Goal: Task Accomplishment & Management: Use online tool/utility

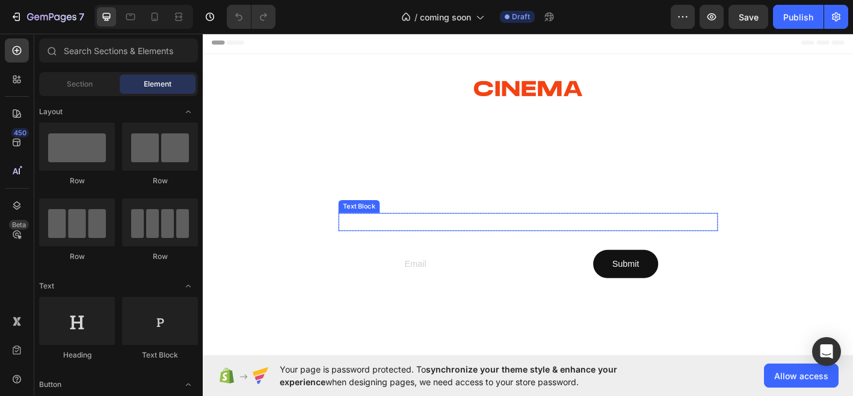
click at [446, 239] on p "Scents that set the scene. Made with natural ingredients." at bounding box center [563, 242] width 418 height 17
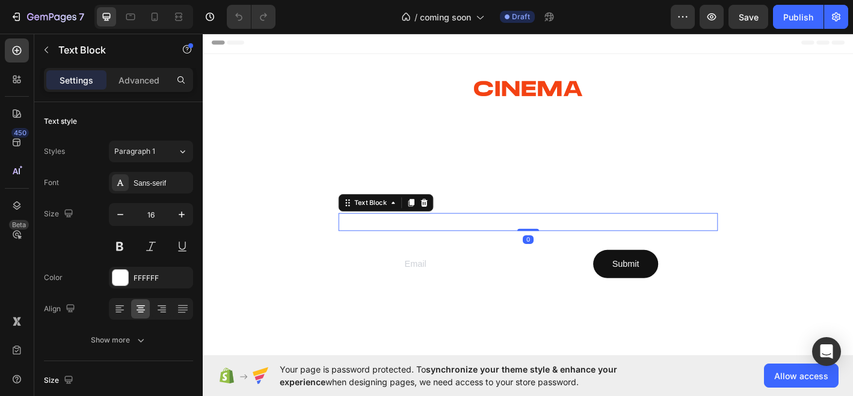
click at [447, 244] on p "Scents that set the scene. Made with natural ingredients." at bounding box center [563, 242] width 418 height 17
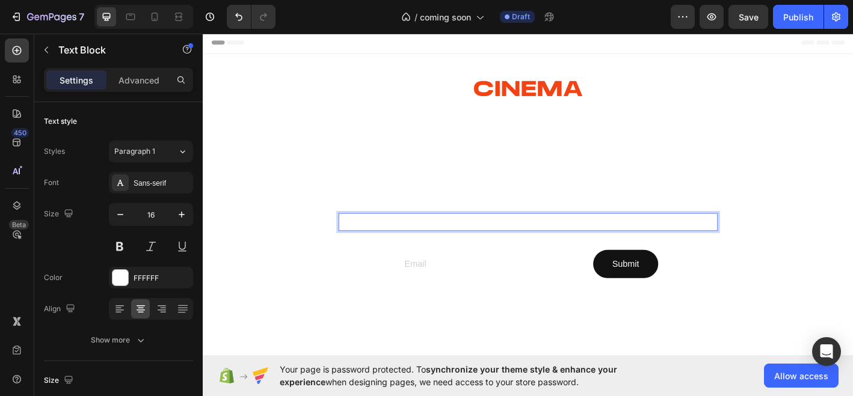
click at [559, 242] on p "scents that set the scene. Made with natural ingredients." at bounding box center [563, 242] width 418 height 17
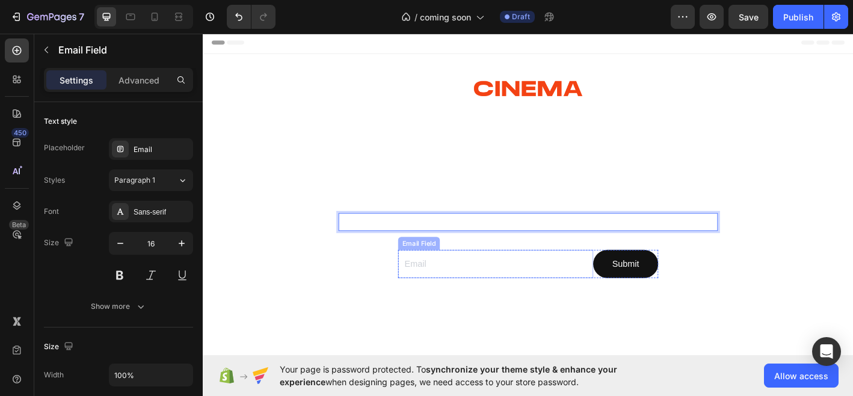
click at [440, 288] on input "email" at bounding box center [527, 290] width 216 height 32
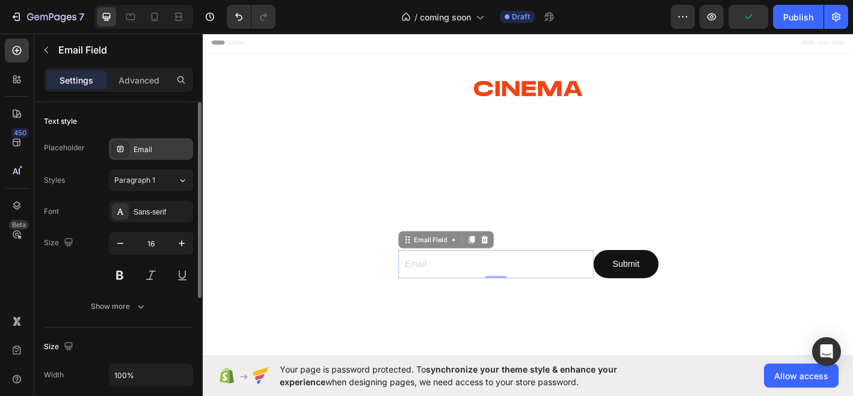
click at [144, 147] on div "Email" at bounding box center [161, 149] width 57 height 11
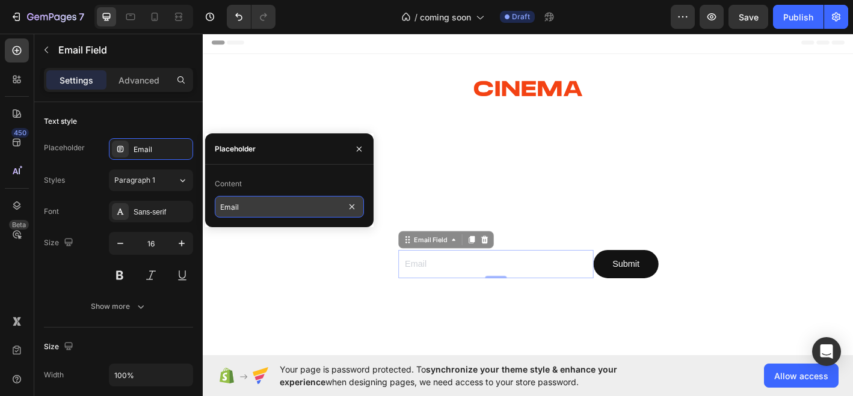
click at [223, 207] on input "Email" at bounding box center [289, 207] width 149 height 22
type input "email"
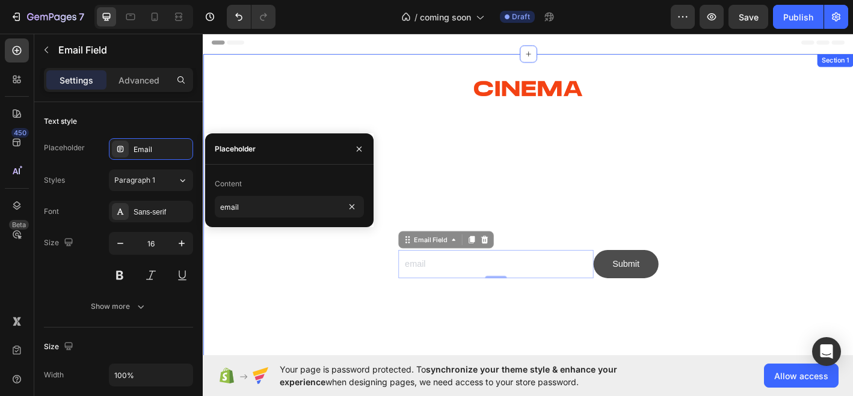
click at [691, 304] on button "Submit" at bounding box center [671, 290] width 72 height 32
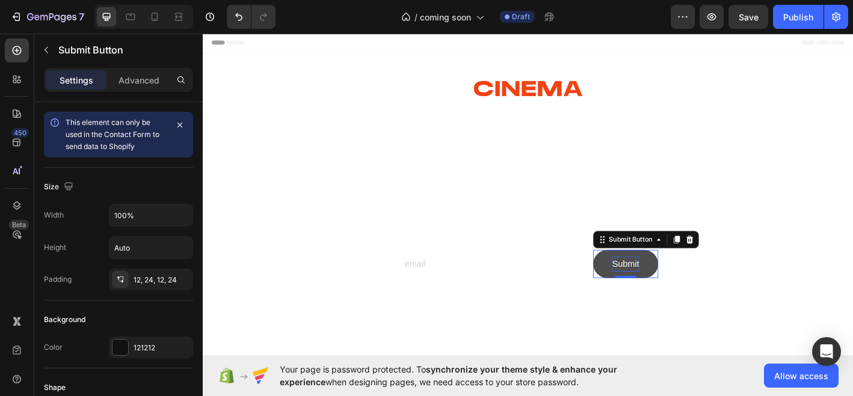
click at [666, 292] on div "Submit" at bounding box center [672, 289] width 30 height 17
click at [660, 287] on p "Submit" at bounding box center [672, 289] width 30 height 17
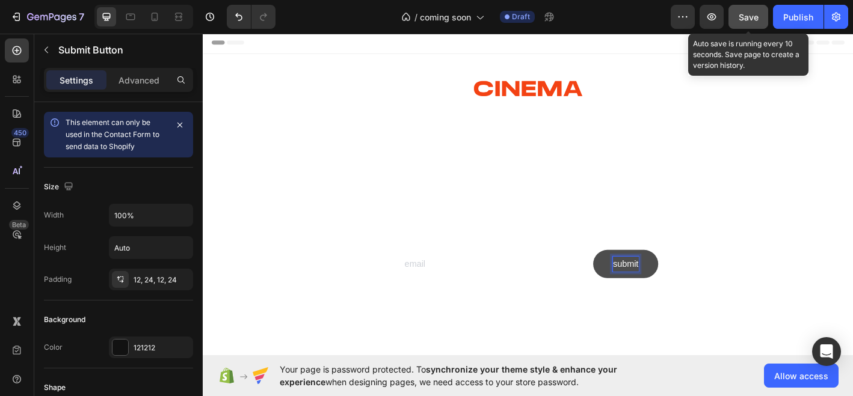
click at [755, 24] on button "Save" at bounding box center [748, 17] width 40 height 24
click at [752, 22] on div "Save" at bounding box center [748, 17] width 20 height 13
click at [751, 17] on span "Save" at bounding box center [748, 17] width 20 height 10
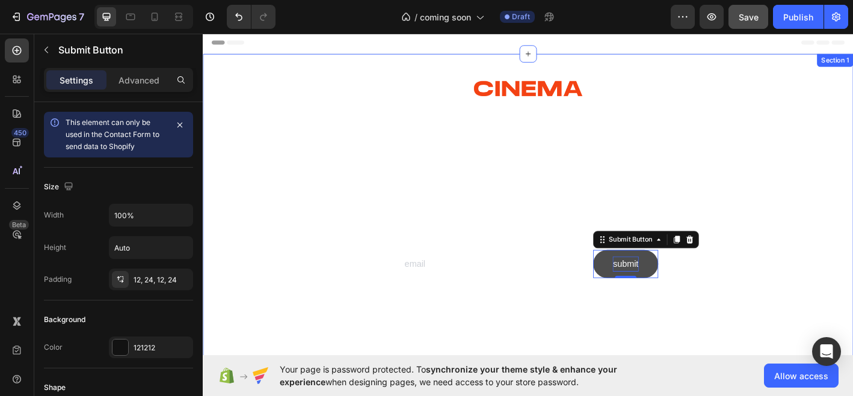
click at [852, 286] on div at bounding box center [563, 275] width 721 height 438
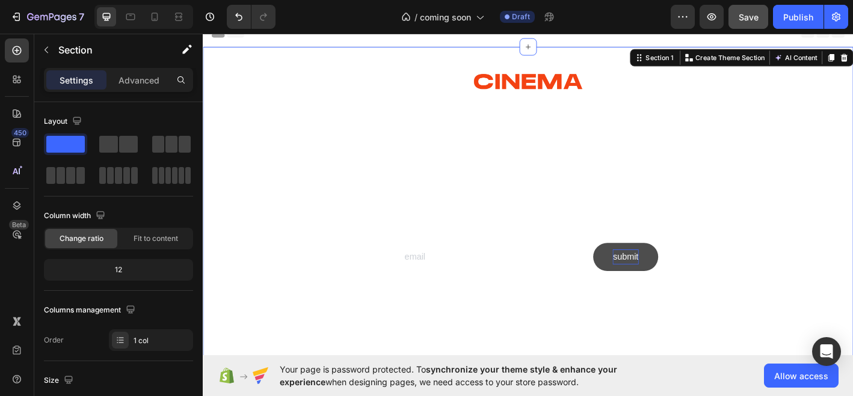
scroll to position [5, 0]
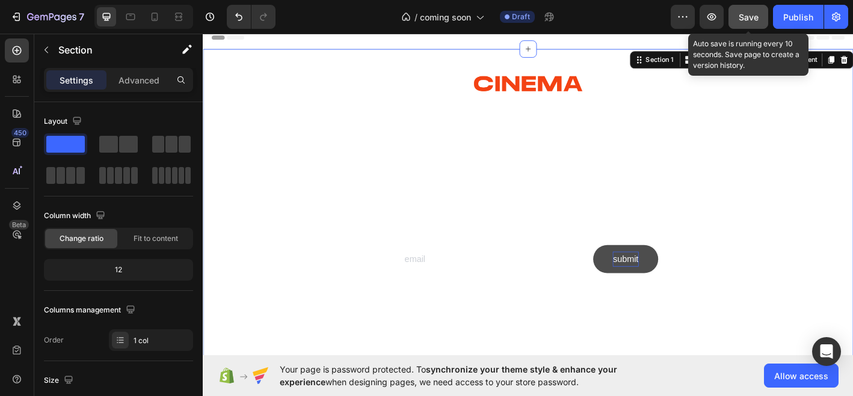
click at [756, 23] on div "Save" at bounding box center [748, 17] width 20 height 13
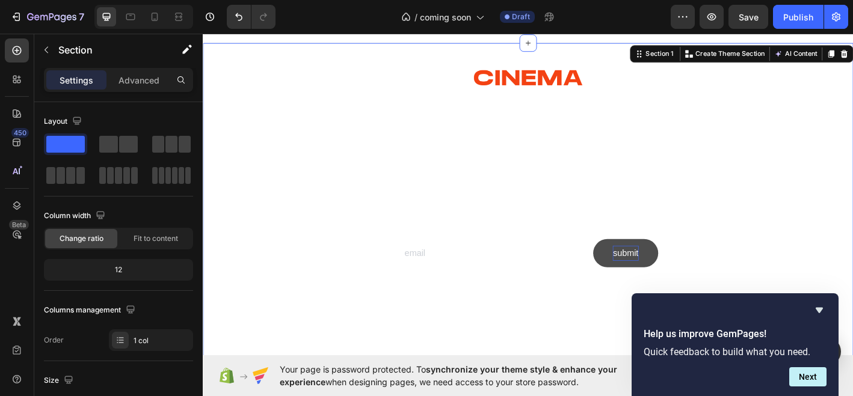
scroll to position [0, 0]
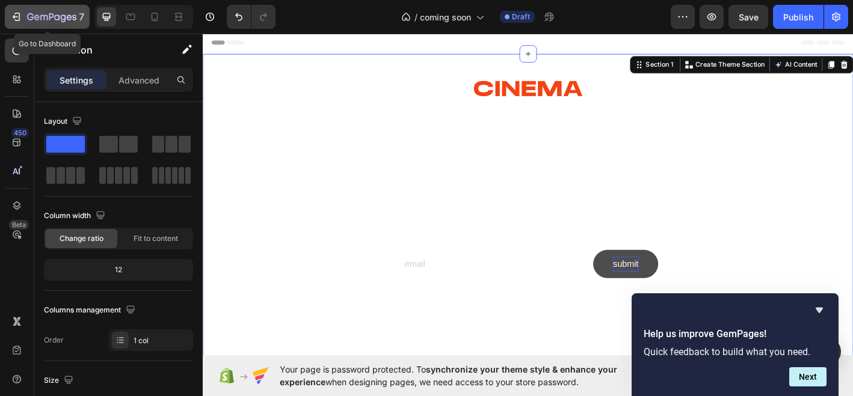
click at [38, 13] on icon "button" at bounding box center [51, 18] width 49 height 10
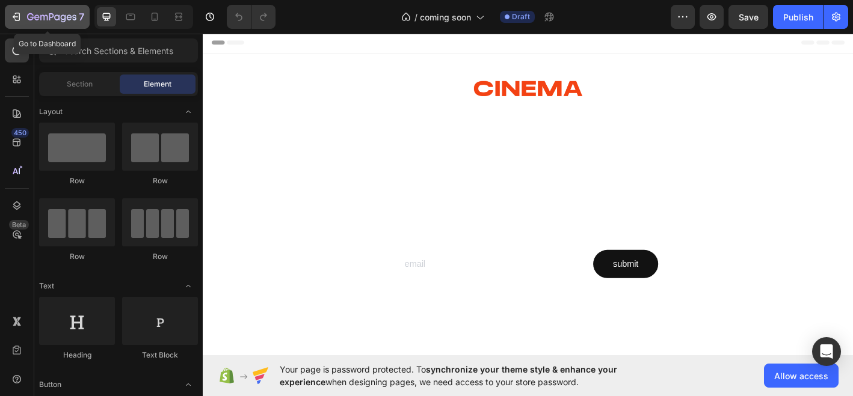
click at [15, 21] on icon "button" at bounding box center [16, 17] width 12 height 12
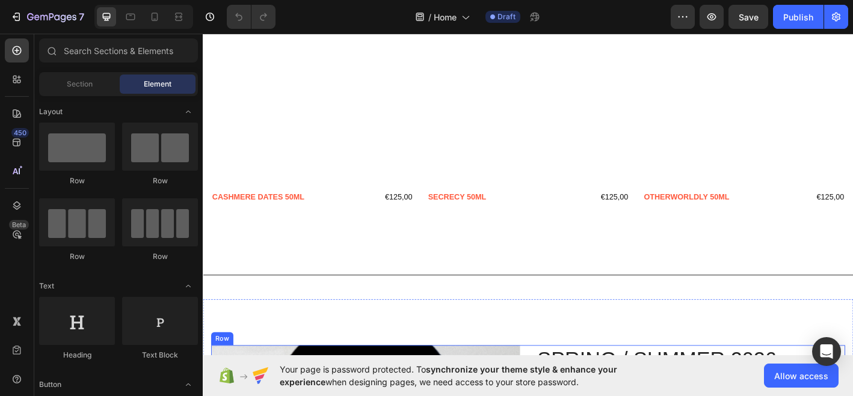
scroll to position [700, 0]
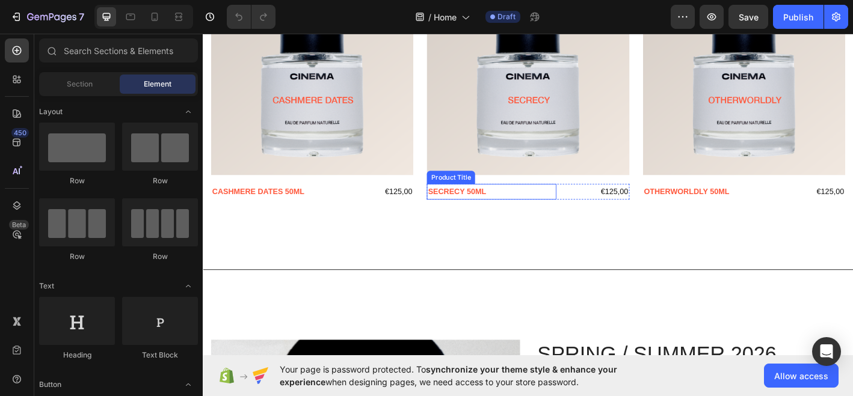
click at [528, 210] on h2 "SECRECY 50ML" at bounding box center [522, 208] width 143 height 17
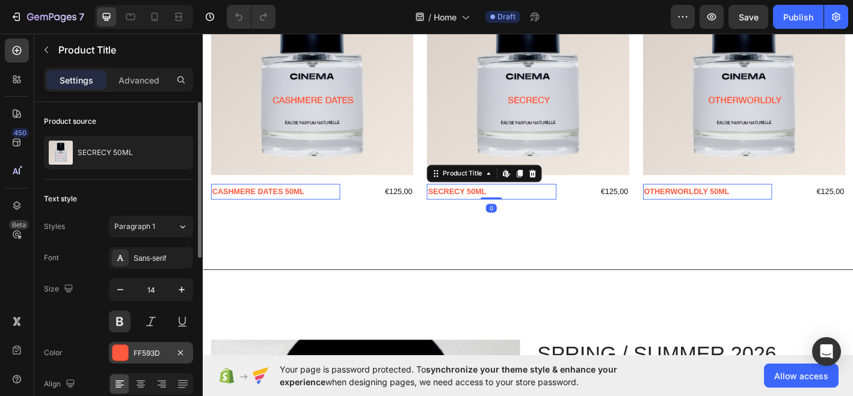
click at [155, 354] on div "FF593D" at bounding box center [150, 353] width 35 height 11
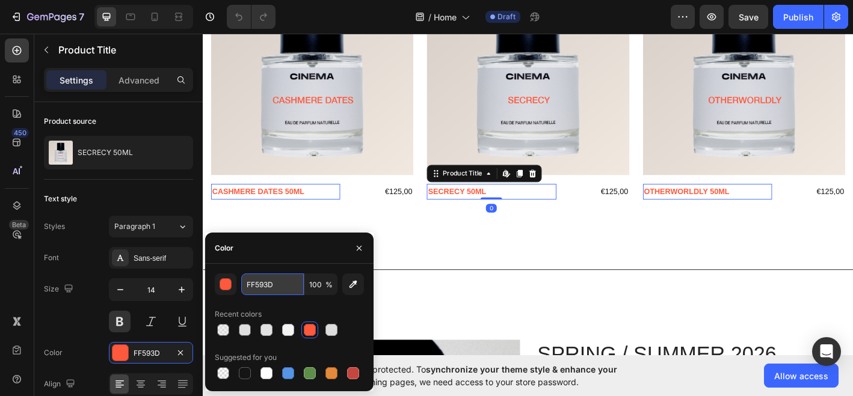
click at [284, 288] on input "FF593D" at bounding box center [272, 285] width 63 height 22
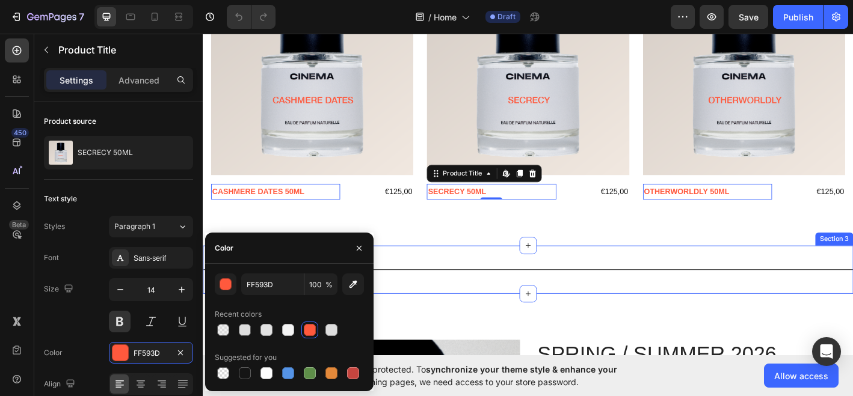
click at [481, 274] on div "Title Line Row Section 3" at bounding box center [563, 296] width 721 height 54
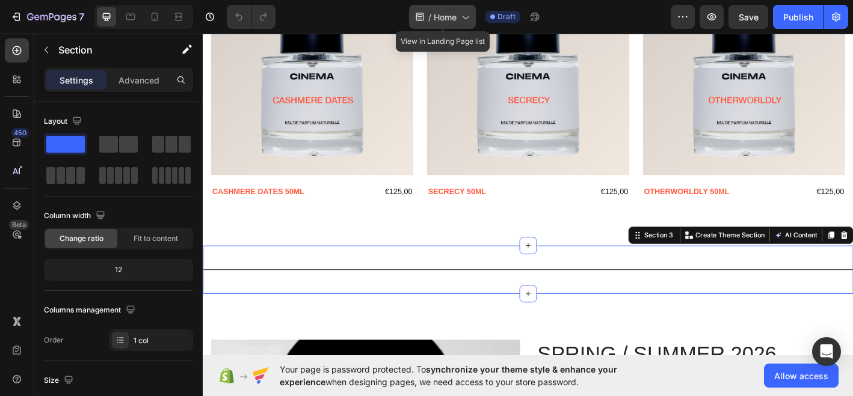
click at [463, 19] on icon at bounding box center [465, 17] width 12 height 12
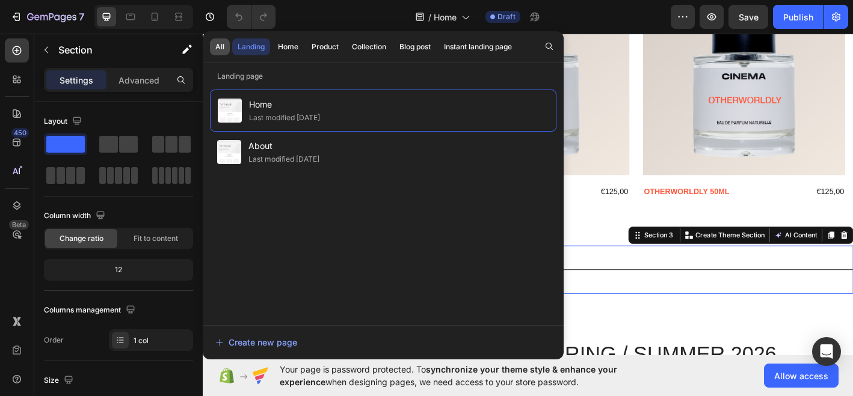
click at [227, 51] on button "All" at bounding box center [220, 46] width 20 height 17
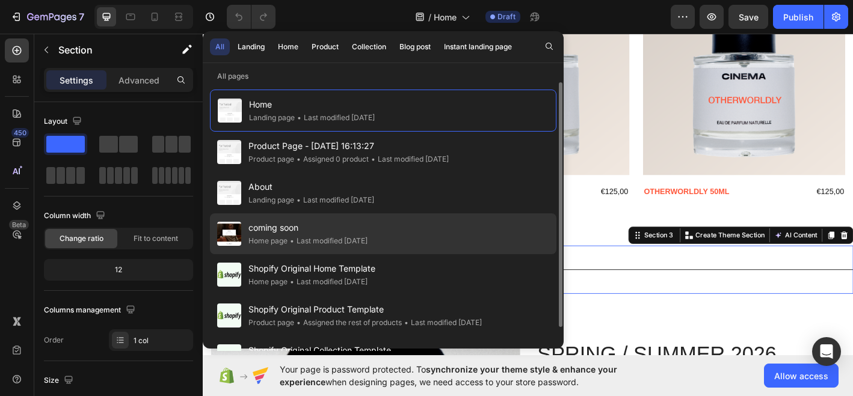
click at [346, 228] on span "coming soon" at bounding box center [307, 228] width 119 height 14
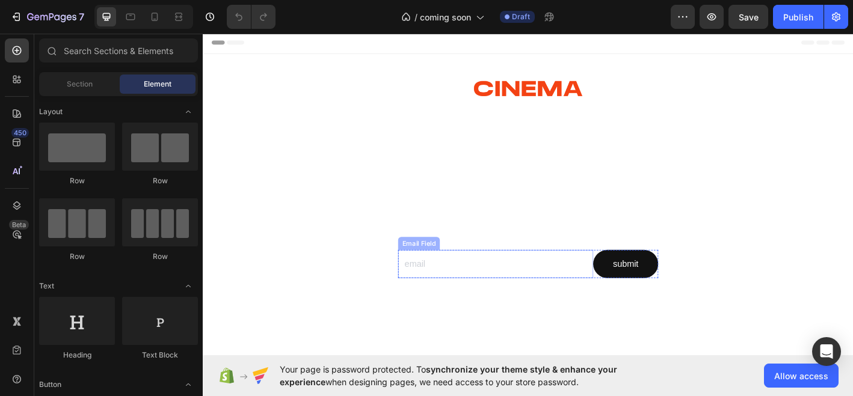
click at [434, 266] on div "Email Field" at bounding box center [441, 266] width 41 height 11
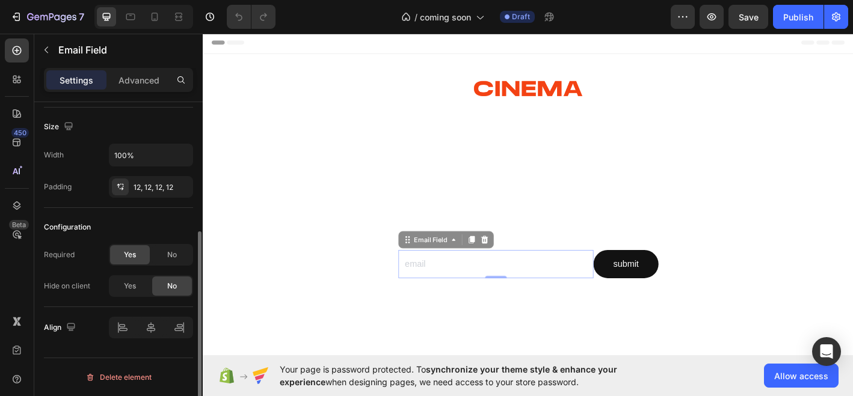
scroll to position [88, 0]
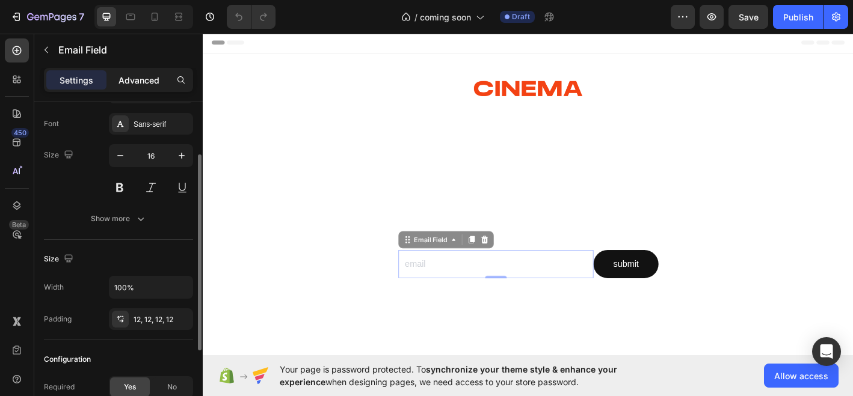
click at [144, 83] on p "Advanced" at bounding box center [138, 80] width 41 height 13
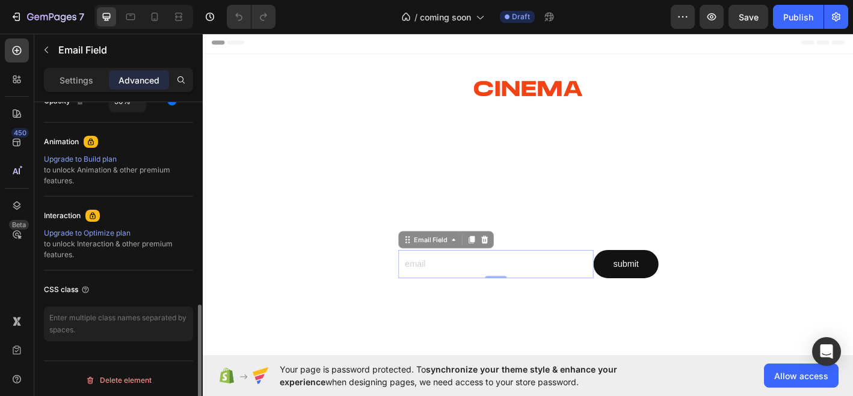
scroll to position [506, 0]
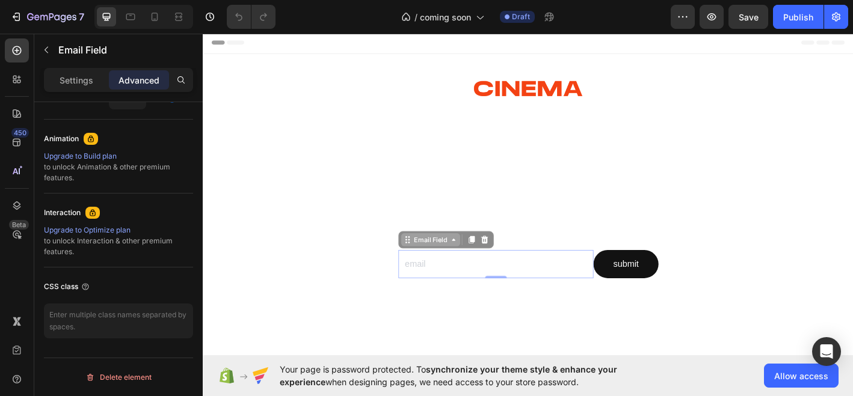
click at [485, 263] on icon at bounding box center [481, 262] width 10 height 10
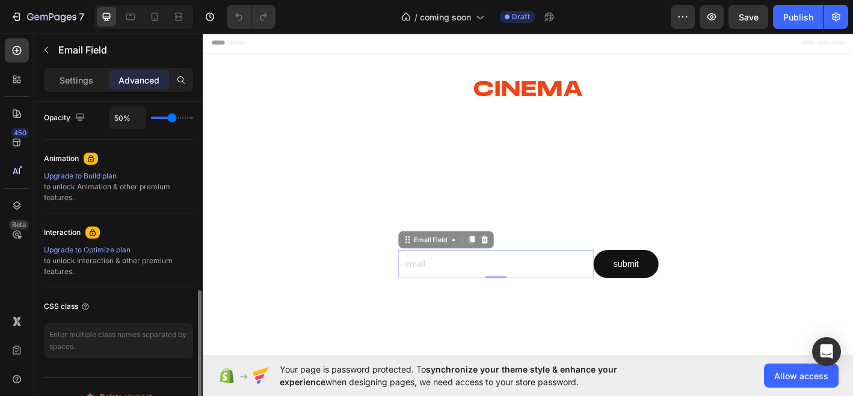
scroll to position [452, 0]
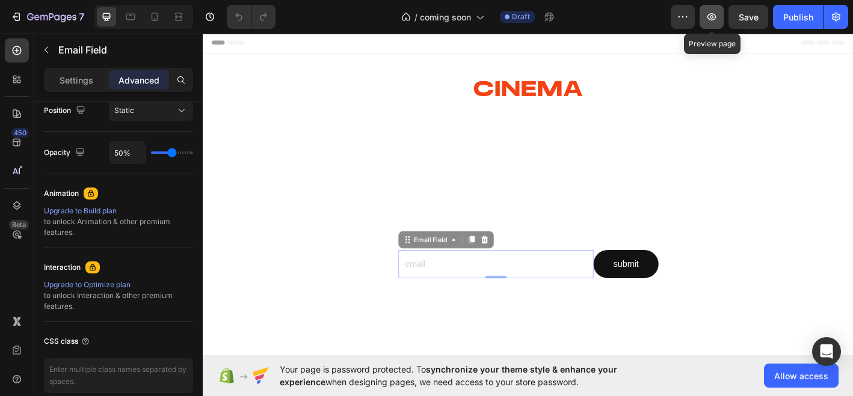
click at [711, 17] on icon "button" at bounding box center [711, 17] width 4 height 4
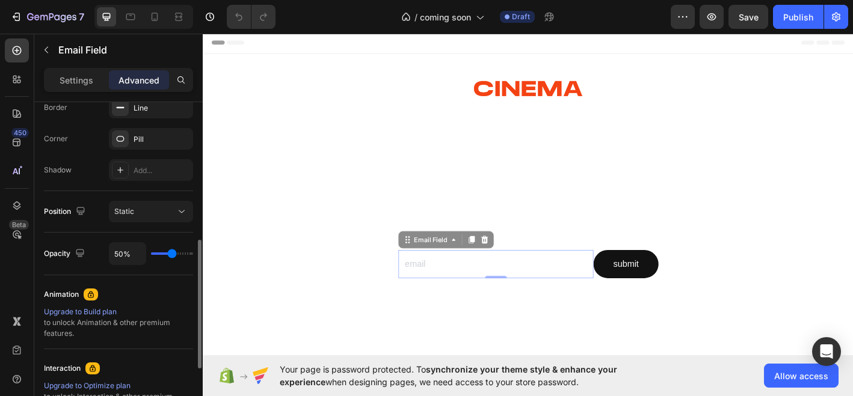
scroll to position [506, 0]
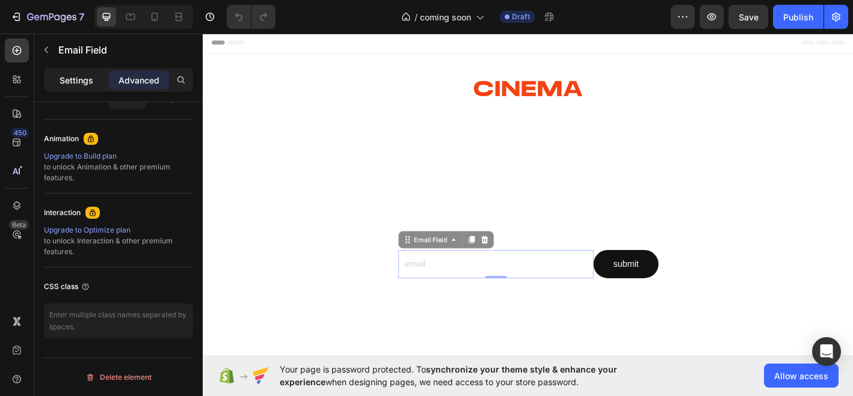
click at [80, 78] on p "Settings" at bounding box center [77, 80] width 34 height 13
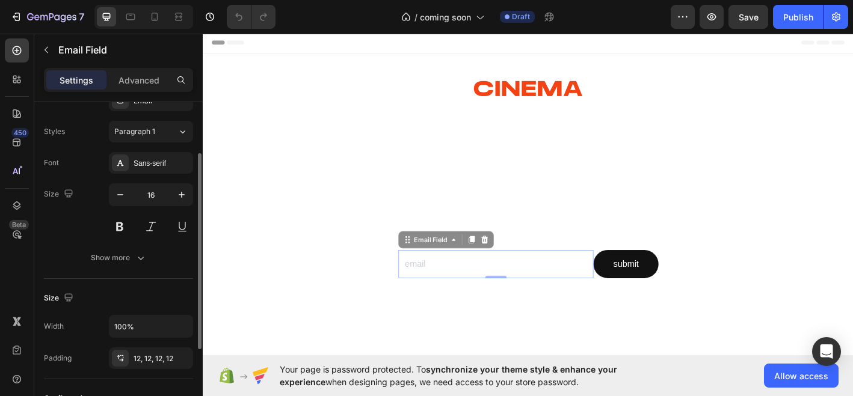
scroll to position [67, 0]
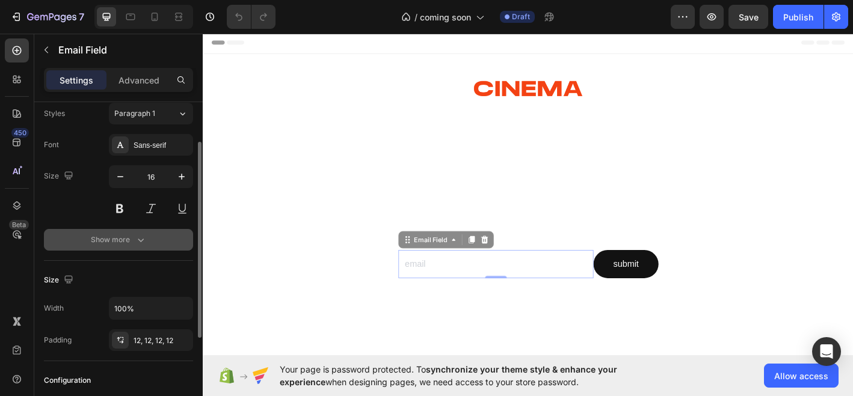
click at [117, 238] on div "Show more" at bounding box center [119, 240] width 56 height 12
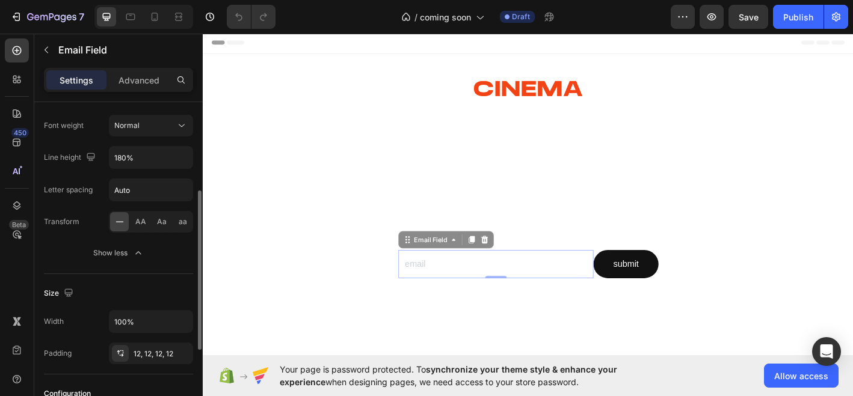
scroll to position [0, 0]
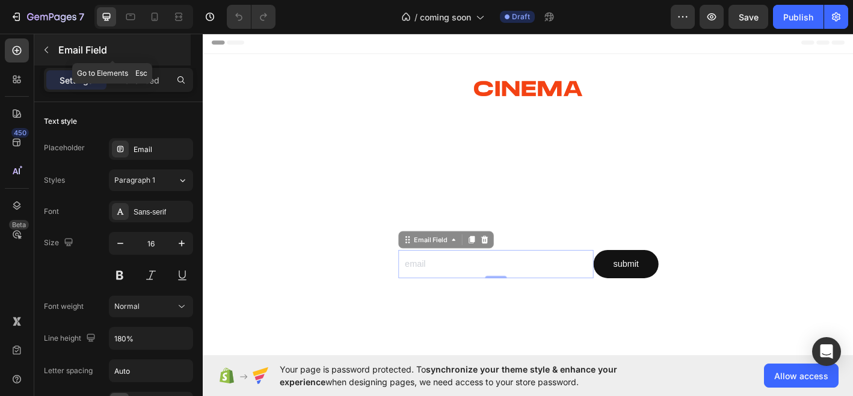
click at [48, 46] on icon "button" at bounding box center [46, 50] width 10 height 10
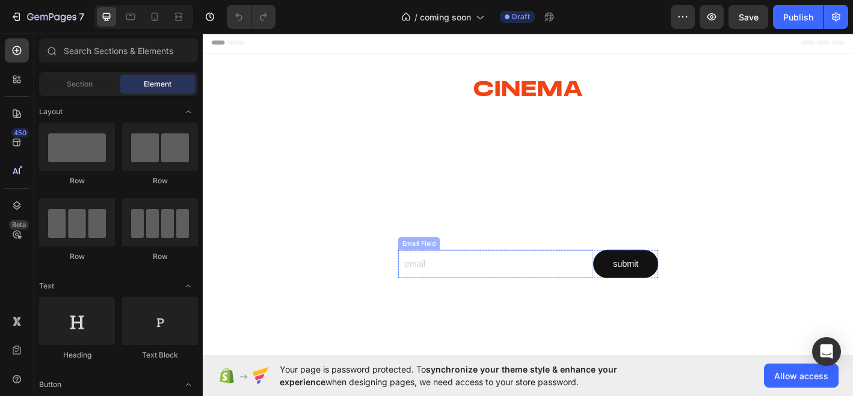
click at [435, 263] on div "Email Field" at bounding box center [441, 266] width 41 height 11
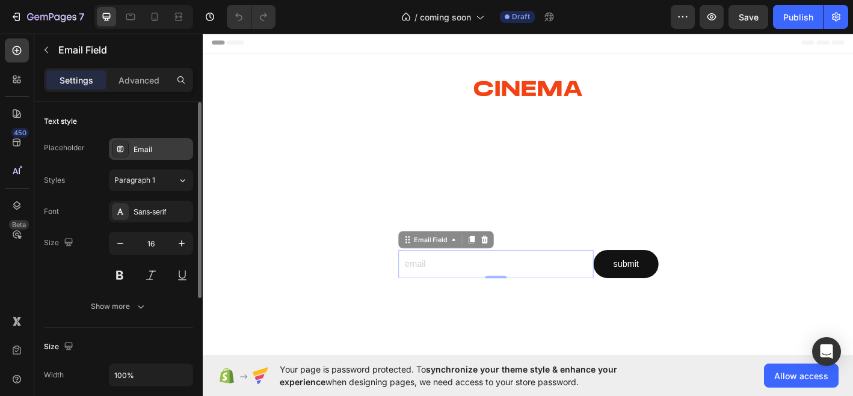
click at [152, 148] on div "Email" at bounding box center [161, 149] width 57 height 11
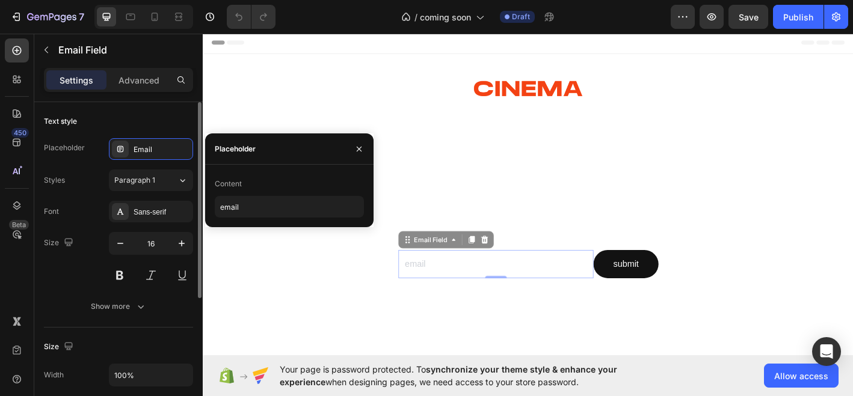
click at [140, 122] on div "Text style" at bounding box center [118, 121] width 149 height 19
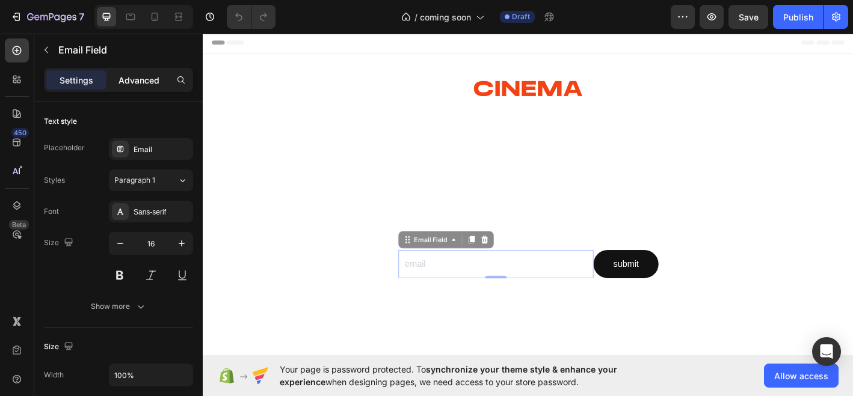
click at [135, 70] on div "Advanced" at bounding box center [139, 79] width 60 height 19
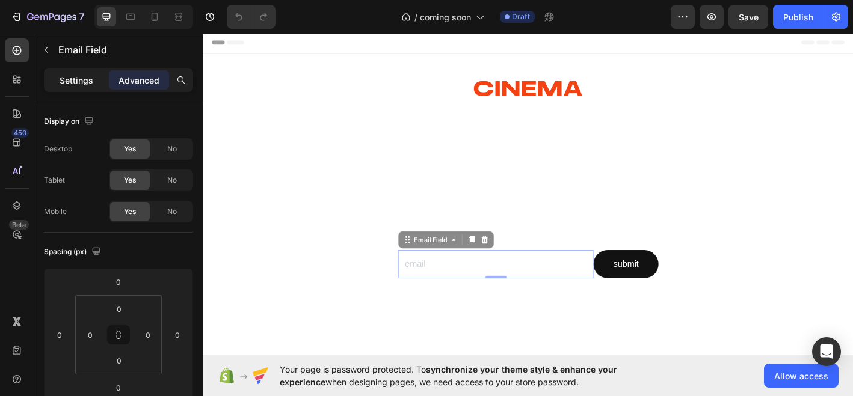
click at [74, 82] on p "Settings" at bounding box center [77, 80] width 34 height 13
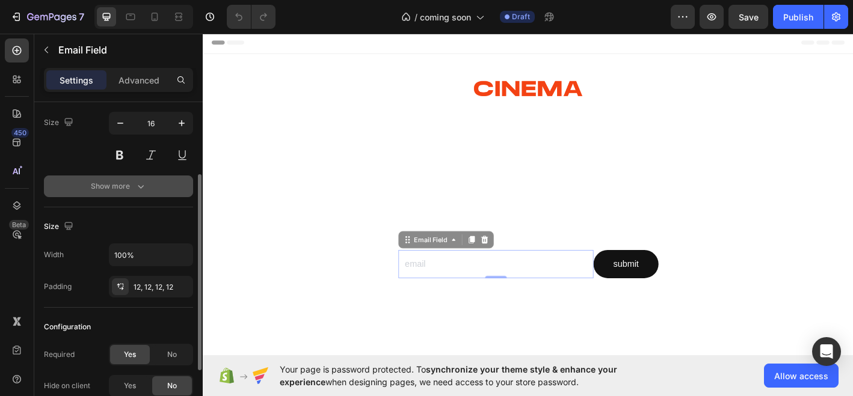
scroll to position [54, 0]
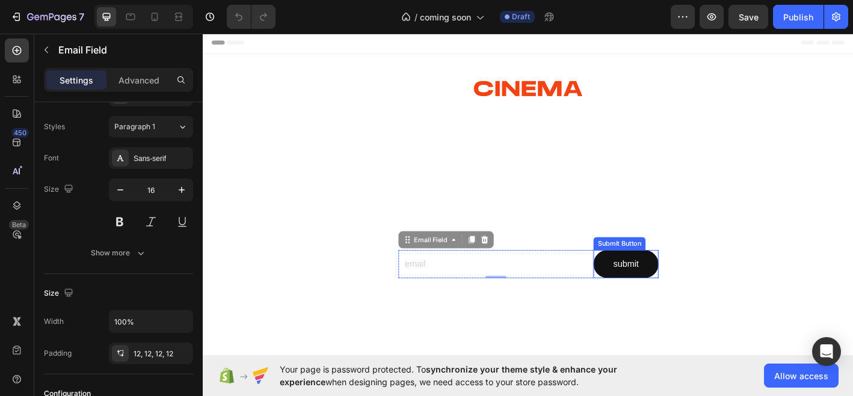
click at [657, 268] on div "Submit Button" at bounding box center [664, 266] width 53 height 11
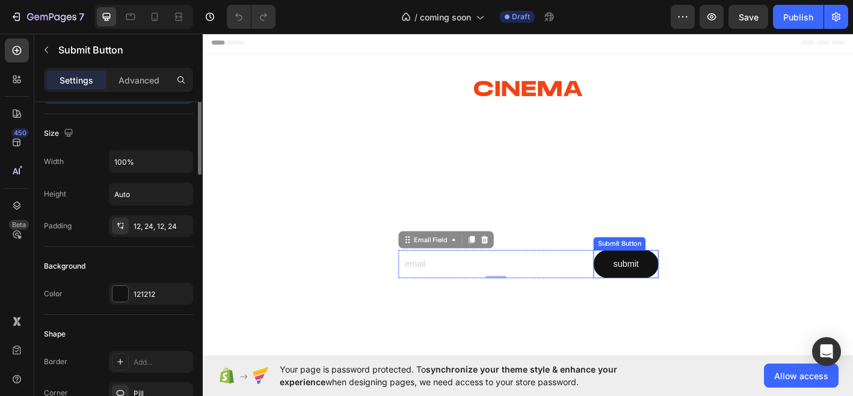
scroll to position [0, 0]
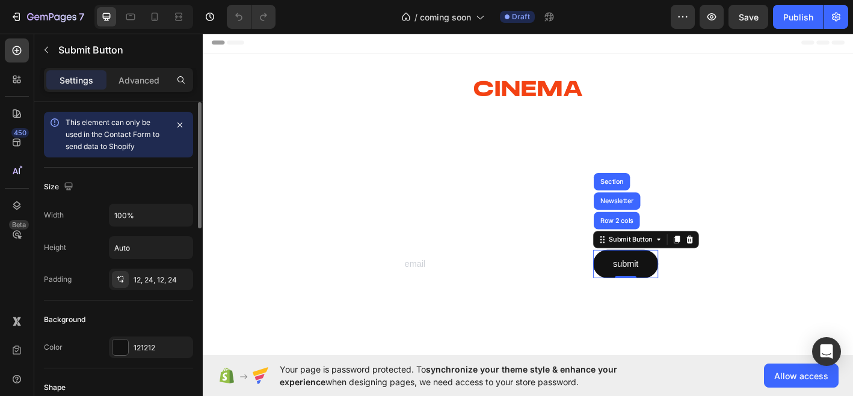
click at [135, 178] on div "Size" at bounding box center [118, 186] width 149 height 19
click at [117, 135] on span "This element can only be used in the Contact Form to send data to Shopify" at bounding box center [113, 134] width 94 height 33
click at [103, 150] on span "This element can only be used in the Contact Form to send data to Shopify" at bounding box center [113, 134] width 94 height 33
click at [148, 143] on div "This element can only be used in the Contact Form to send data to Shopify" at bounding box center [116, 135] width 101 height 36
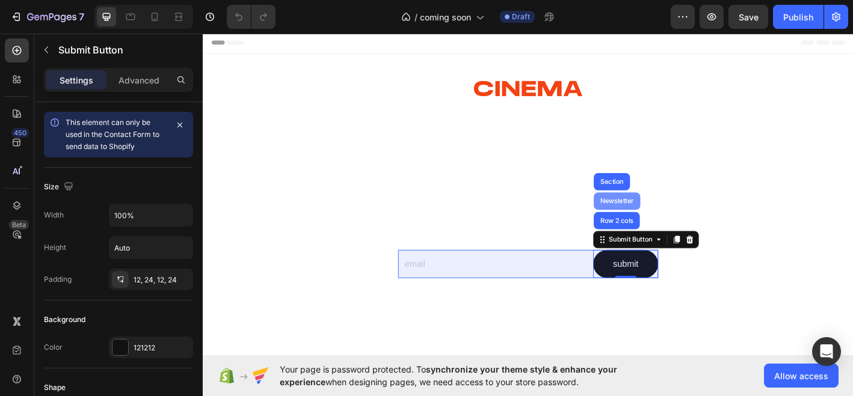
click at [659, 223] on div "Newsletter" at bounding box center [662, 219] width 52 height 19
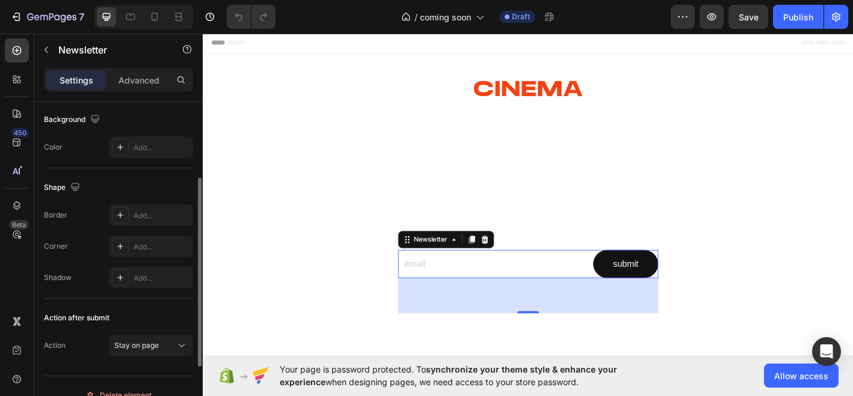
scroll to position [242, 0]
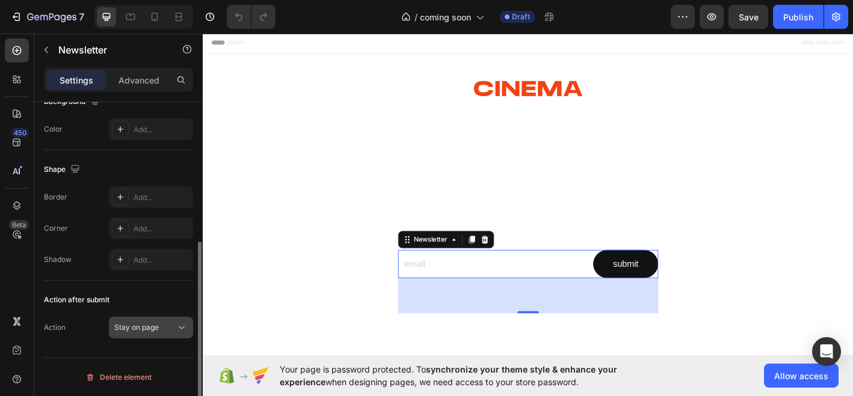
click at [156, 333] on button "Stay on page" at bounding box center [151, 328] width 84 height 22
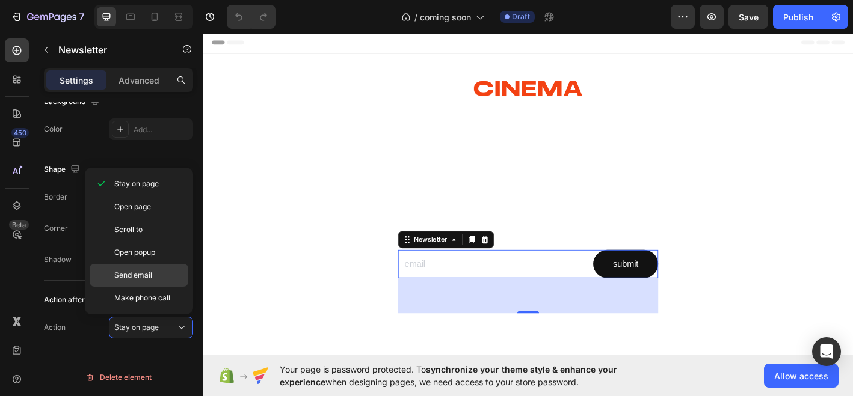
click at [168, 275] on p "Send email" at bounding box center [148, 275] width 69 height 11
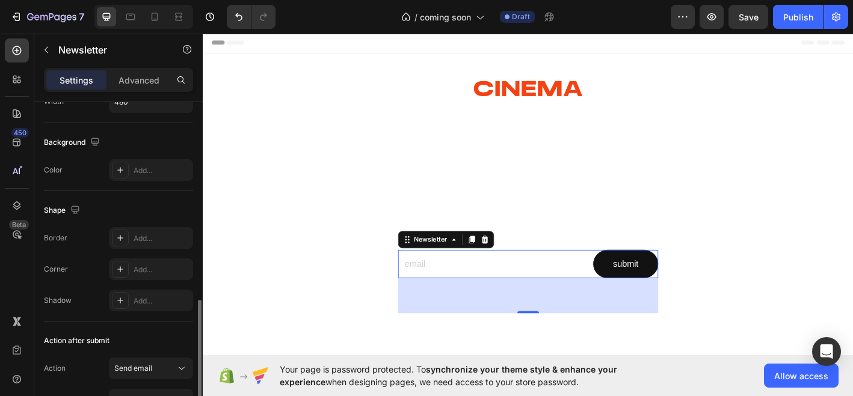
scroll to position [335, 0]
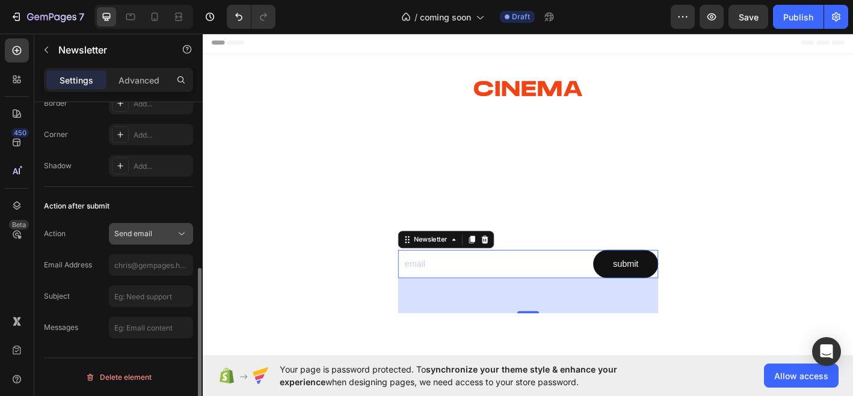
click at [152, 224] on button "Send email" at bounding box center [151, 234] width 84 height 22
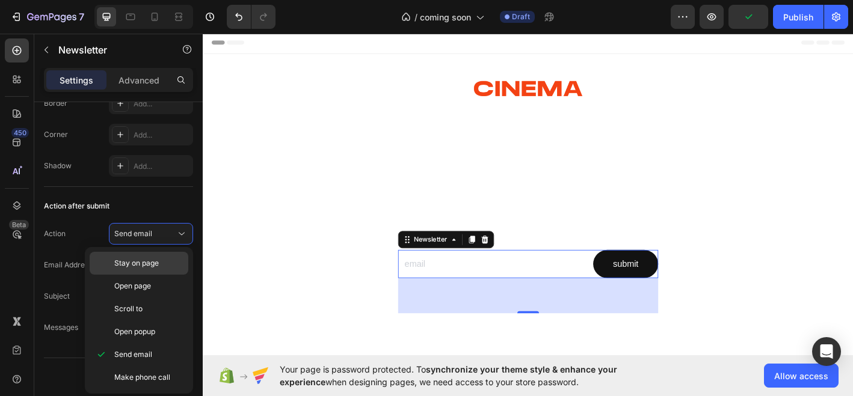
click at [129, 261] on span "Stay on page" at bounding box center [136, 263] width 44 height 11
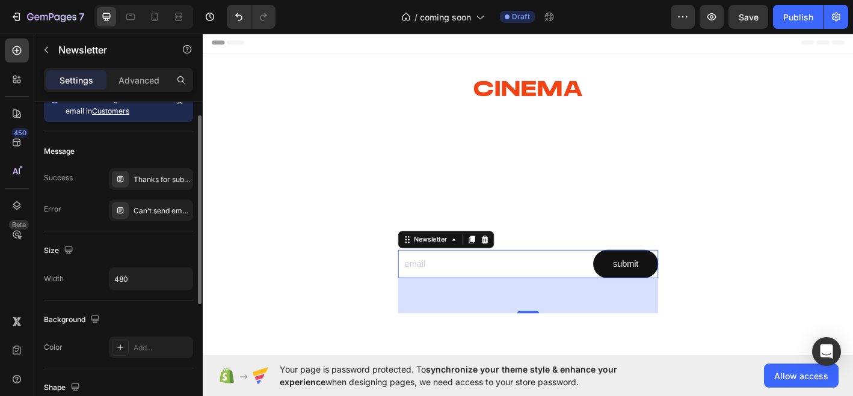
scroll to position [0, 0]
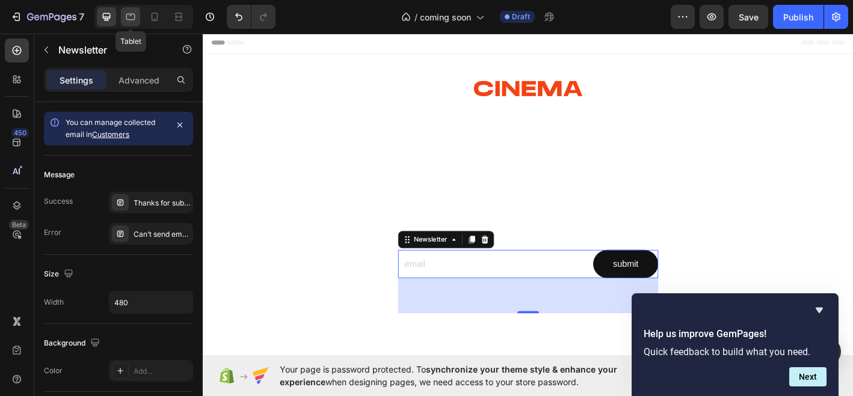
click at [133, 12] on icon at bounding box center [130, 17] width 12 height 12
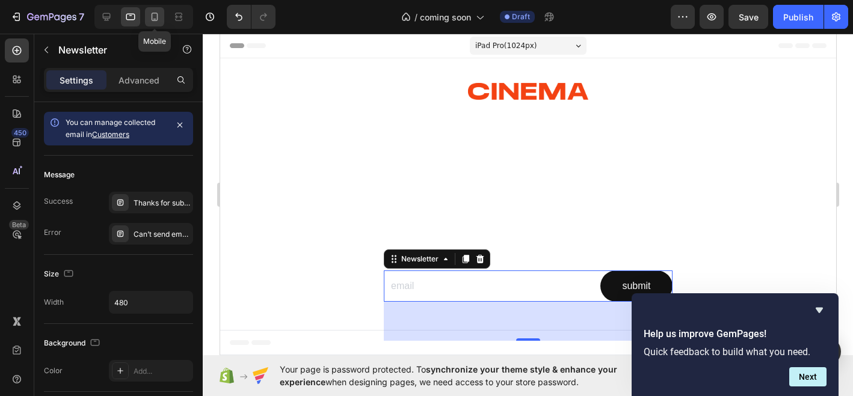
click at [160, 16] on icon at bounding box center [155, 17] width 12 height 12
type input "100%"
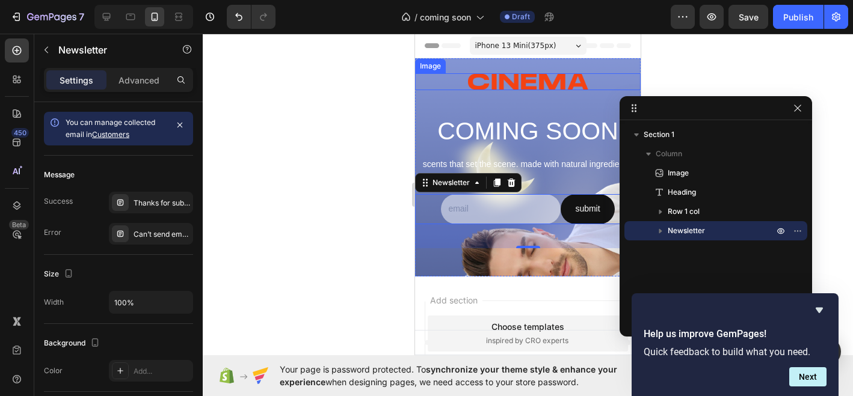
click at [438, 74] on div at bounding box center [527, 81] width 225 height 17
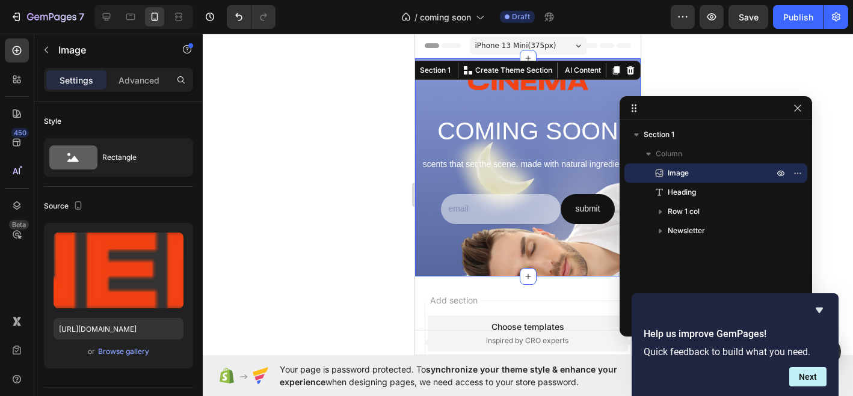
click at [442, 65] on div "Image COMING SOON Heading scents that set the scene. made with natural ingredie…" at bounding box center [527, 167] width 225 height 218
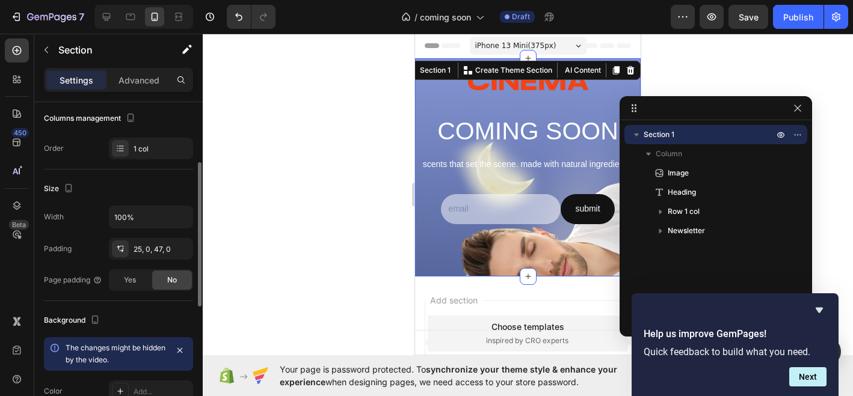
scroll to position [164, 0]
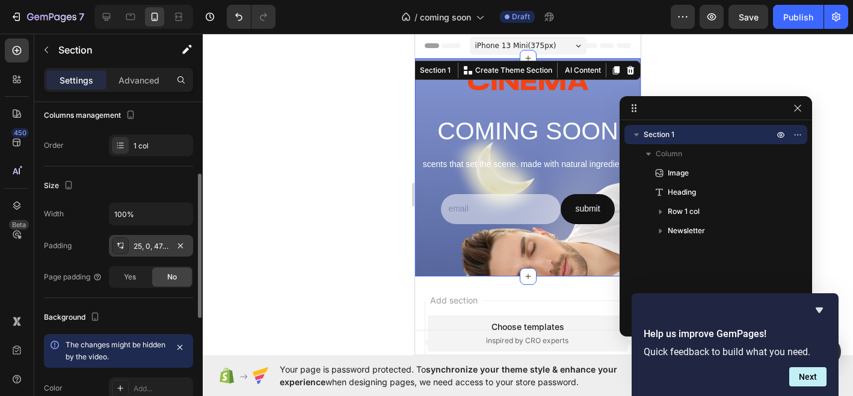
click at [162, 245] on div "25, 0, 47, 0" at bounding box center [150, 246] width 35 height 11
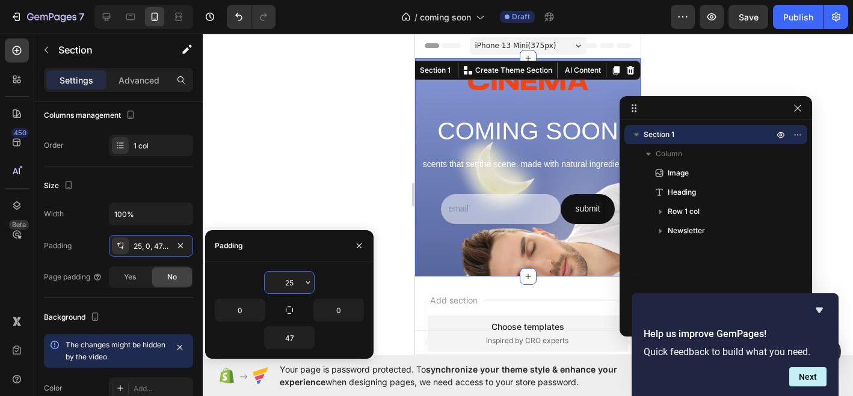
click at [297, 286] on input "25" at bounding box center [289, 283] width 49 height 22
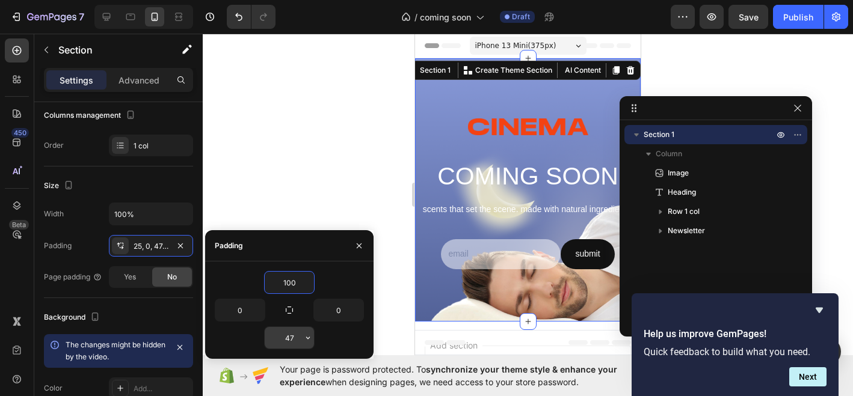
type input "100"
click at [292, 335] on input "47" at bounding box center [289, 338] width 49 height 22
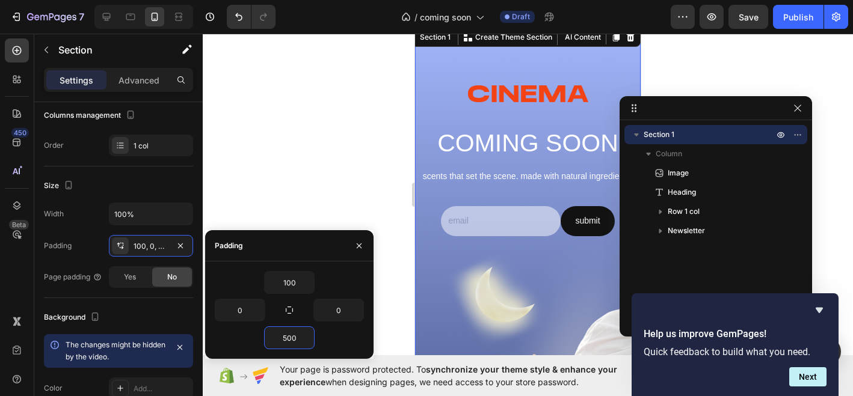
scroll to position [0, 0]
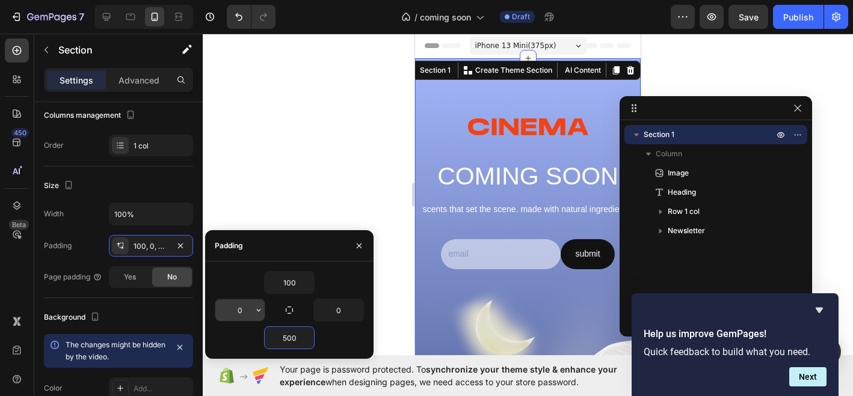
type input "500"
click at [248, 311] on input "0" at bounding box center [239, 310] width 49 height 22
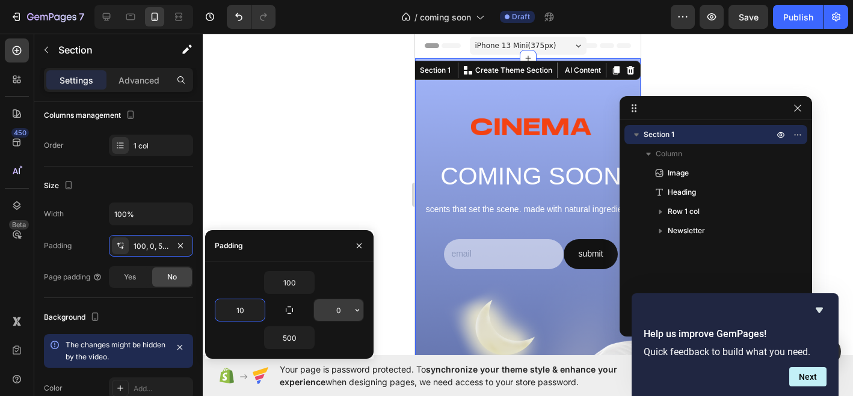
type input "10"
click at [341, 315] on input "0" at bounding box center [338, 310] width 49 height 22
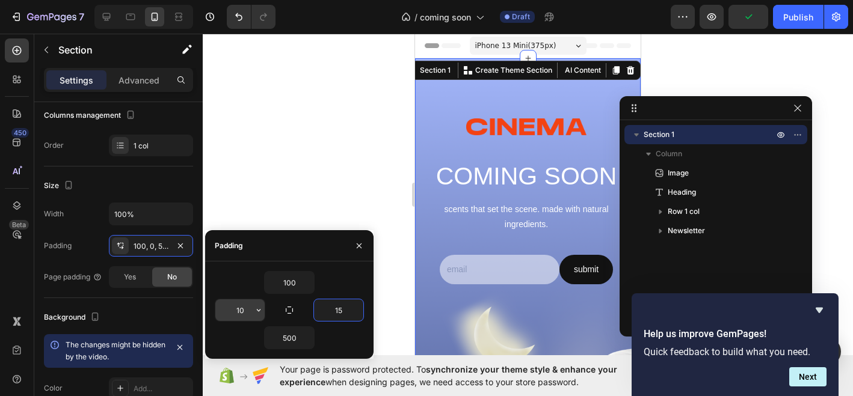
type input "15"
click at [237, 307] on input "10" at bounding box center [239, 310] width 49 height 22
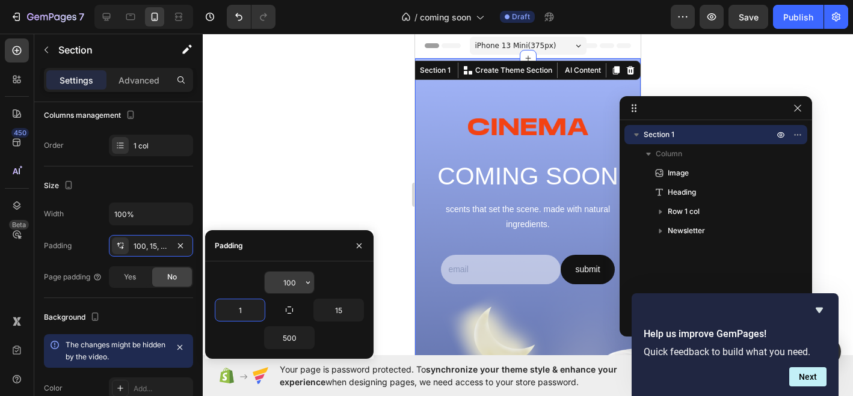
type input "10"
click at [348, 320] on input "15" at bounding box center [338, 310] width 49 height 22
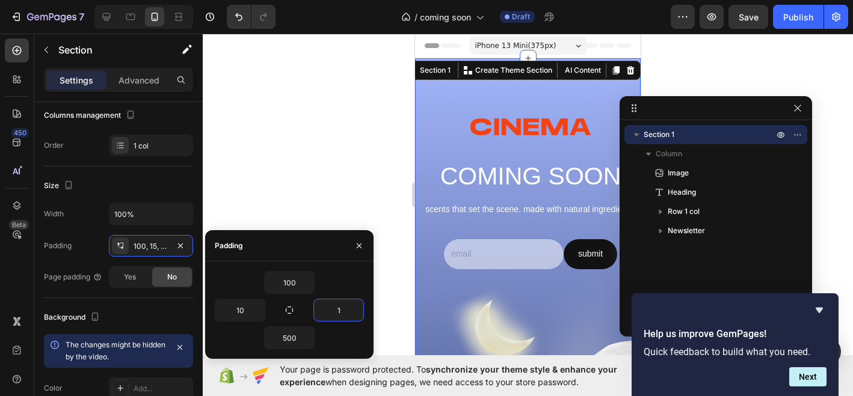
type input "10"
click at [800, 111] on icon "button" at bounding box center [797, 108] width 10 height 10
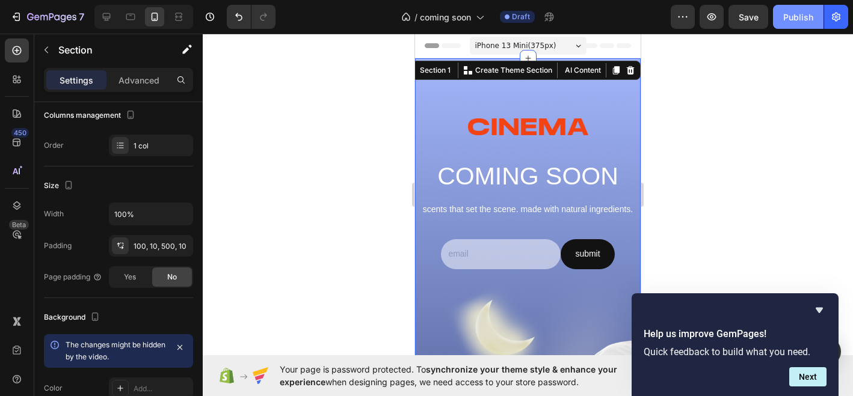
click at [800, 10] on button "Publish" at bounding box center [798, 17] width 51 height 24
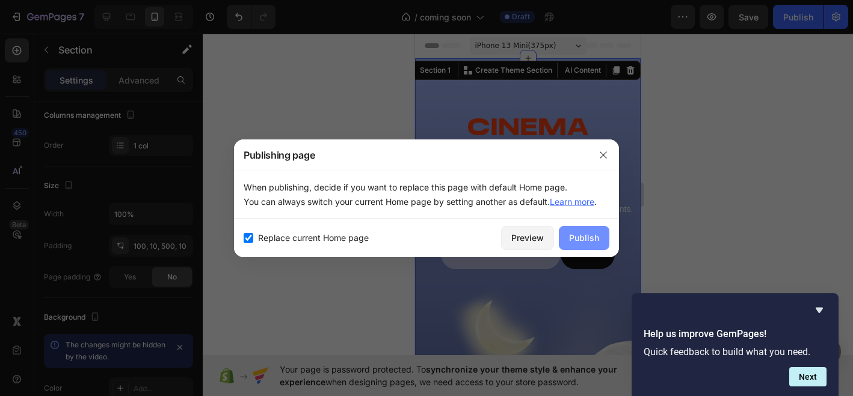
click at [579, 237] on div "Publish" at bounding box center [584, 237] width 30 height 13
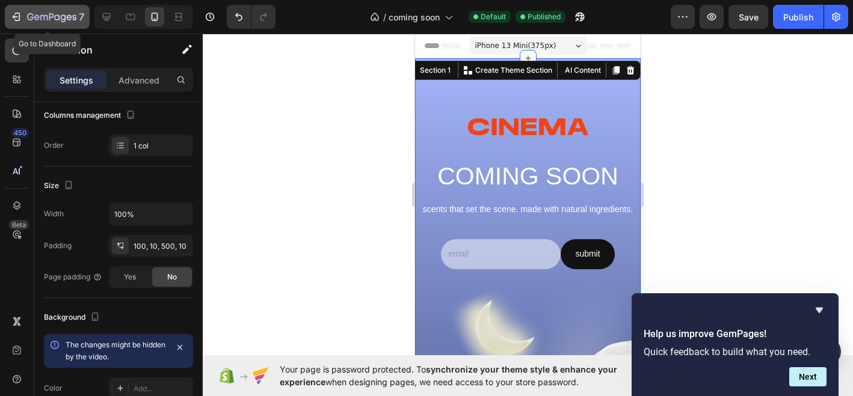
click at [64, 11] on div "7" at bounding box center [55, 17] width 57 height 14
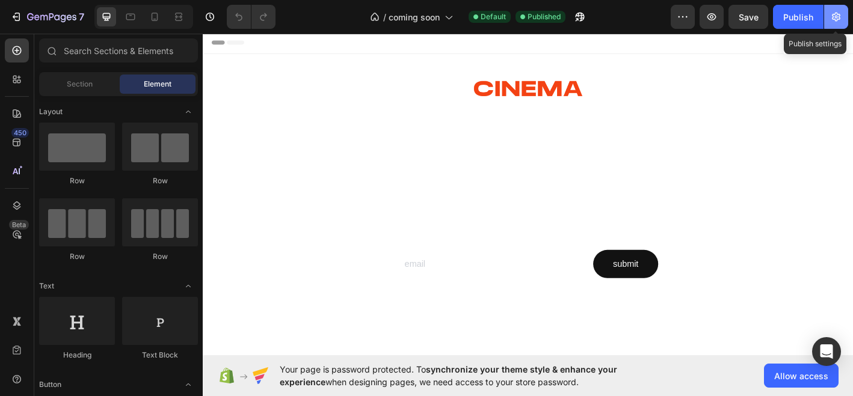
click at [836, 18] on icon "button" at bounding box center [836, 17] width 3 height 3
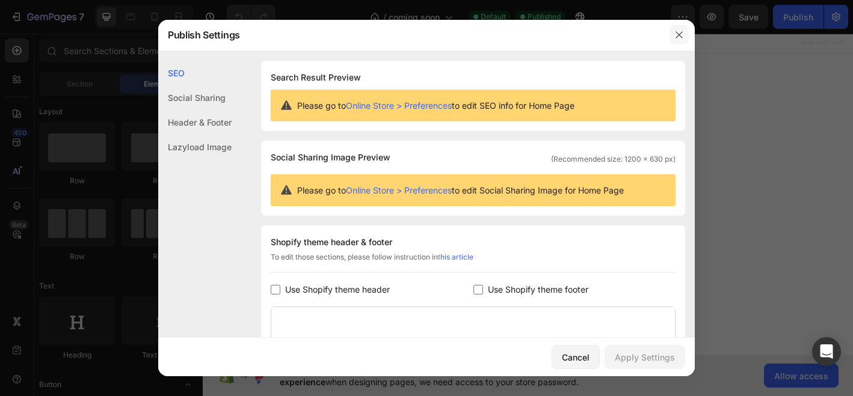
click at [678, 41] on button "button" at bounding box center [678, 34] width 19 height 19
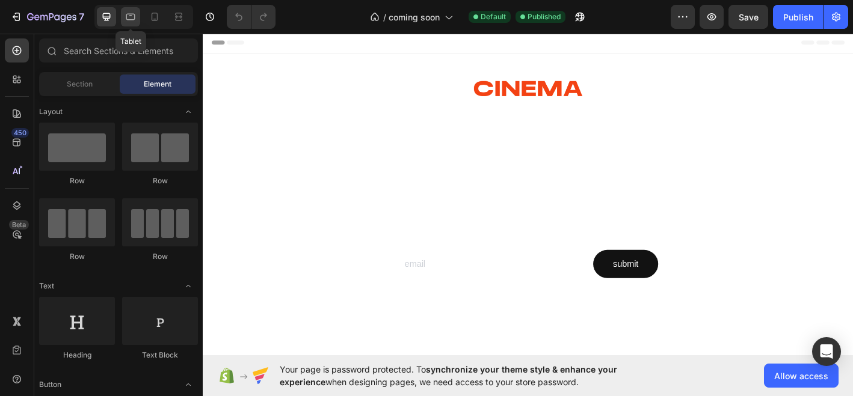
click at [131, 13] on icon at bounding box center [130, 17] width 12 height 12
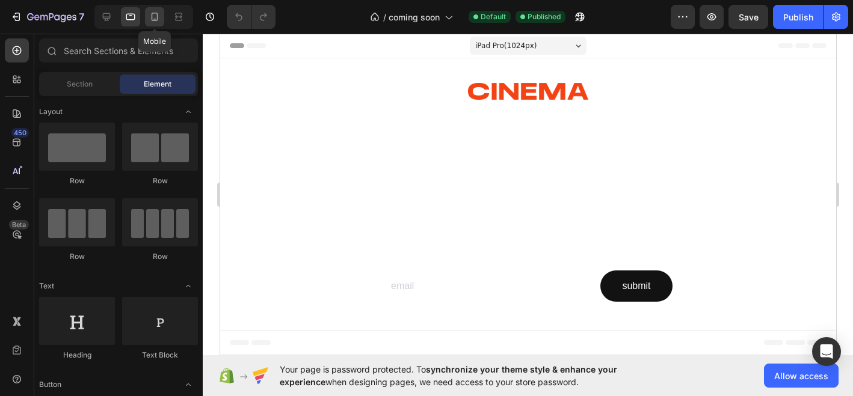
click at [158, 14] on icon at bounding box center [155, 17] width 12 height 12
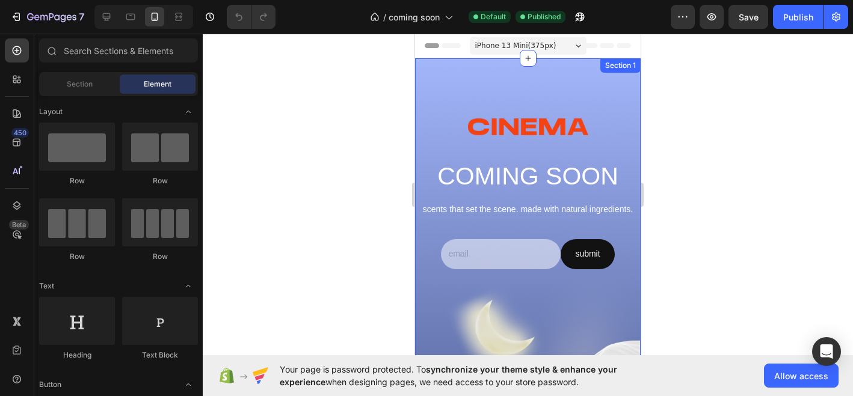
click at [441, 89] on div at bounding box center [527, 326] width 225 height 536
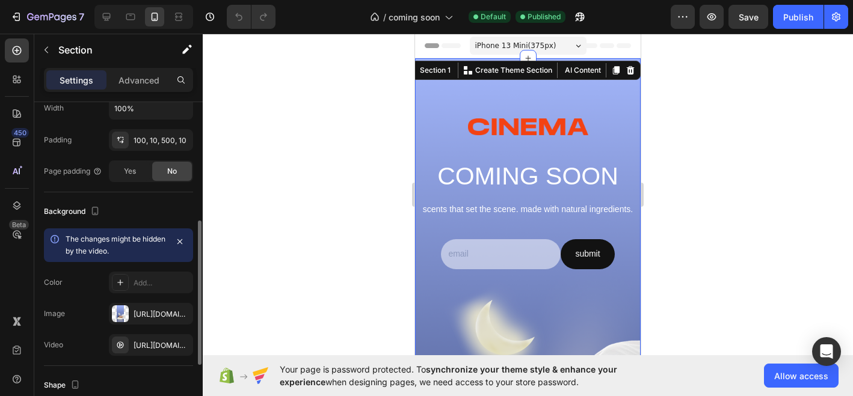
scroll to position [283, 0]
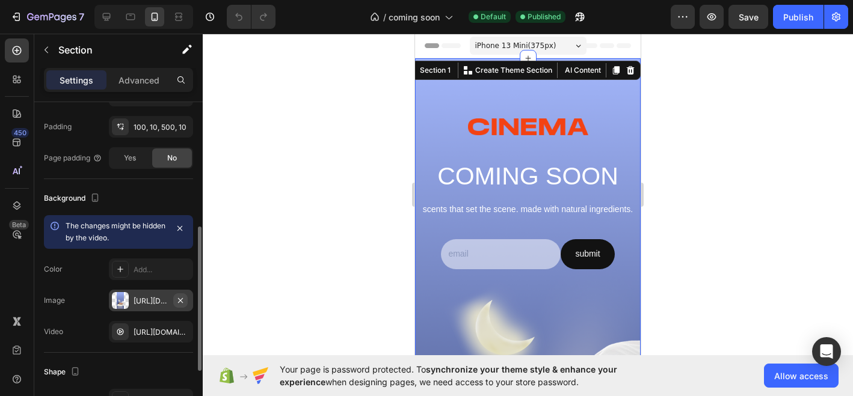
click at [179, 297] on icon "button" at bounding box center [181, 301] width 10 height 10
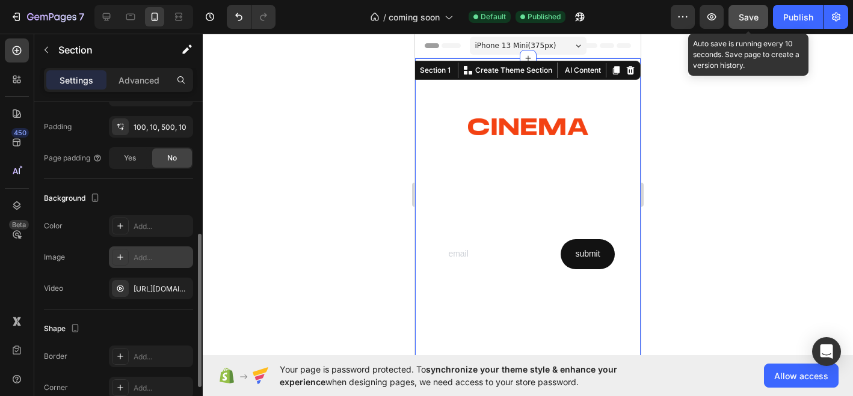
click at [737, 19] on button "Save" at bounding box center [748, 17] width 40 height 24
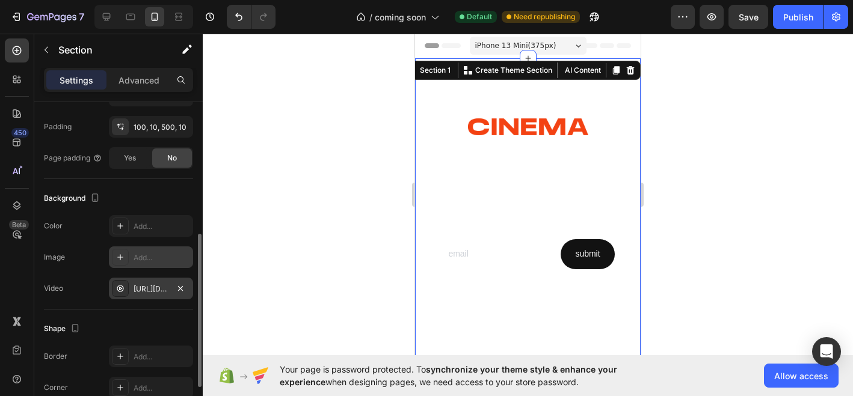
click at [153, 292] on div "[URL][DOMAIN_NAME]" at bounding box center [150, 289] width 35 height 11
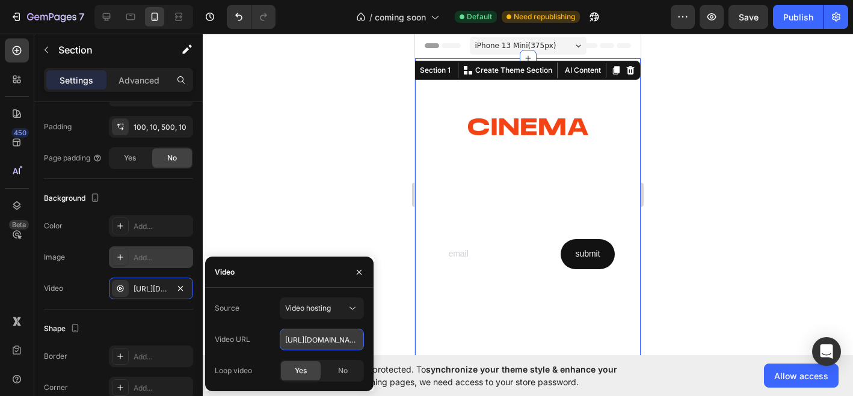
click at [322, 340] on input "[URL][DOMAIN_NAME]" at bounding box center [322, 340] width 84 height 22
click at [134, 322] on div "Shape" at bounding box center [118, 328] width 149 height 19
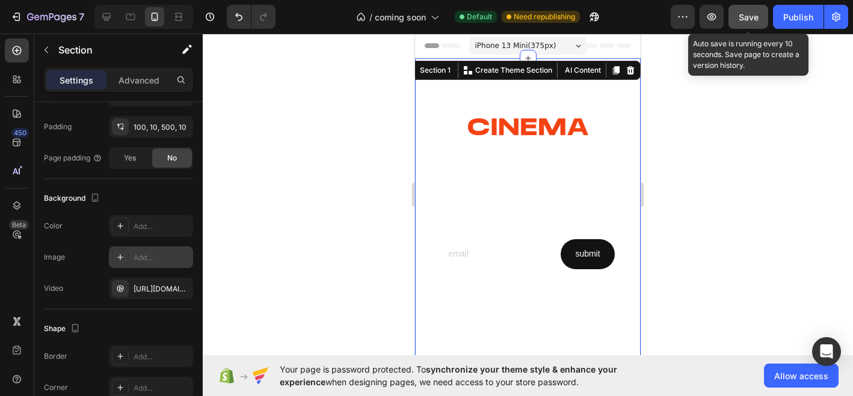
click at [755, 12] on span "Save" at bounding box center [748, 17] width 20 height 10
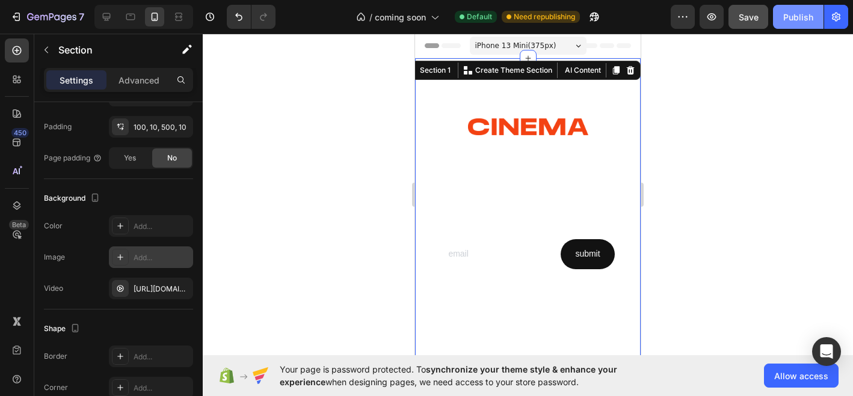
click at [797, 19] on div "Publish" at bounding box center [798, 17] width 30 height 13
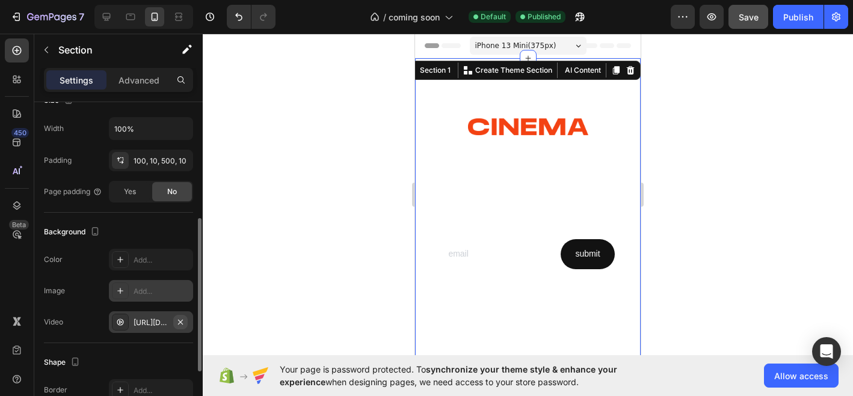
click at [180, 319] on icon "button" at bounding box center [181, 322] width 10 height 10
click at [148, 293] on div "Add..." at bounding box center [161, 291] width 57 height 11
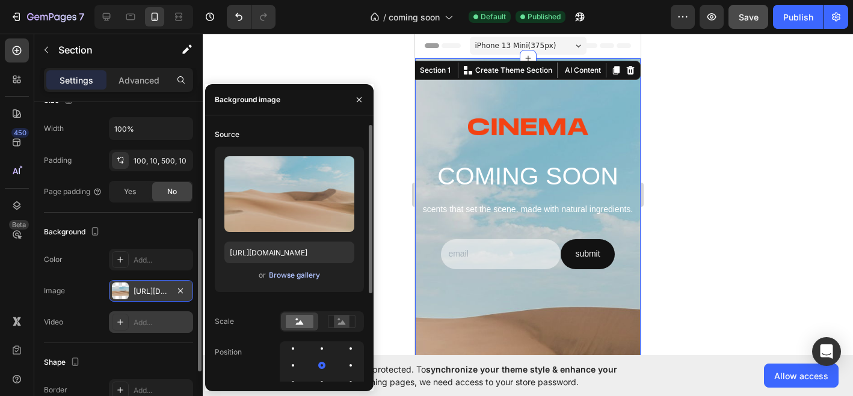
click at [293, 273] on div "Browse gallery" at bounding box center [294, 275] width 51 height 11
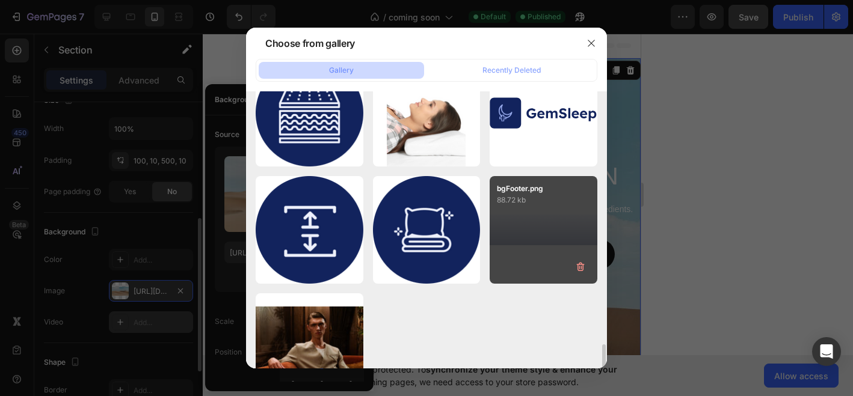
scroll to position [902, 0]
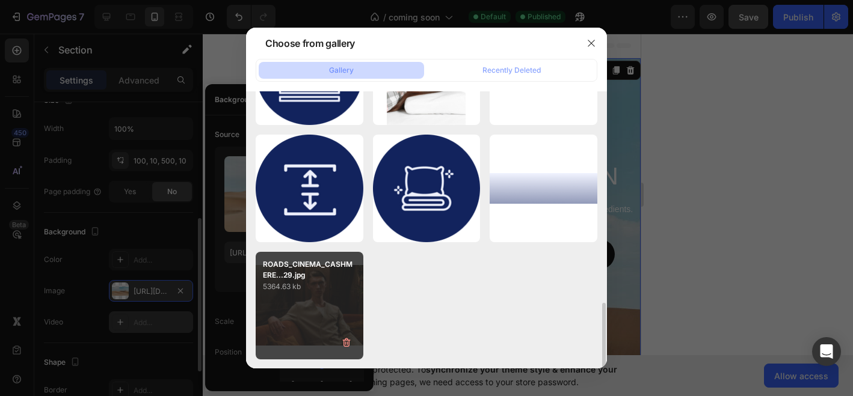
click at [331, 313] on div "ROADS_CINEMA_CASHMERE...29.jpg 5364.63 kb" at bounding box center [310, 306] width 108 height 108
type input "[URL][DOMAIN_NAME]"
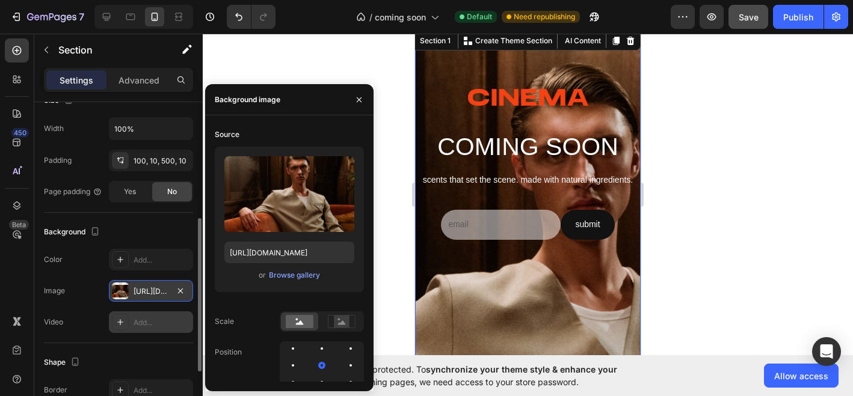
scroll to position [0, 0]
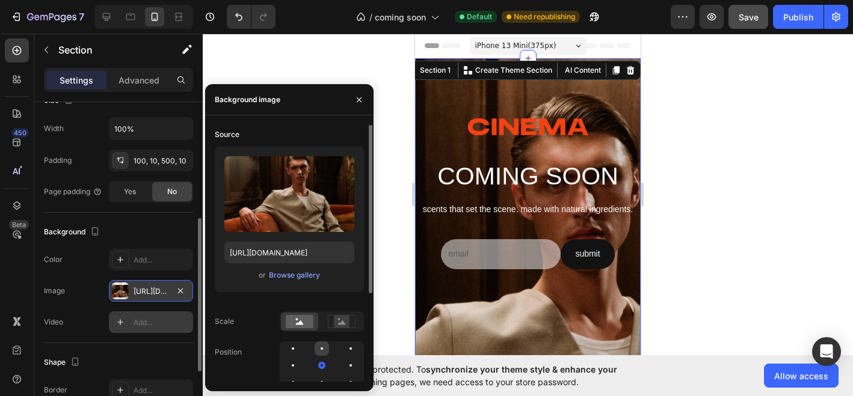
click at [325, 351] on div at bounding box center [321, 348] width 14 height 14
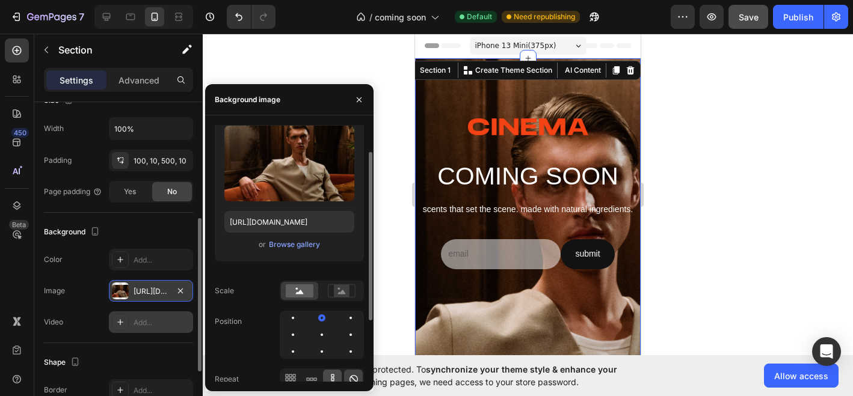
scroll to position [43, 0]
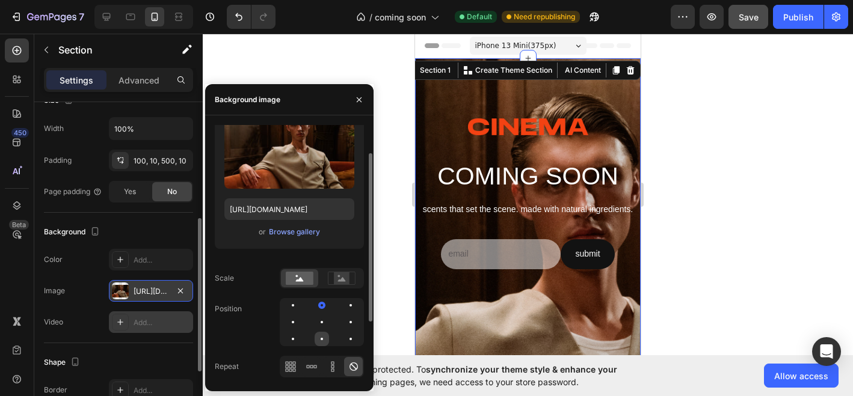
click at [323, 341] on div at bounding box center [321, 339] width 14 height 14
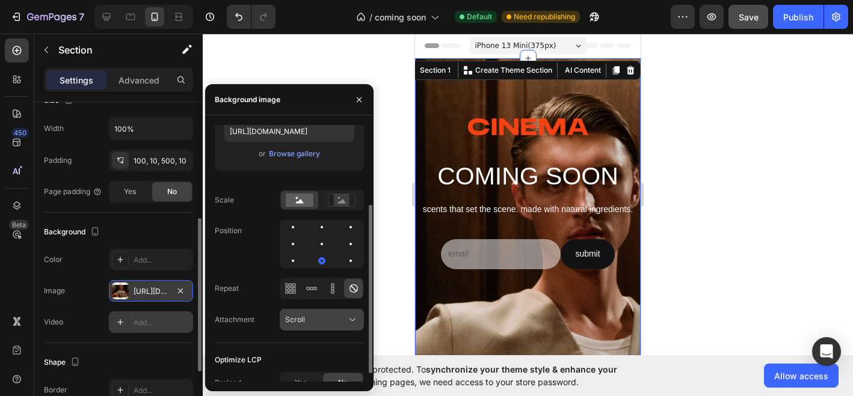
scroll to position [133, 0]
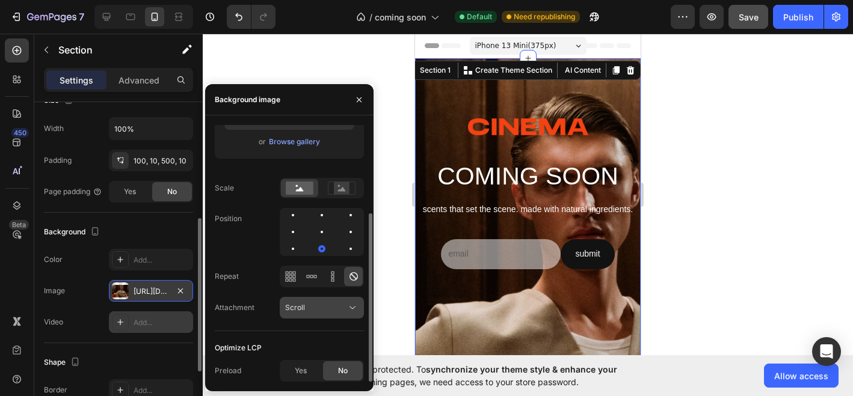
click at [319, 302] on div "Scroll" at bounding box center [321, 308] width 73 height 12
click at [247, 298] on div "Attachment" at bounding box center [235, 307] width 40 height 19
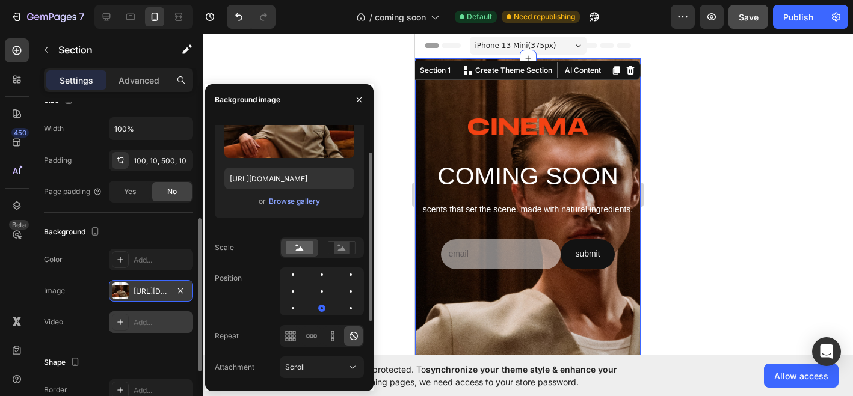
scroll to position [76, 0]
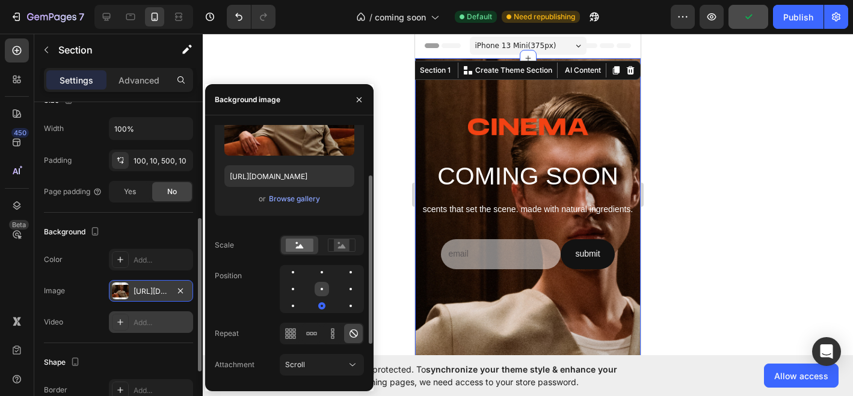
click at [325, 287] on div at bounding box center [321, 289] width 14 height 14
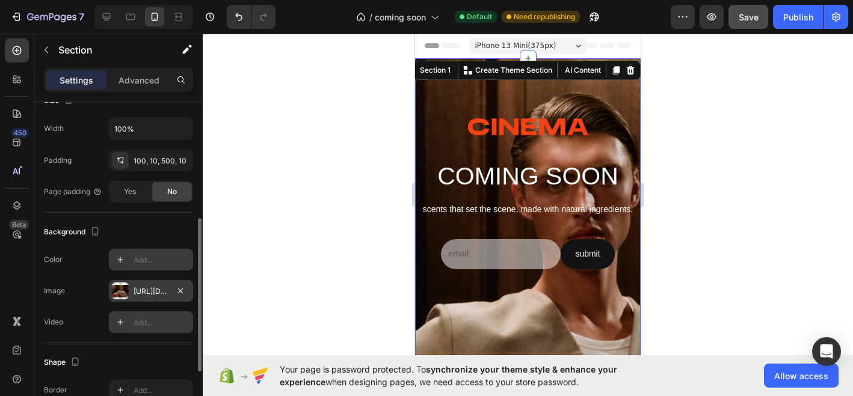
click at [147, 255] on div "Add..." at bounding box center [161, 260] width 57 height 11
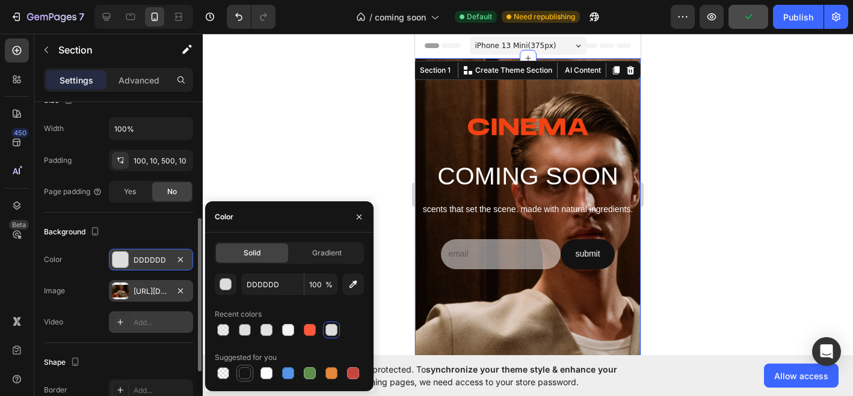
click at [246, 373] on div at bounding box center [245, 373] width 12 height 12
type input "151515"
click at [326, 286] on span "%" at bounding box center [328, 285] width 7 height 11
drag, startPoint x: 326, startPoint y: 286, endPoint x: 14, endPoint y: 286, distance: 312.0
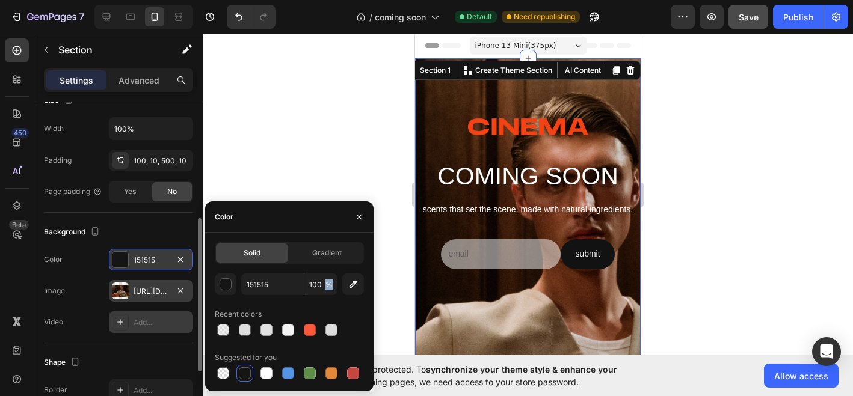
click at [326, 286] on span "%" at bounding box center [328, 285] width 7 height 11
click at [321, 286] on input "100" at bounding box center [320, 285] width 33 height 22
type input "50"
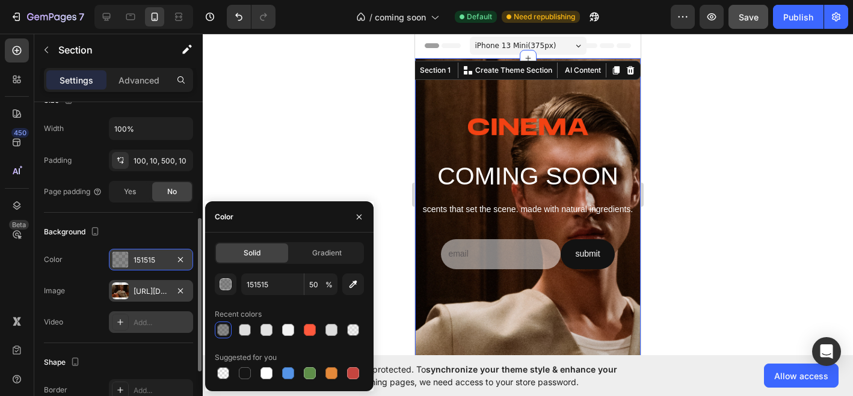
click at [147, 223] on div "Background" at bounding box center [118, 231] width 149 height 19
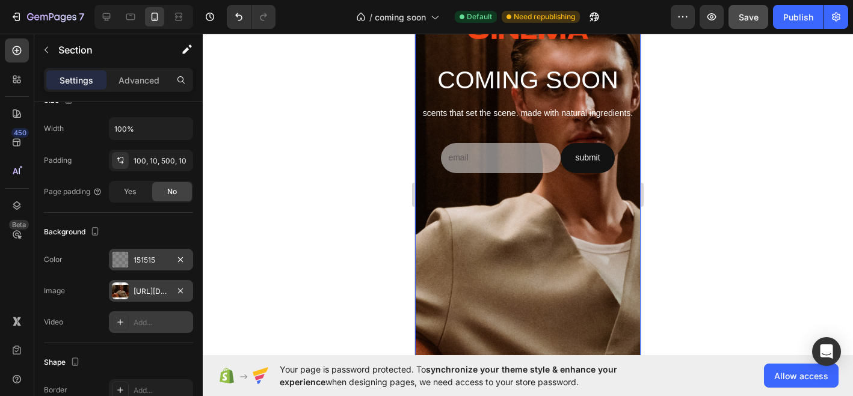
scroll to position [7, 0]
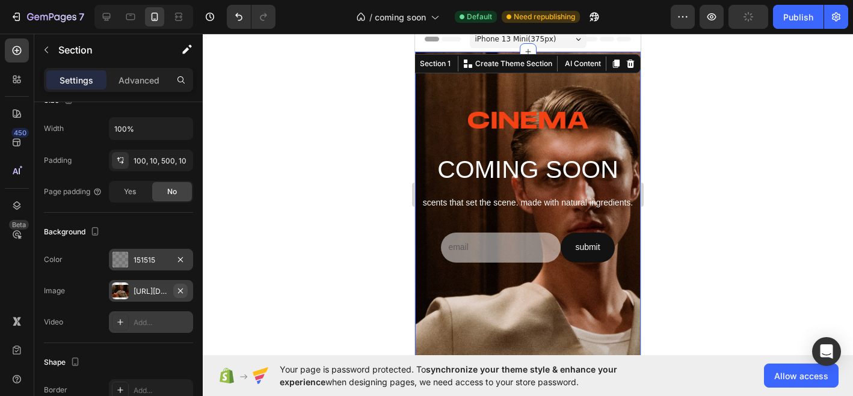
click at [180, 289] on icon "button" at bounding box center [181, 291] width 10 height 10
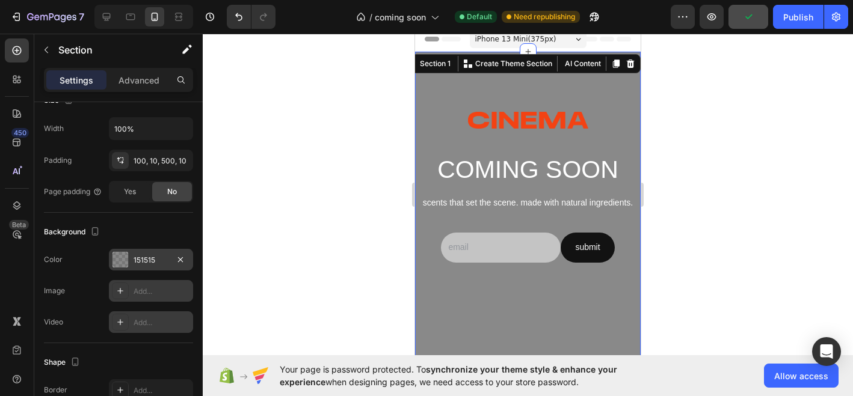
click at [149, 291] on div "Add..." at bounding box center [161, 291] width 57 height 11
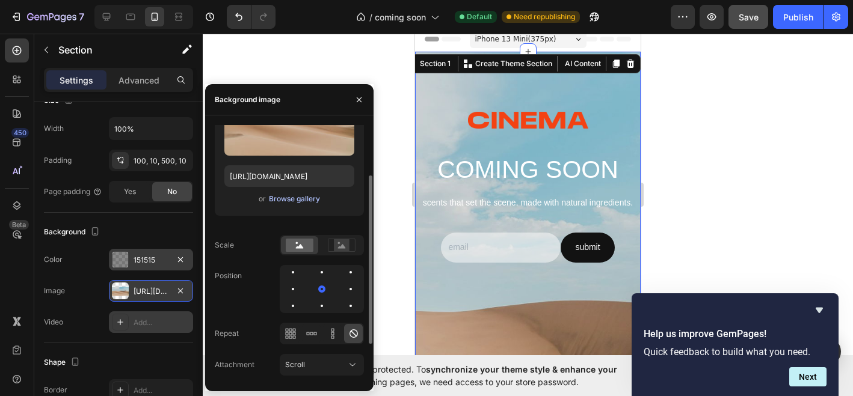
click at [298, 200] on div "Browse gallery" at bounding box center [294, 199] width 51 height 11
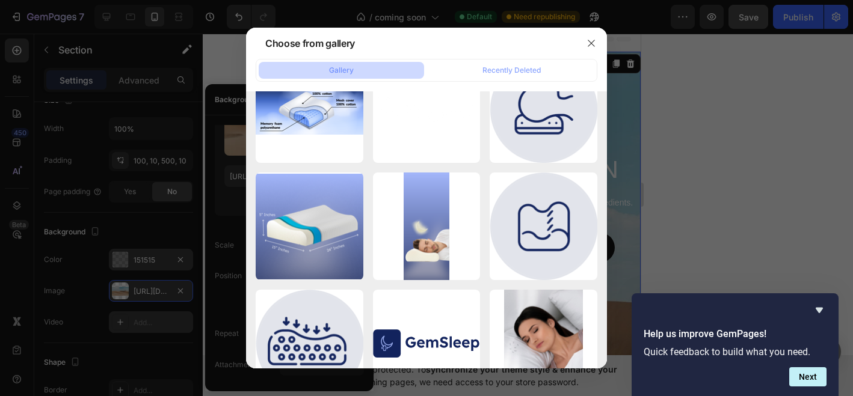
scroll to position [902, 0]
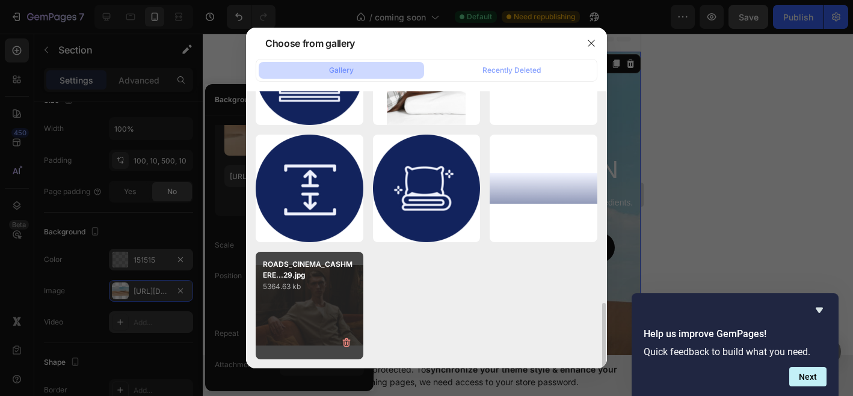
click at [331, 301] on div "ROADS_CINEMA_CASHMERE...29.jpg 5364.63 kb" at bounding box center [310, 306] width 108 height 108
type input "[URL][DOMAIN_NAME]"
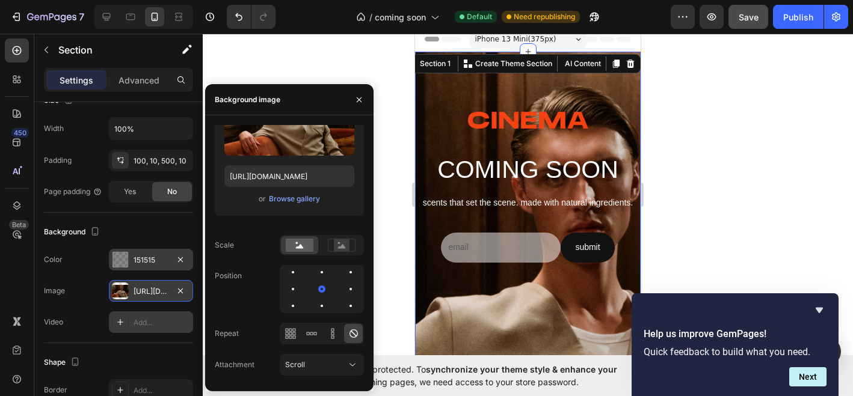
click at [160, 260] on div "151515" at bounding box center [150, 260] width 35 height 11
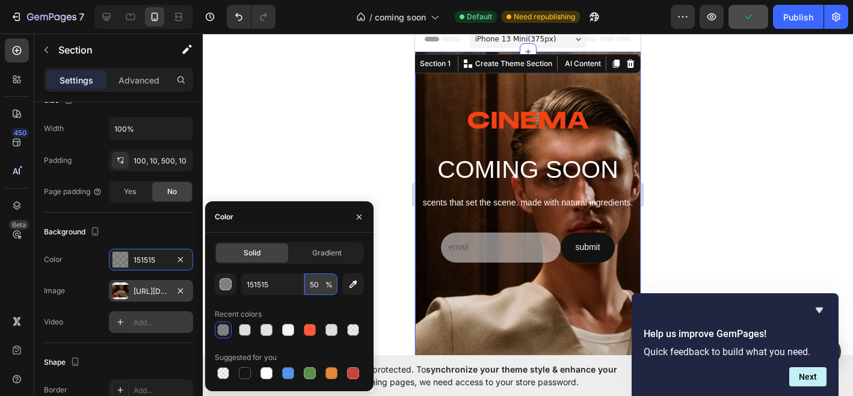
click at [321, 284] on input "50" at bounding box center [320, 285] width 33 height 22
click at [127, 234] on div "Background" at bounding box center [118, 231] width 149 height 19
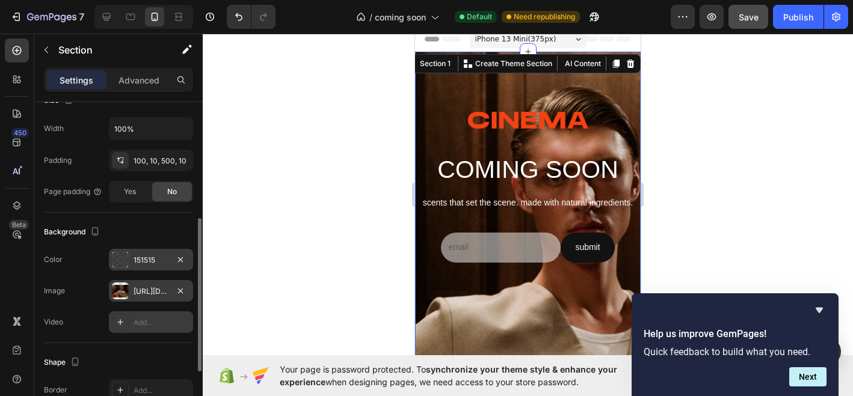
click at [138, 258] on div "151515" at bounding box center [150, 260] width 35 height 11
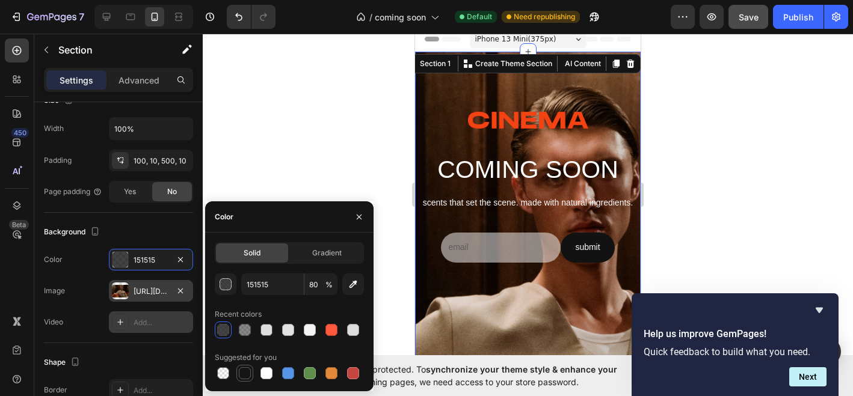
click at [242, 371] on div at bounding box center [245, 373] width 12 height 12
type input "100"
click at [182, 290] on icon "button" at bounding box center [181, 291] width 10 height 10
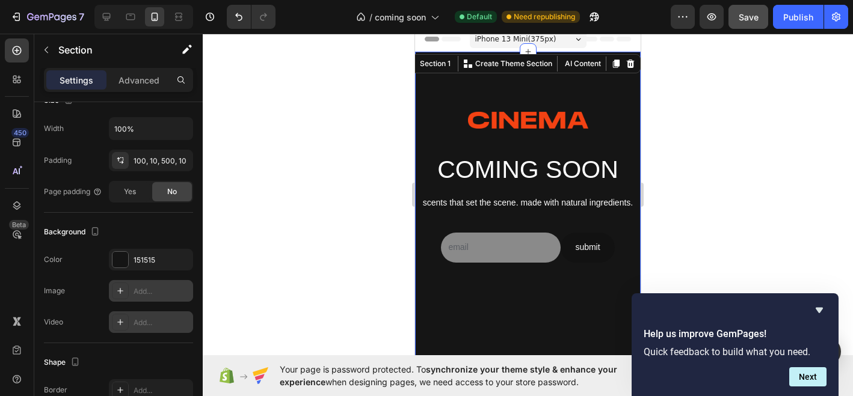
click at [144, 323] on div "Add..." at bounding box center [161, 322] width 57 height 11
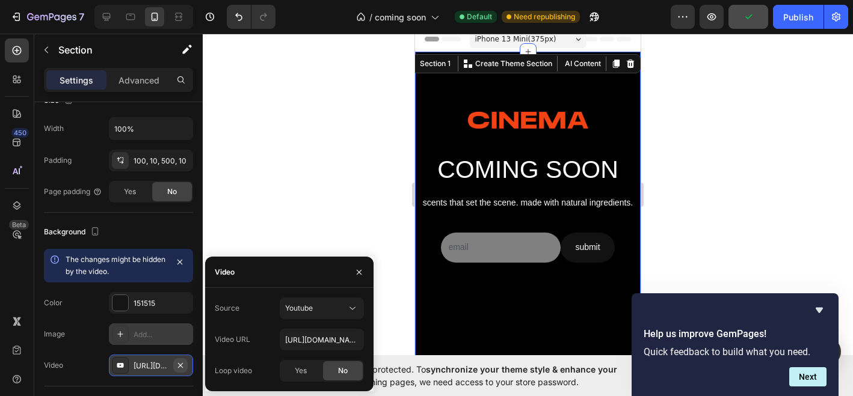
click at [182, 364] on icon "button" at bounding box center [181, 366] width 10 height 10
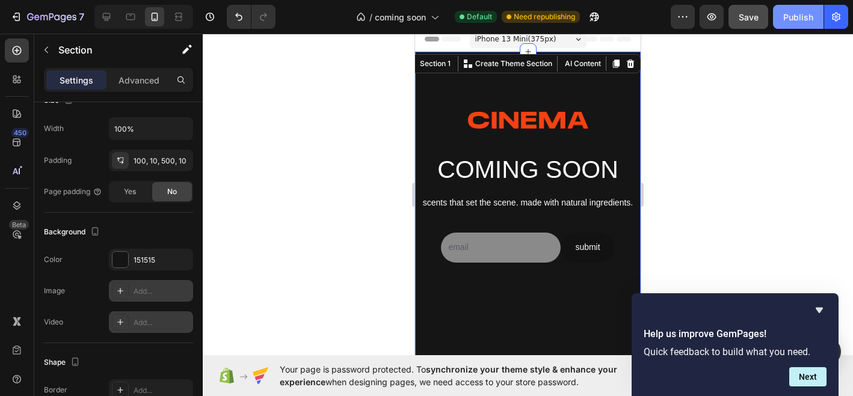
click at [794, 22] on div "Publish" at bounding box center [798, 17] width 30 height 13
click at [138, 289] on div "Add..." at bounding box center [161, 291] width 57 height 11
type input "[URL][DOMAIN_NAME]"
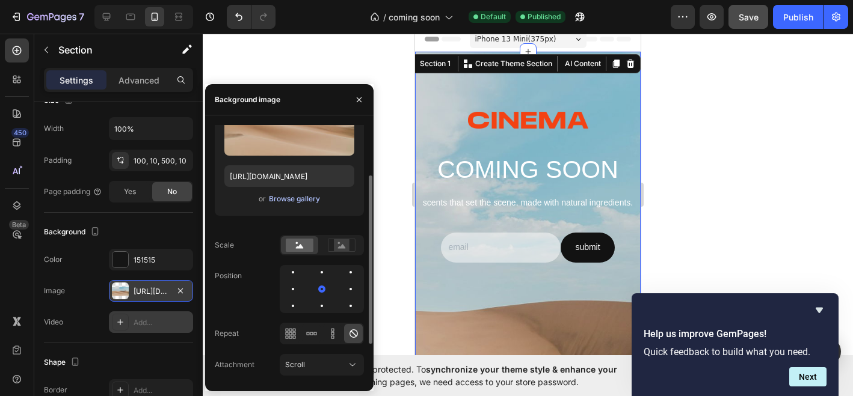
click at [298, 198] on div "Browse gallery" at bounding box center [294, 199] width 51 height 11
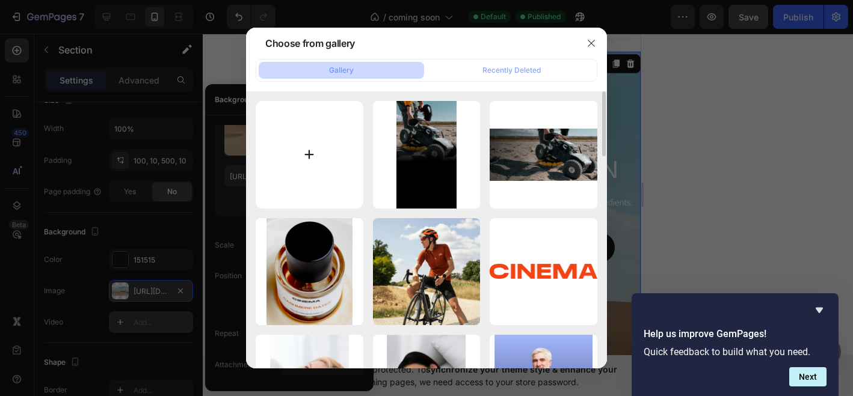
click at [329, 147] on input "file" at bounding box center [310, 155] width 108 height 108
type input "C:\fakepath\Screenshot [DATE] 12.02.43.png"
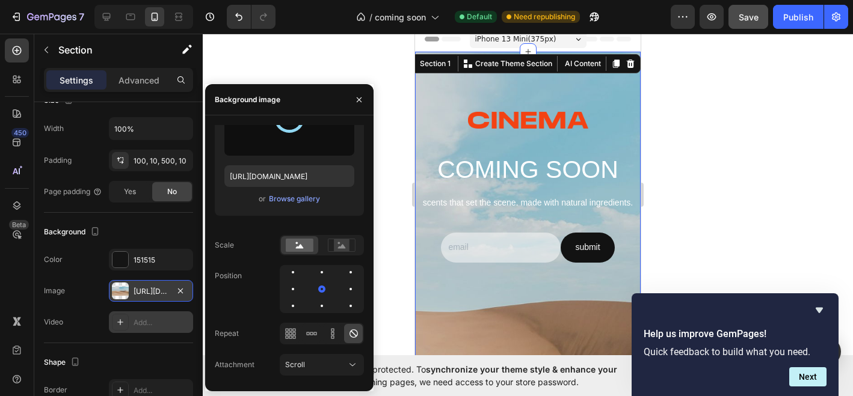
type input "[URL][DOMAIN_NAME]"
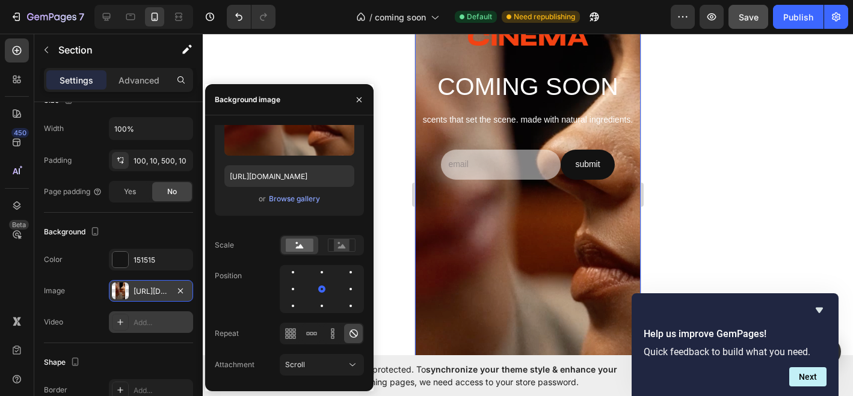
scroll to position [96, 0]
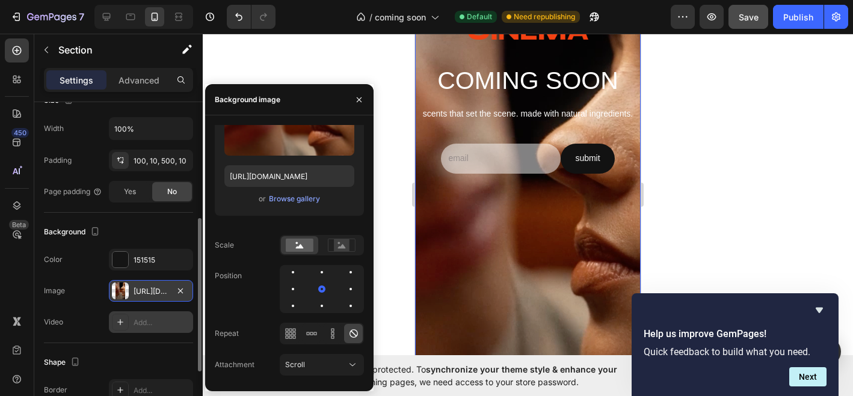
click at [135, 234] on div "Background" at bounding box center [118, 231] width 149 height 19
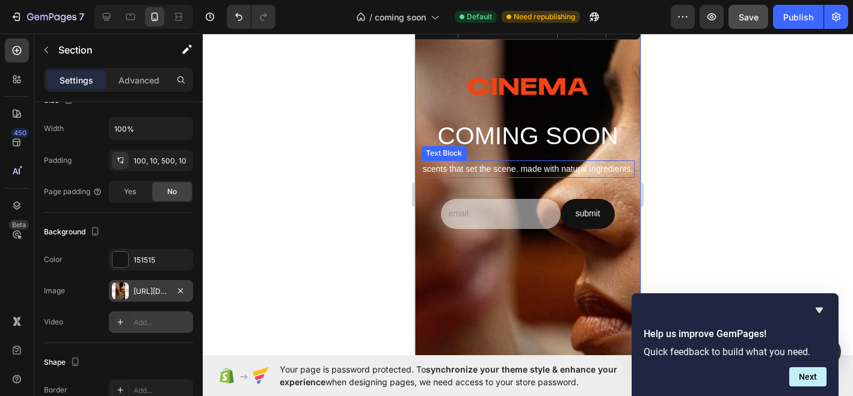
scroll to position [0, 0]
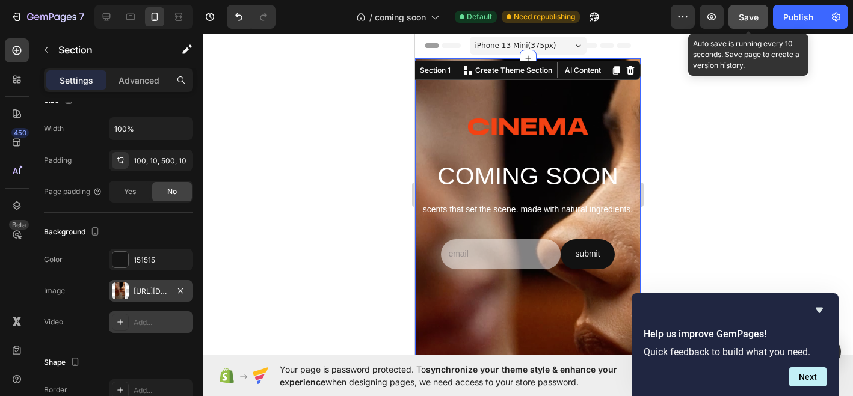
click at [746, 12] on span "Save" at bounding box center [748, 17] width 20 height 10
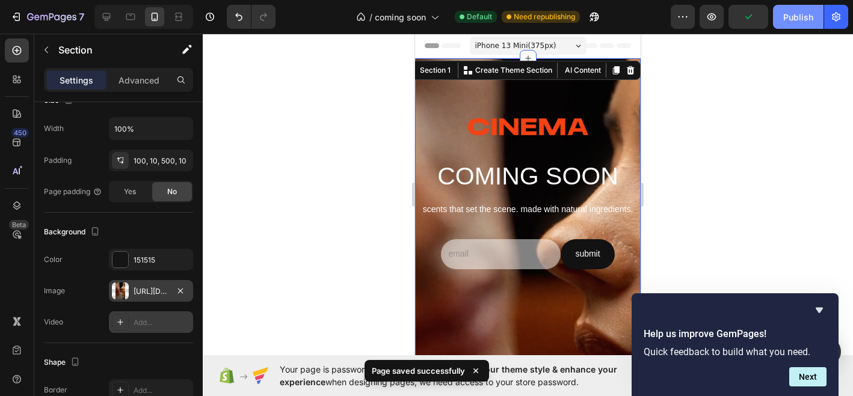
click at [804, 23] on button "Publish" at bounding box center [798, 17] width 51 height 24
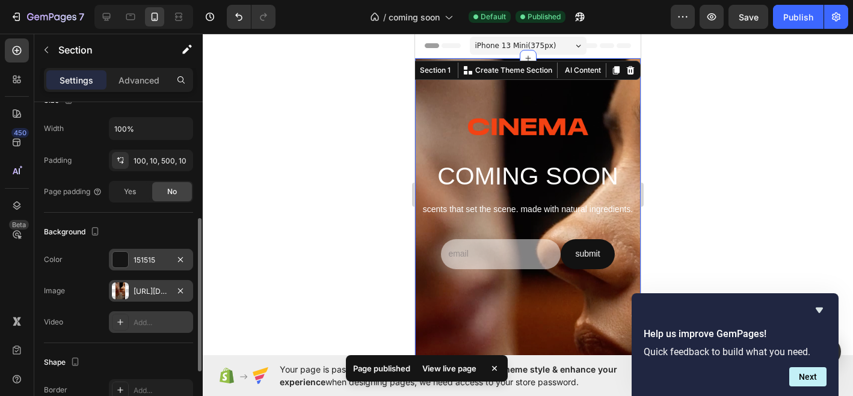
click at [136, 257] on div "151515" at bounding box center [150, 260] width 35 height 11
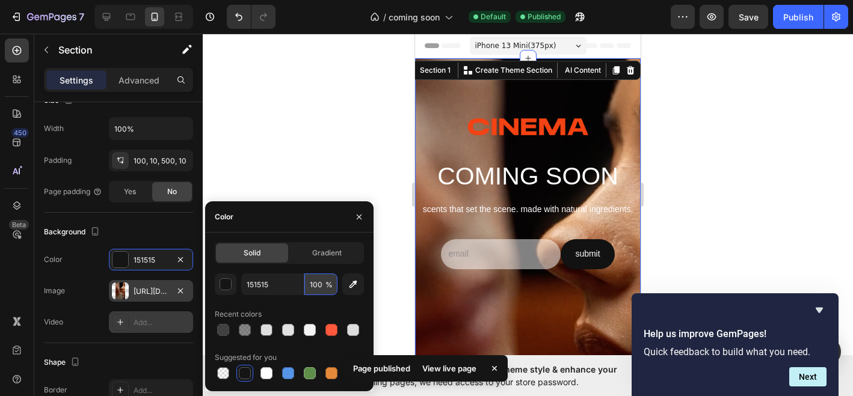
click at [314, 289] on input "100" at bounding box center [320, 285] width 33 height 22
type input "50"
click at [107, 206] on div "Size Width 100% Padding 100, 10, 500, 10 Page padding Yes No" at bounding box center [118, 147] width 149 height 132
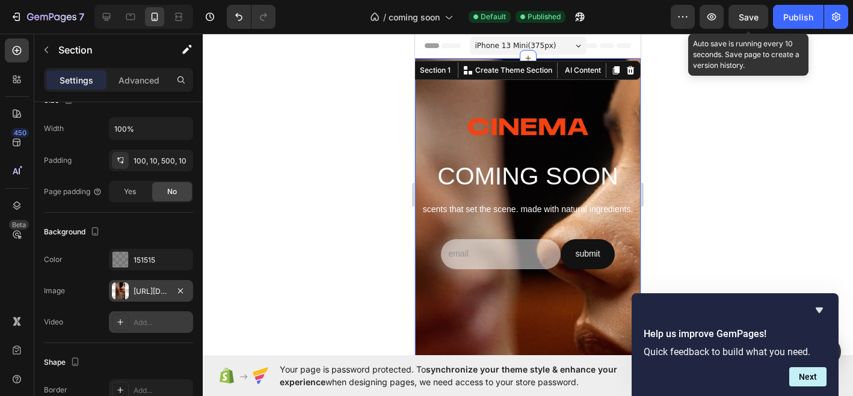
click at [749, 19] on span "Save" at bounding box center [748, 17] width 20 height 10
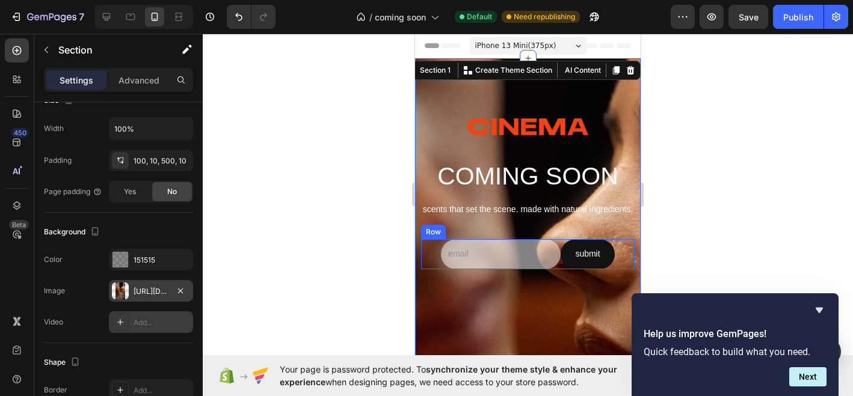
click at [432, 254] on div "Email Field submit Submit Button Row" at bounding box center [527, 253] width 213 height 29
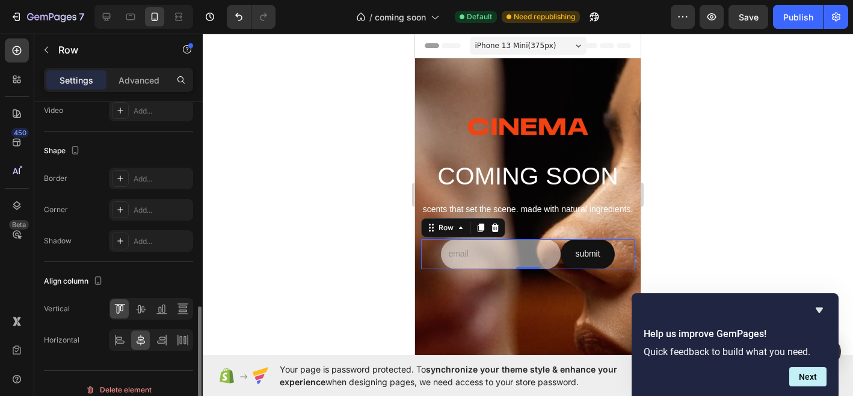
scroll to position [511, 0]
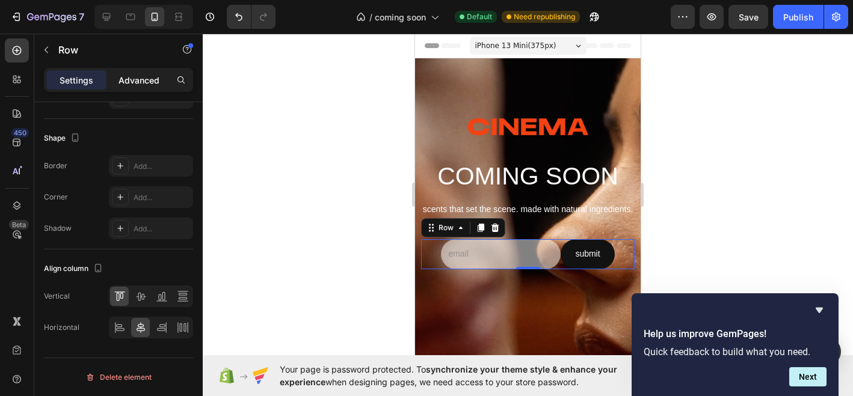
click at [144, 82] on p "Advanced" at bounding box center [138, 80] width 41 height 13
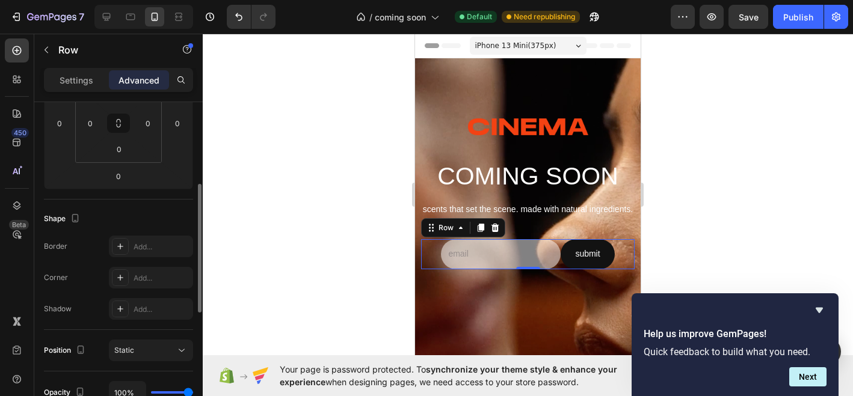
scroll to position [210, 0]
click at [423, 247] on div "Email Field submit Submit Button Row 0" at bounding box center [527, 253] width 213 height 29
click at [436, 231] on div "Row" at bounding box center [446, 227] width 20 height 11
click at [427, 247] on div "Email Field submit Submit Button Row Newsletter Section 0" at bounding box center [527, 253] width 213 height 29
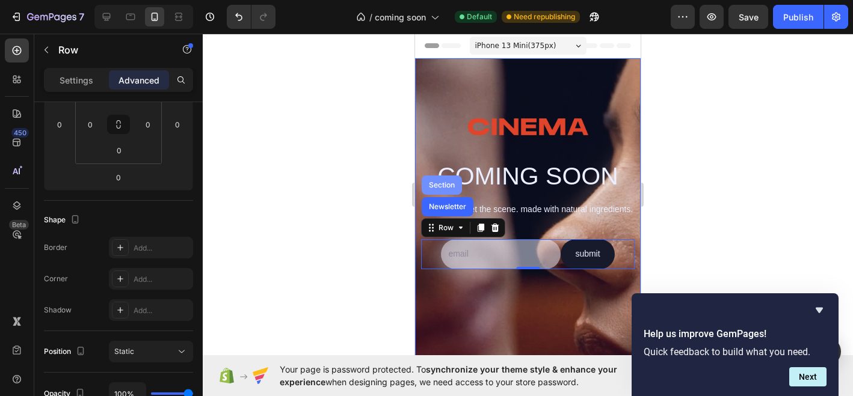
click at [443, 182] on div "Section" at bounding box center [441, 185] width 31 height 7
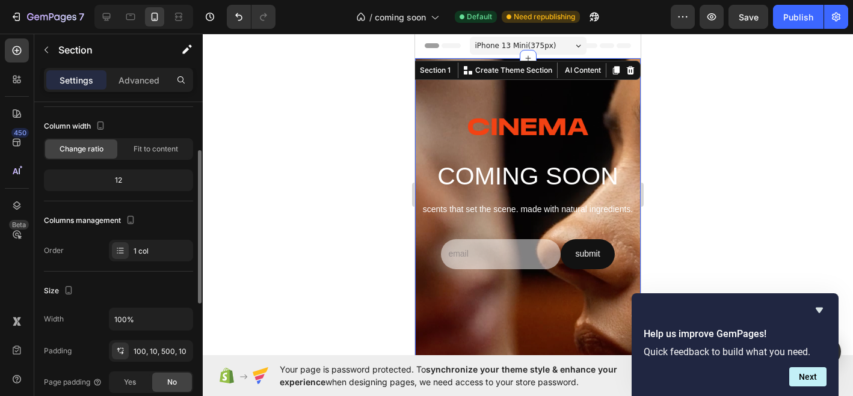
scroll to position [54, 0]
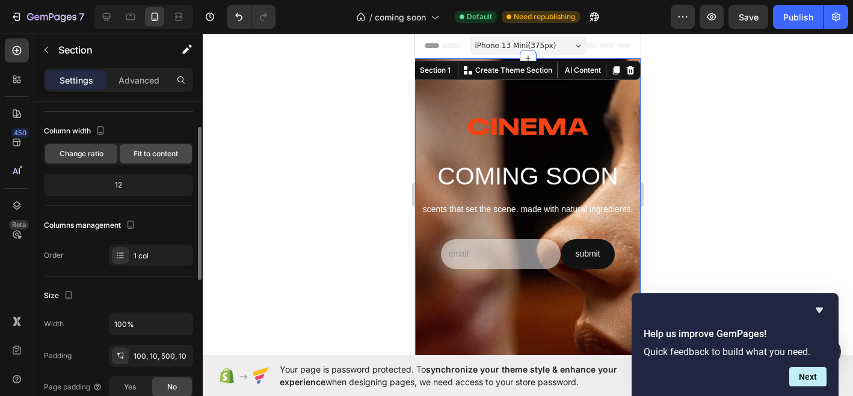
click at [156, 155] on span "Fit to content" at bounding box center [155, 154] width 44 height 11
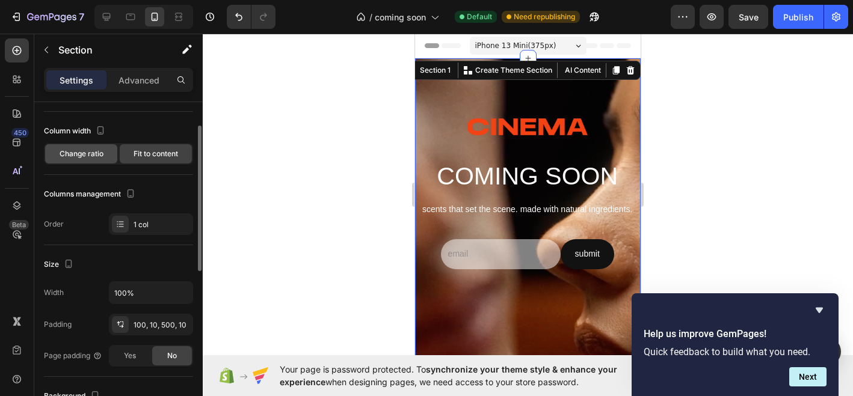
click at [96, 158] on span "Change ratio" at bounding box center [82, 154] width 44 height 11
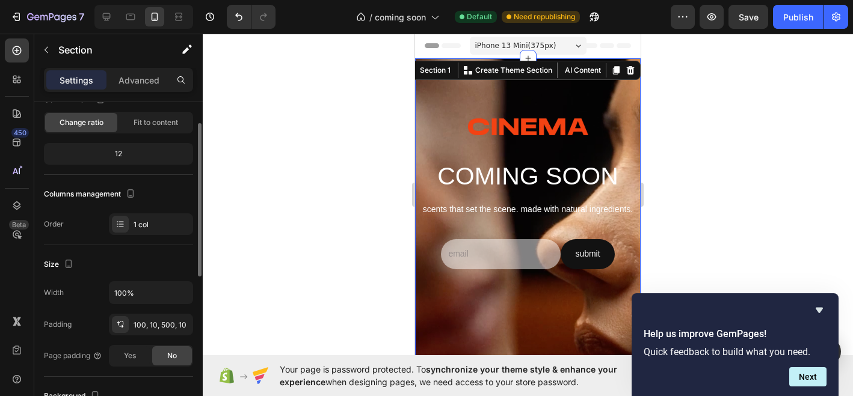
scroll to position [100, 0]
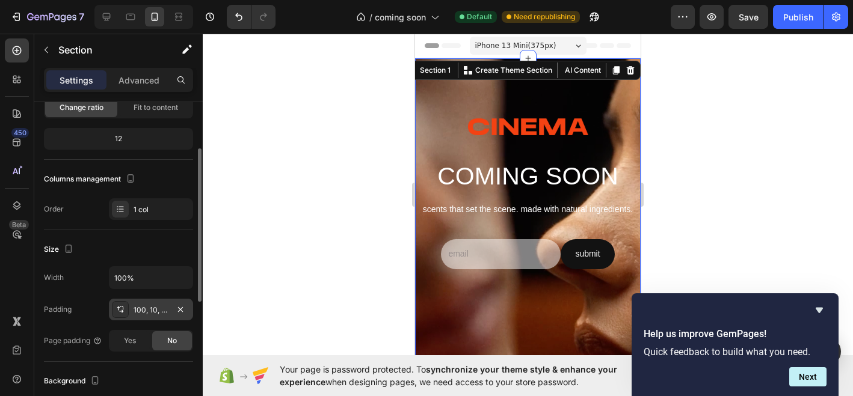
click at [147, 311] on div "100, 10, 500, 10" at bounding box center [150, 310] width 35 height 11
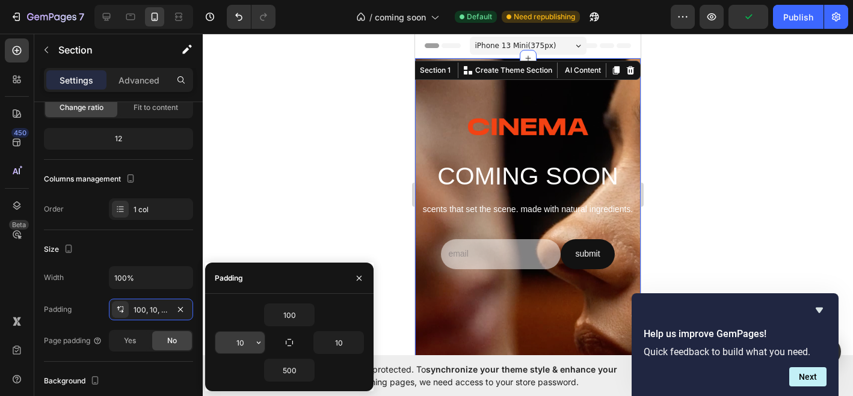
click at [247, 339] on input "10" at bounding box center [239, 343] width 49 height 22
type input "10"
click at [443, 251] on div "Email Field submit Submit Button Row" at bounding box center [527, 253] width 213 height 29
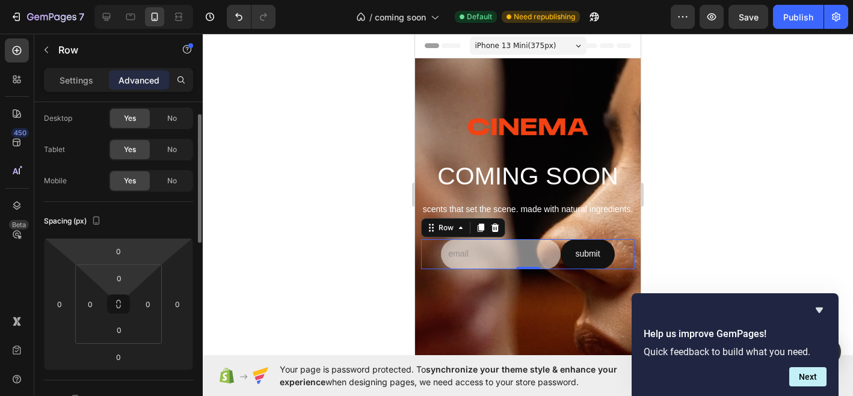
scroll to position [38, 0]
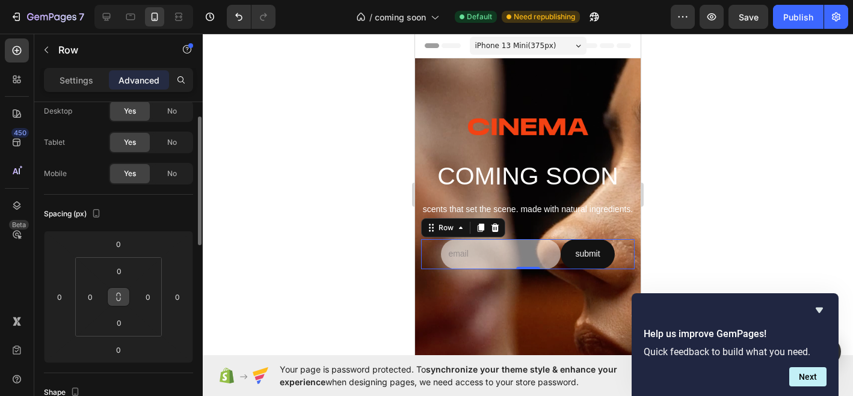
click at [120, 301] on icon at bounding box center [119, 297] width 10 height 10
click at [117, 296] on icon at bounding box center [119, 297] width 10 height 10
click at [453, 241] on div "Email Field" at bounding box center [501, 253] width 120 height 29
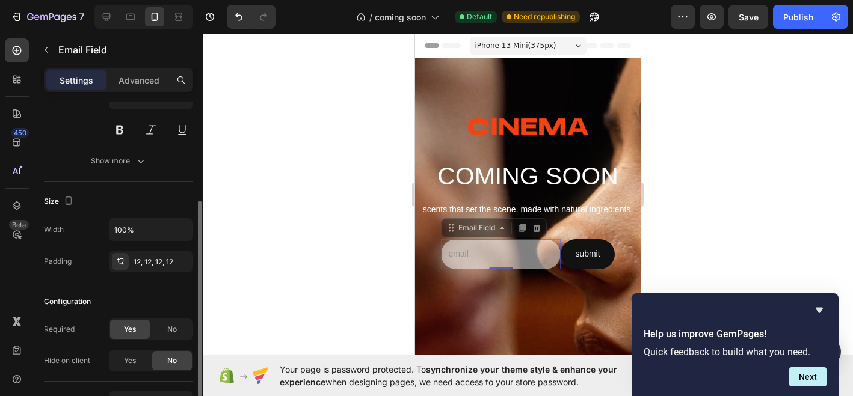
scroll to position [154, 0]
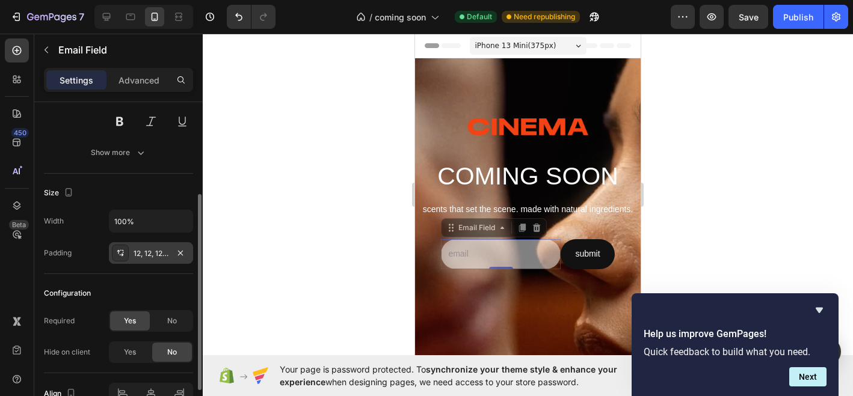
click at [155, 254] on div "12, 12, 12, 12" at bounding box center [150, 253] width 35 height 11
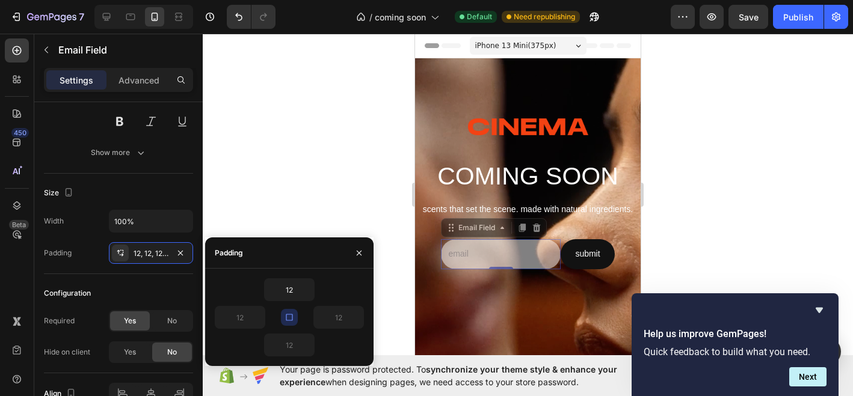
click at [130, 270] on div "Size Width 100% Padding 12, 12, 12, 12" at bounding box center [118, 224] width 149 height 100
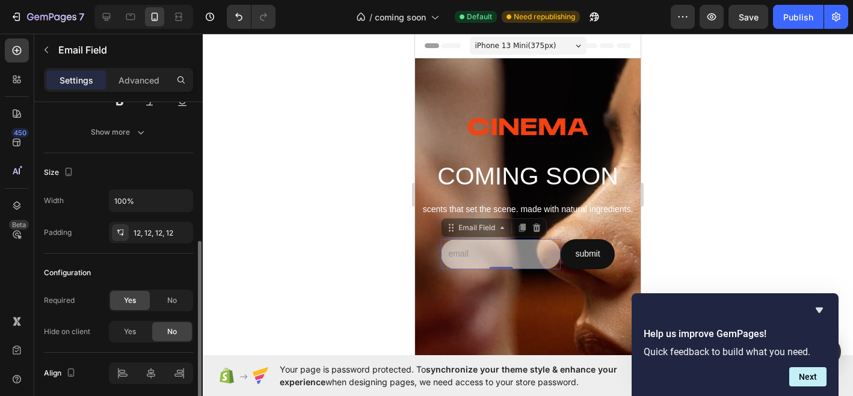
scroll to position [220, 0]
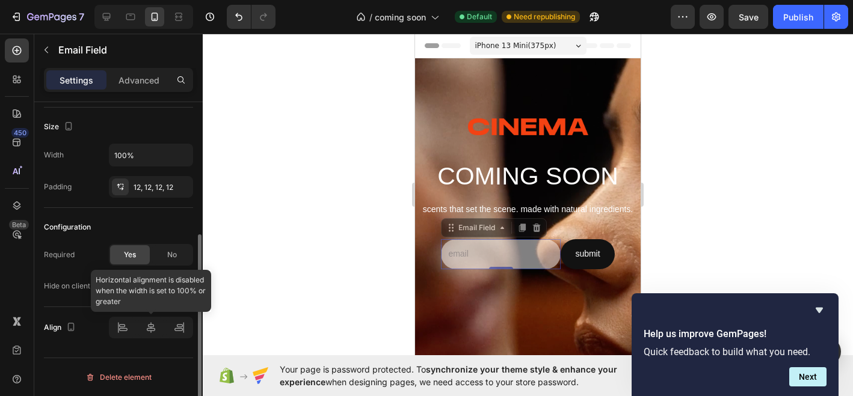
click at [126, 330] on div at bounding box center [151, 328] width 84 height 22
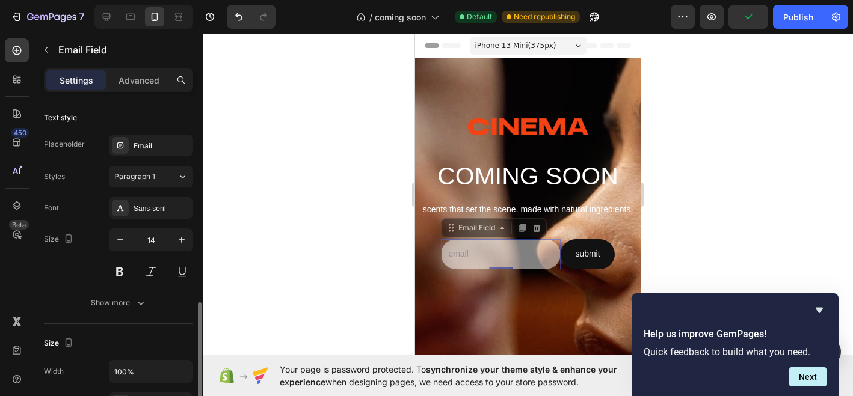
scroll to position [0, 0]
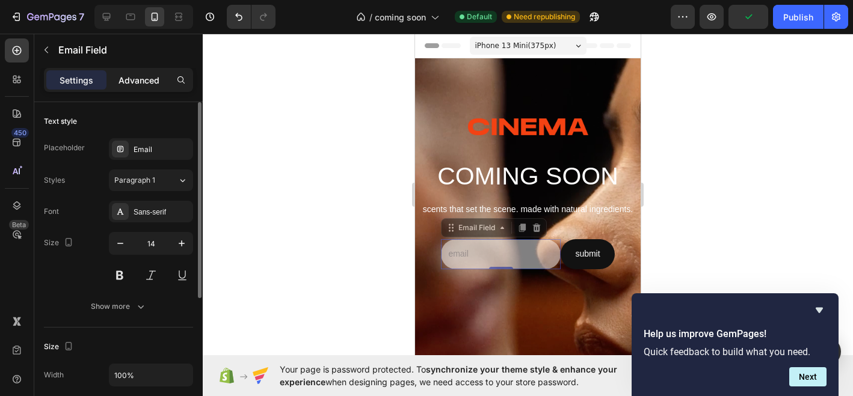
click at [132, 76] on p "Advanced" at bounding box center [138, 80] width 41 height 13
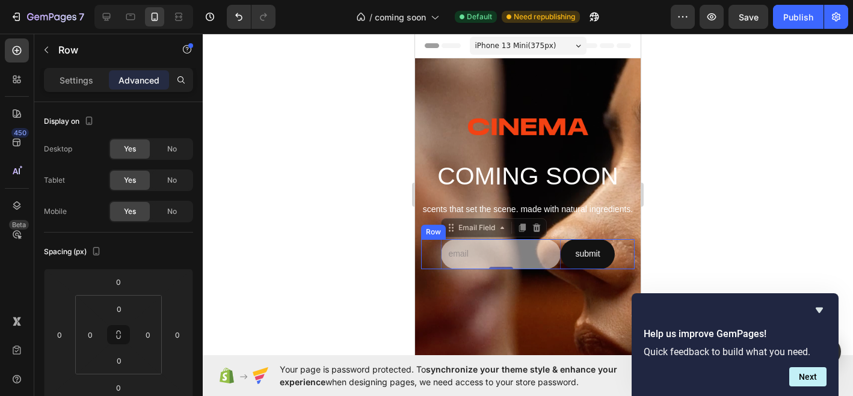
click at [625, 246] on div "Email Field 0 submit Submit Button Row" at bounding box center [527, 253] width 213 height 29
click at [438, 251] on div "Email Field submit Submit Button Row 0" at bounding box center [527, 253] width 213 height 29
click at [441, 233] on div "Row" at bounding box center [446, 227] width 20 height 11
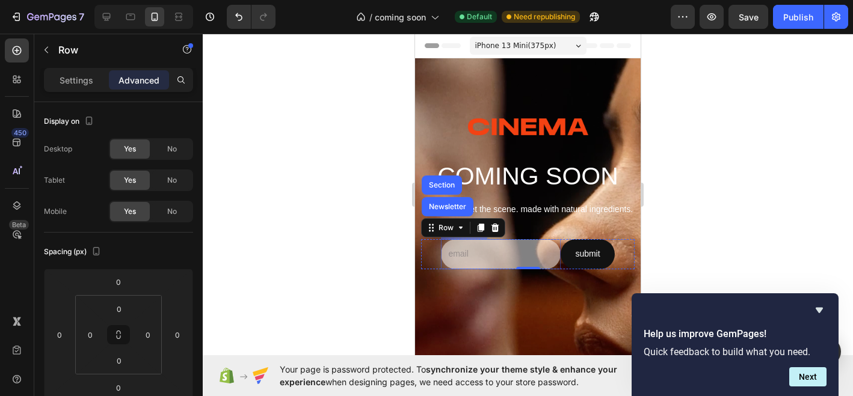
click at [455, 239] on div "Email Field" at bounding box center [501, 253] width 120 height 29
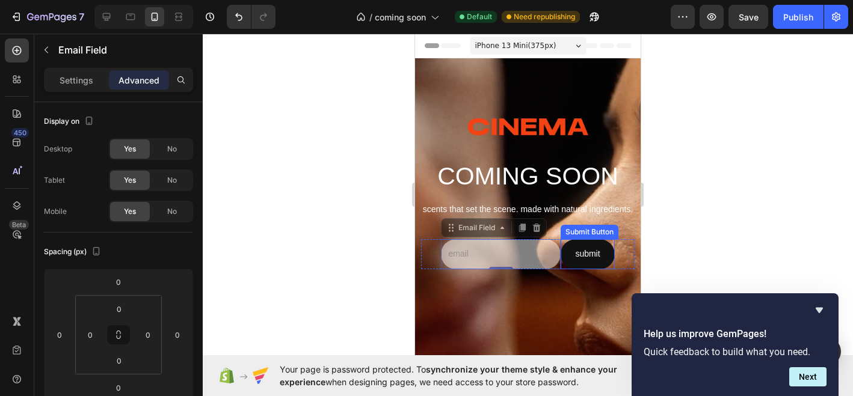
click at [596, 236] on div "Submit Button" at bounding box center [589, 232] width 58 height 14
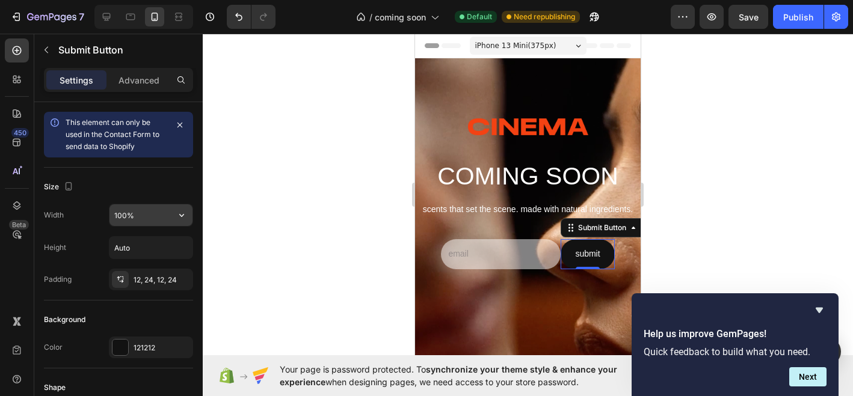
click at [166, 215] on input "100%" at bounding box center [150, 215] width 83 height 22
click at [182, 216] on icon "button" at bounding box center [181, 215] width 5 height 3
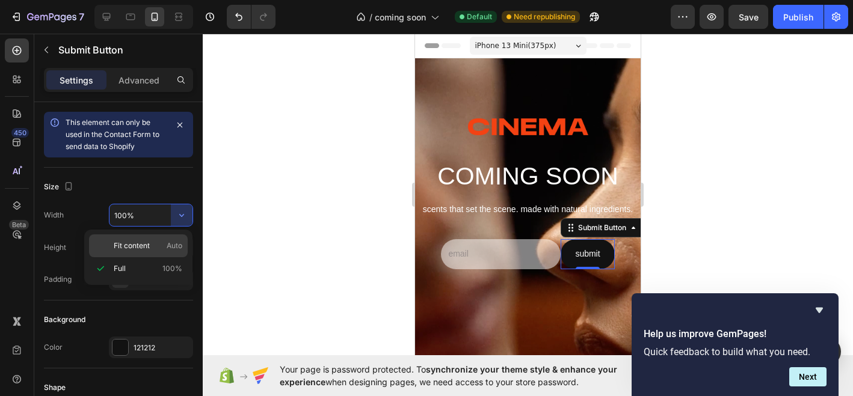
click at [153, 247] on p "Fit content Auto" at bounding box center [148, 245] width 69 height 11
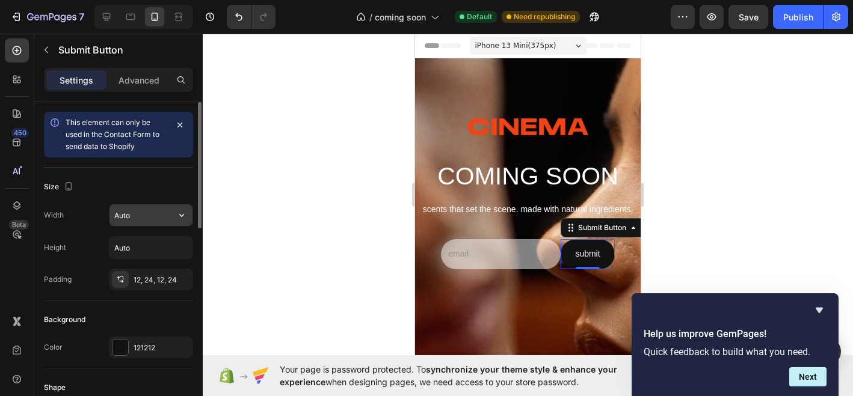
click at [165, 217] on input "Auto" at bounding box center [150, 215] width 83 height 22
click at [186, 216] on icon "button" at bounding box center [182, 215] width 12 height 12
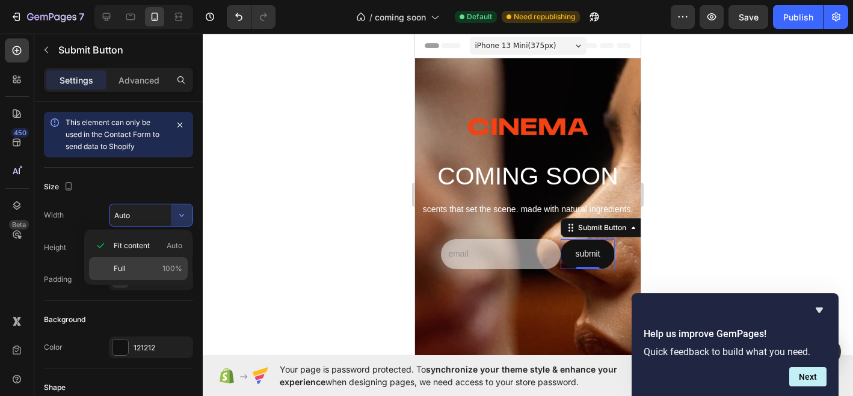
click at [129, 268] on p "Full 100%" at bounding box center [148, 268] width 69 height 11
type input "100%"
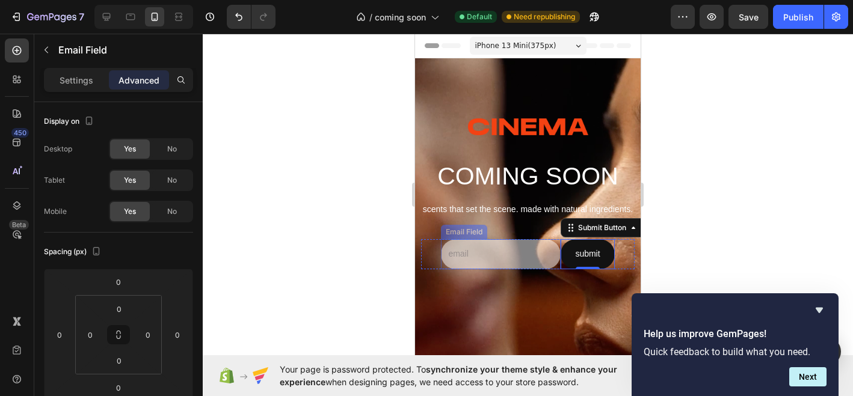
click at [477, 233] on div "Email Field" at bounding box center [463, 232] width 41 height 11
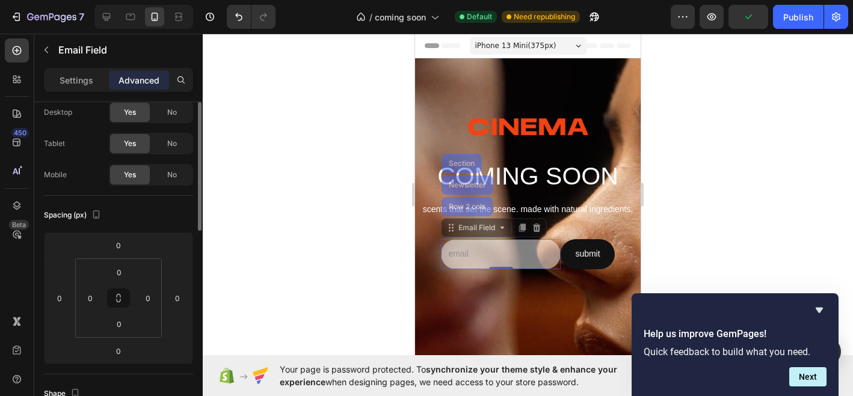
scroll to position [25, 0]
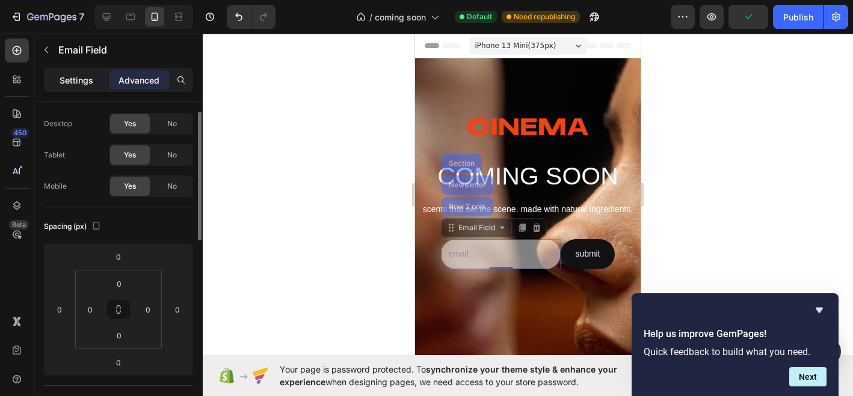
click at [78, 80] on p "Settings" at bounding box center [77, 80] width 34 height 13
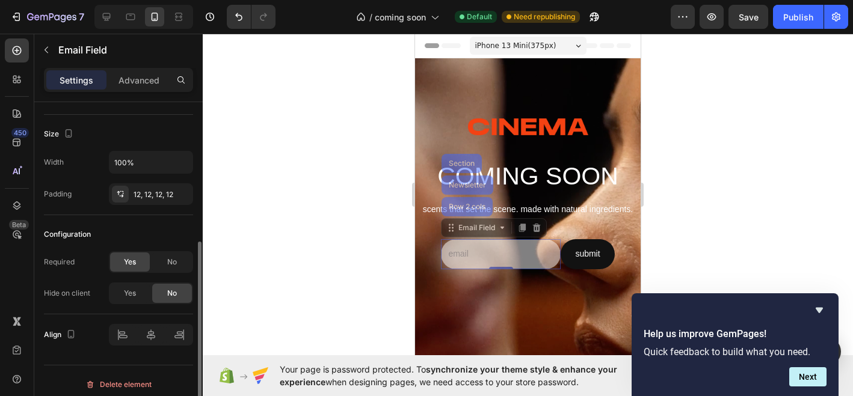
scroll to position [220, 0]
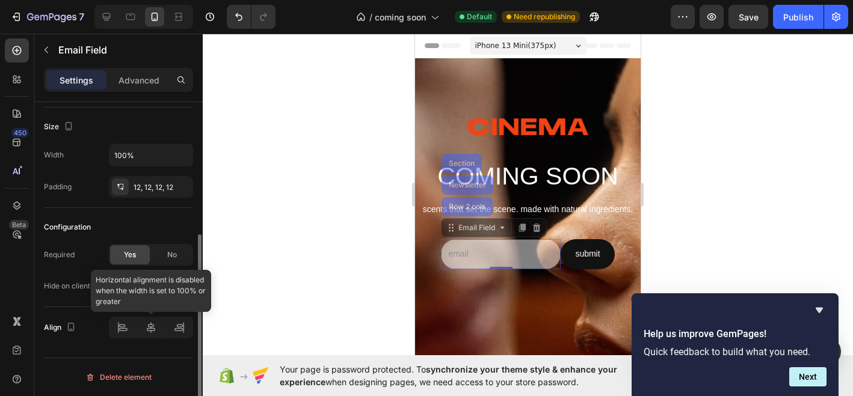
click at [124, 327] on div at bounding box center [151, 328] width 84 height 22
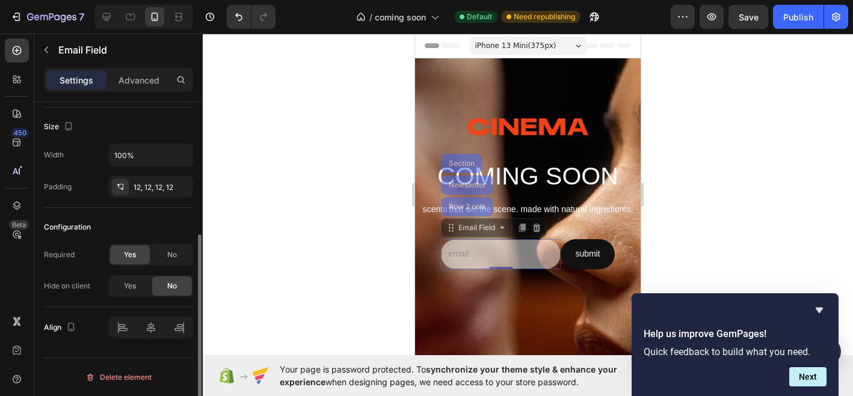
click at [94, 266] on div "Required Yes No Hide on client Yes No" at bounding box center [118, 270] width 149 height 53
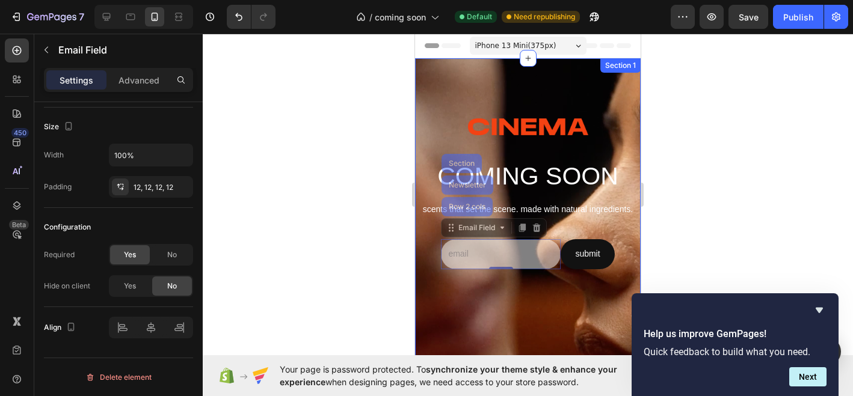
click at [473, 68] on div "Image COMING SOON Heading scents that set the scene. made with natural ingredie…" at bounding box center [527, 326] width 225 height 536
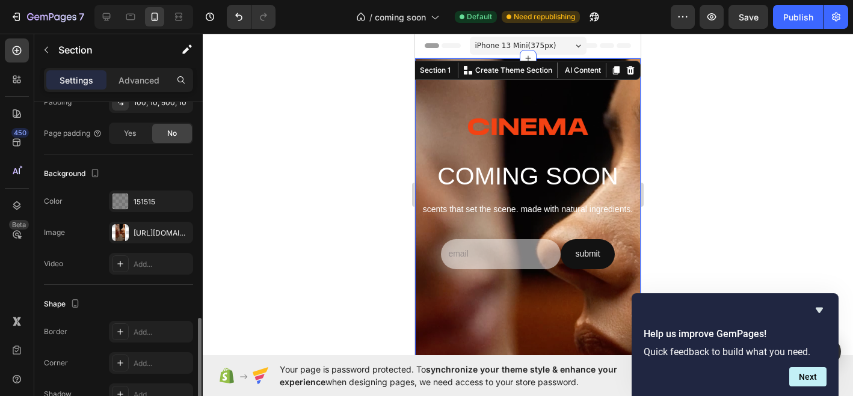
scroll to position [212, 0]
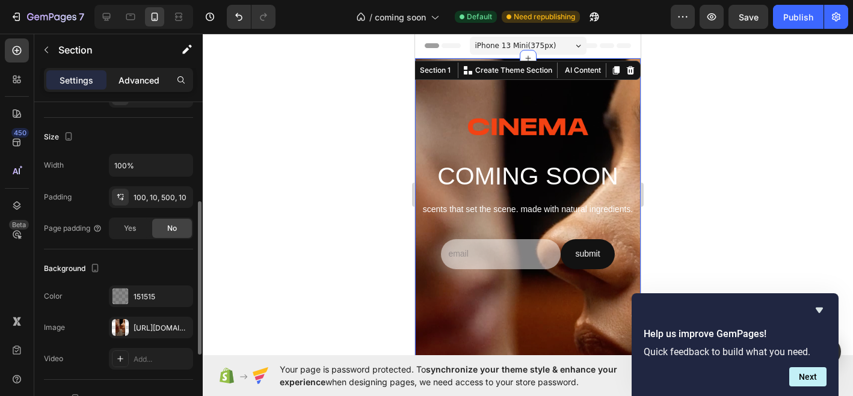
click at [124, 71] on div "Advanced" at bounding box center [139, 79] width 60 height 19
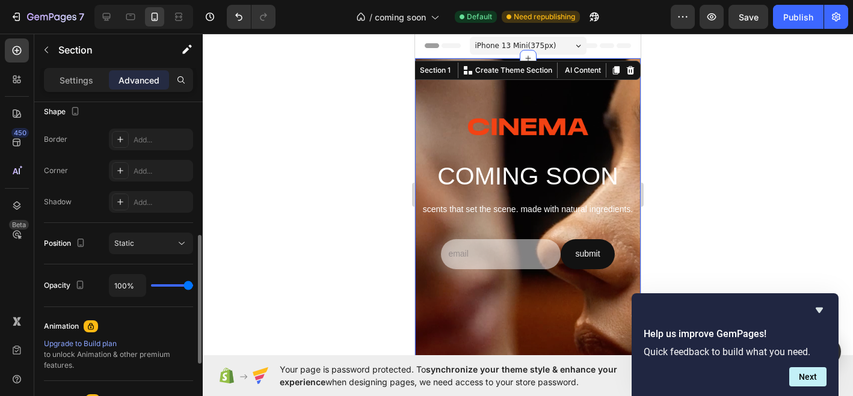
scroll to position [332, 0]
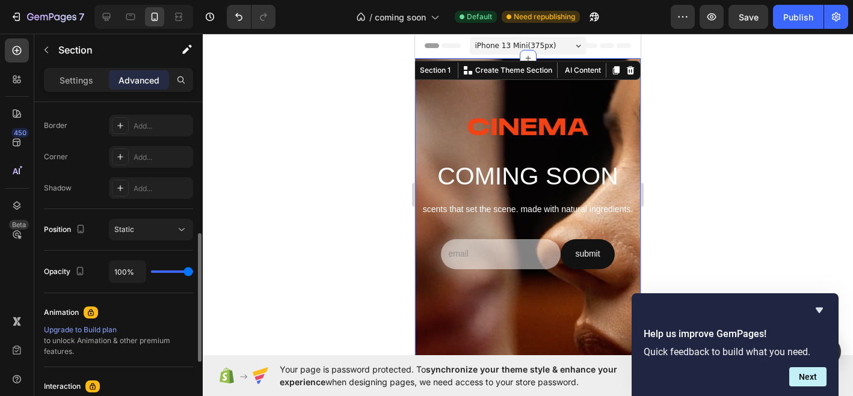
type input "86%"
type input "86"
type input "78%"
type input "78"
type input "71%"
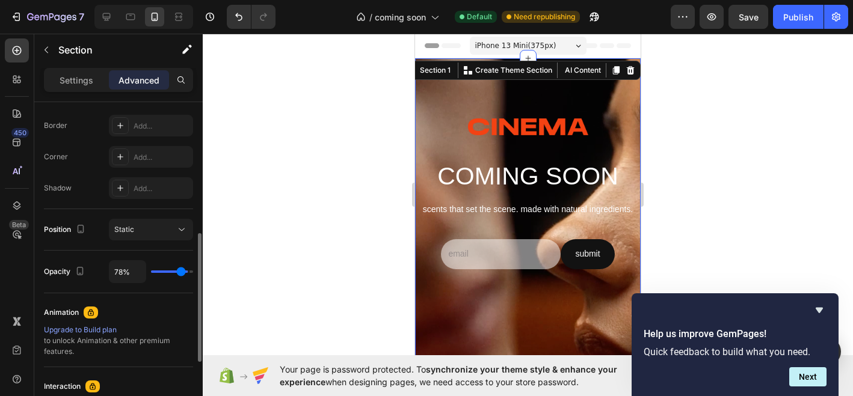
type input "71"
type input "41%"
type input "41"
type input "18%"
type input "18"
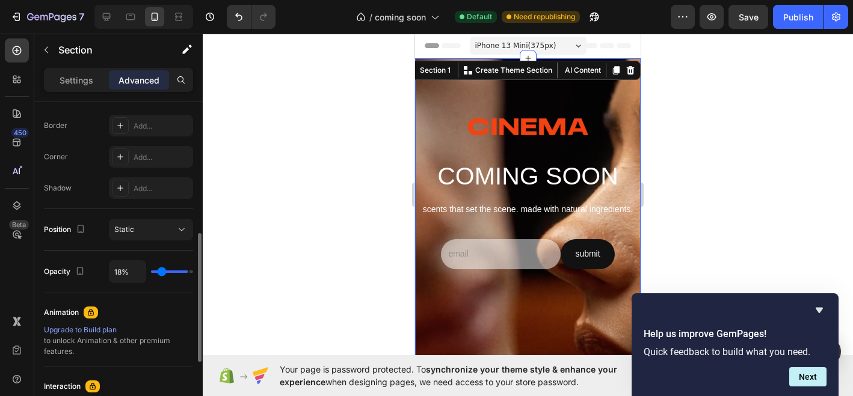
type input "2%"
type input "2"
type input "0%"
type input "0"
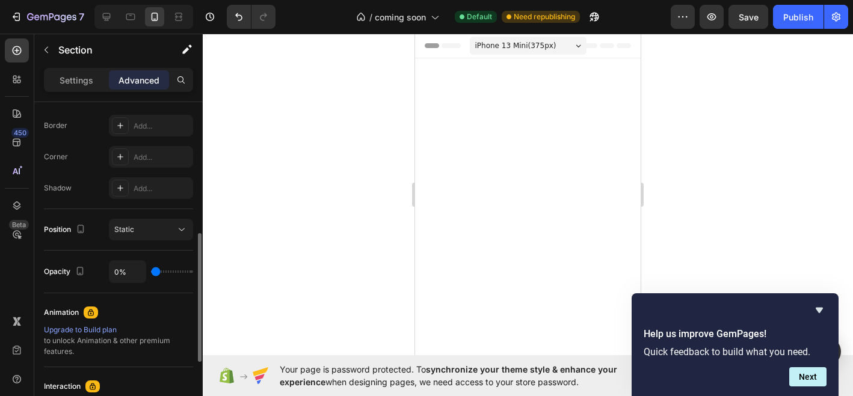
type input "5%"
type input "5"
type input "10%"
type input "10"
type input "13%"
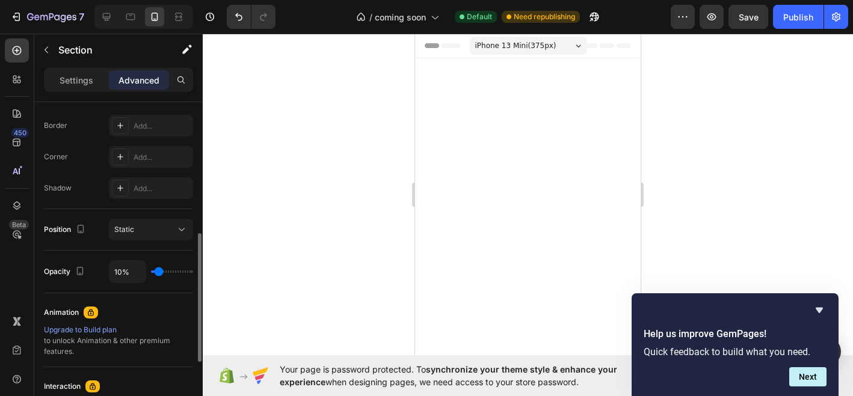
type input "13"
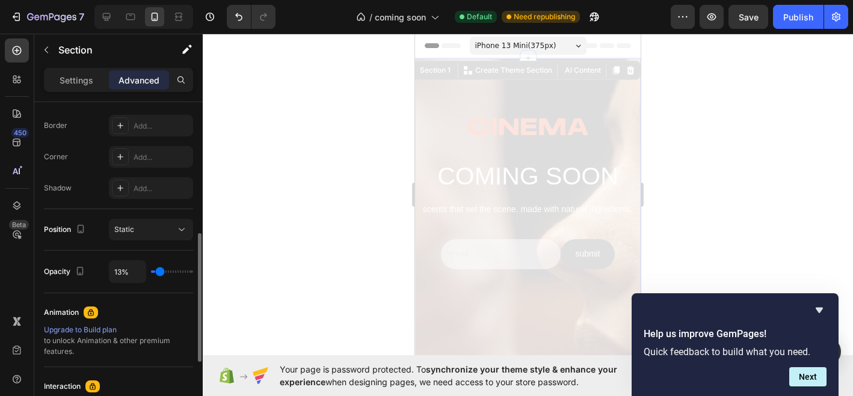
type input "33%"
type input "33"
type input "53%"
type input "53"
type input "68%"
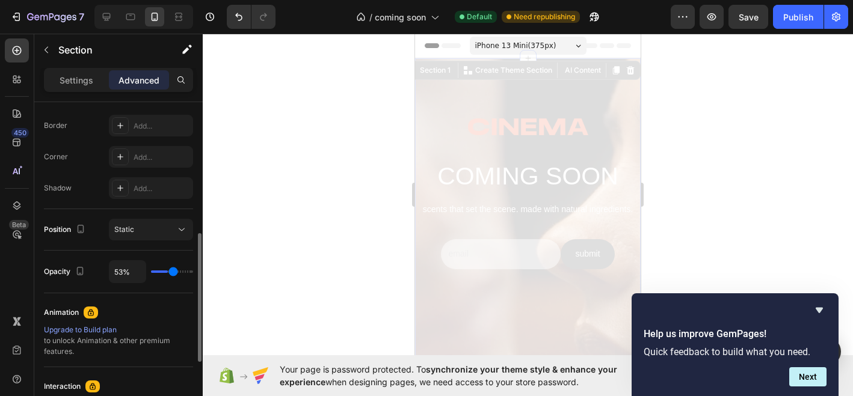
type input "68"
type input "79%"
type input "79"
type input "93%"
type input "93"
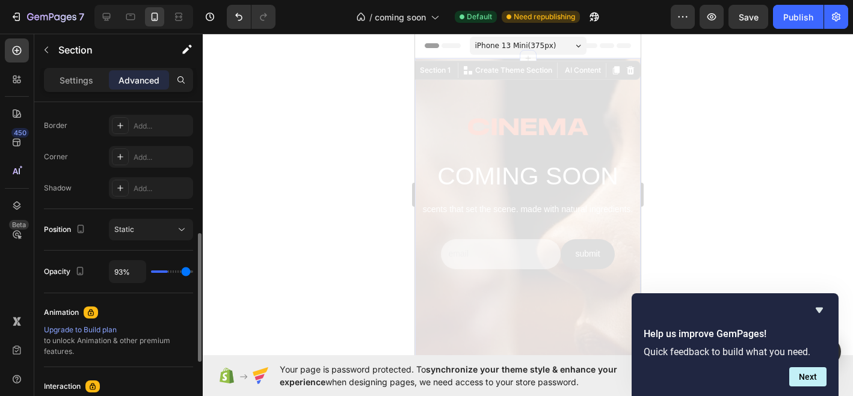
type input "100%"
type input "100"
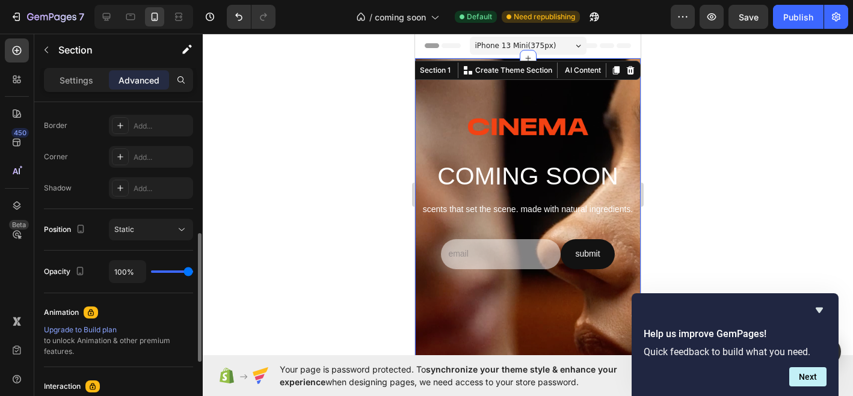
drag, startPoint x: 184, startPoint y: 270, endPoint x: 237, endPoint y: 253, distance: 56.1
click at [237, 0] on div "7 / coming soon Default Need republishing Preview Save Publish 450 Beta Section…" at bounding box center [426, 0] width 853 height 0
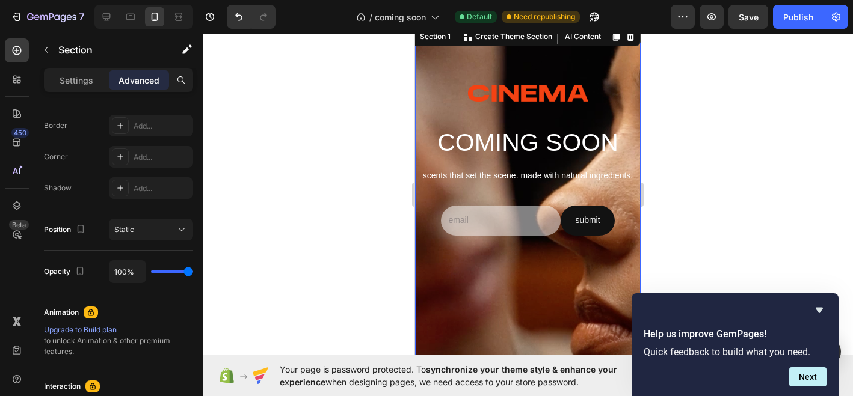
scroll to position [0, 0]
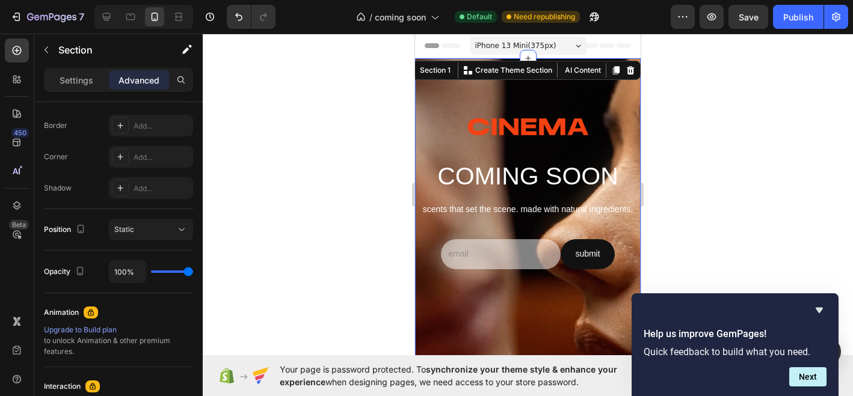
click at [531, 147] on div "Image COMING SOON Heading scents that set the scene. made with natural ingredie…" at bounding box center [527, 205] width 213 height 175
click at [466, 93] on div "Image COMING SOON Heading scents that set the scene. made with natural ingredie…" at bounding box center [527, 326] width 225 height 536
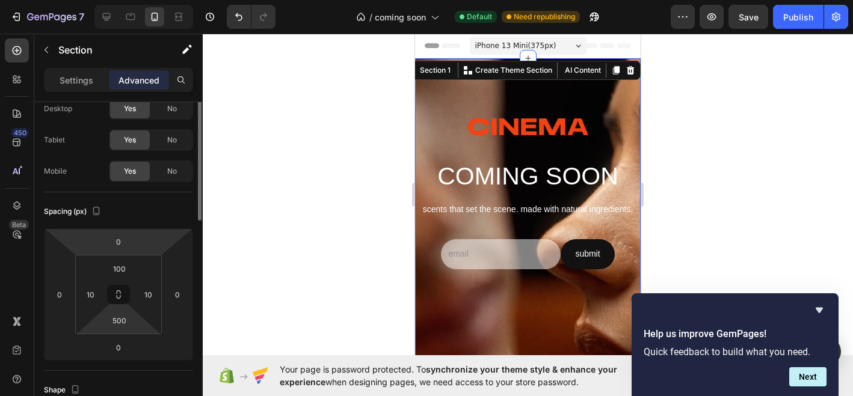
scroll to position [65, 0]
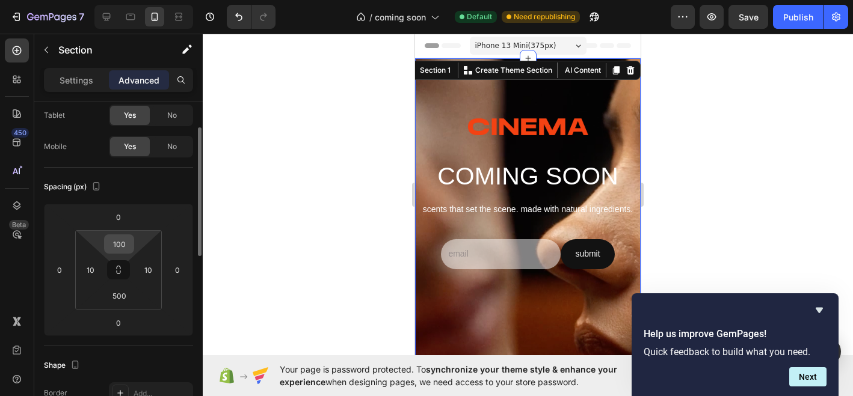
click at [121, 242] on input "100" at bounding box center [119, 244] width 24 height 18
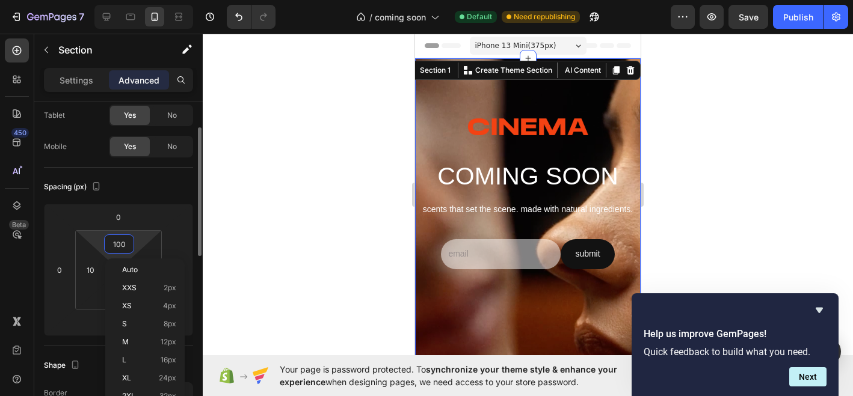
click at [121, 242] on input "100" at bounding box center [119, 244] width 24 height 18
click at [154, 192] on div "Spacing (px)" at bounding box center [118, 186] width 149 height 19
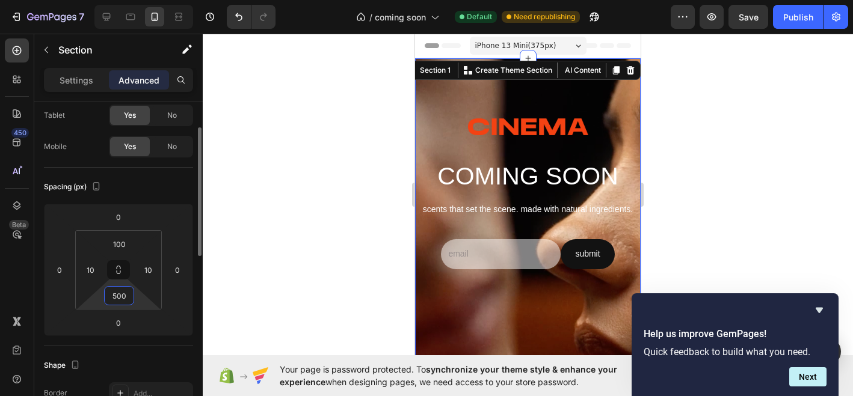
click at [121, 296] on input "500" at bounding box center [119, 296] width 24 height 18
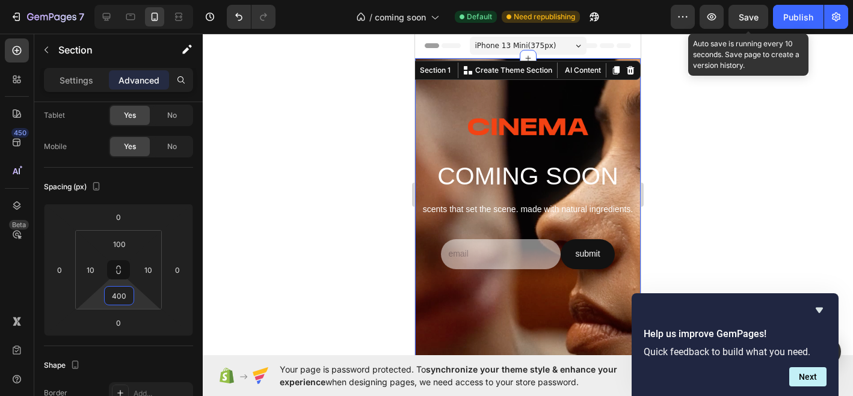
type input "400"
click at [748, 14] on span "Save" at bounding box center [748, 17] width 20 height 10
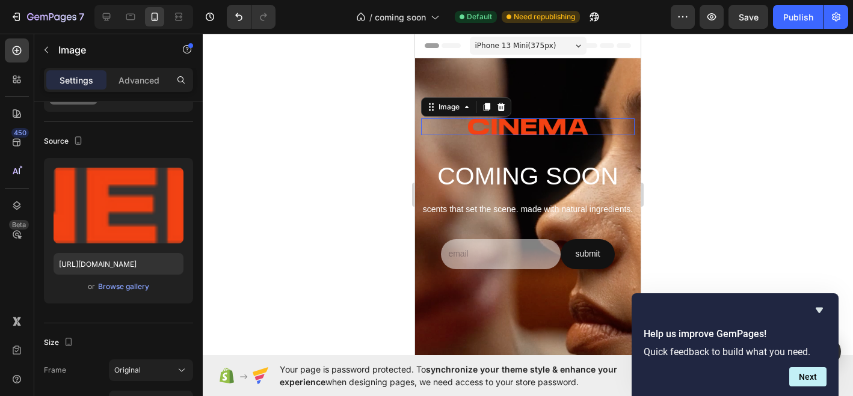
click at [524, 132] on img at bounding box center [528, 126] width 120 height 17
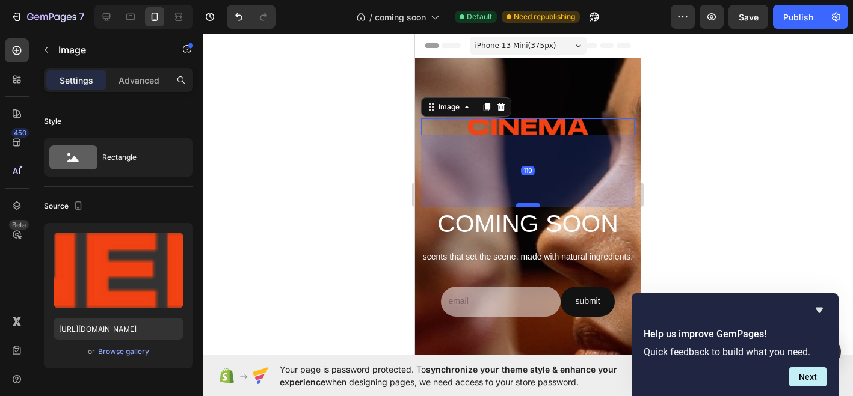
drag, startPoint x: 529, startPoint y: 156, endPoint x: 526, endPoint y: 204, distance: 47.6
click at [526, 204] on div at bounding box center [528, 205] width 24 height 4
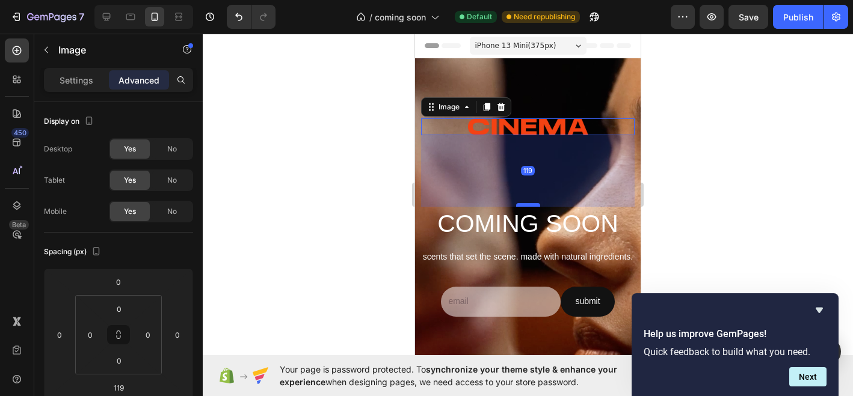
click at [527, 204] on div at bounding box center [528, 205] width 24 height 4
click at [527, 204] on div at bounding box center [528, 206] width 24 height 4
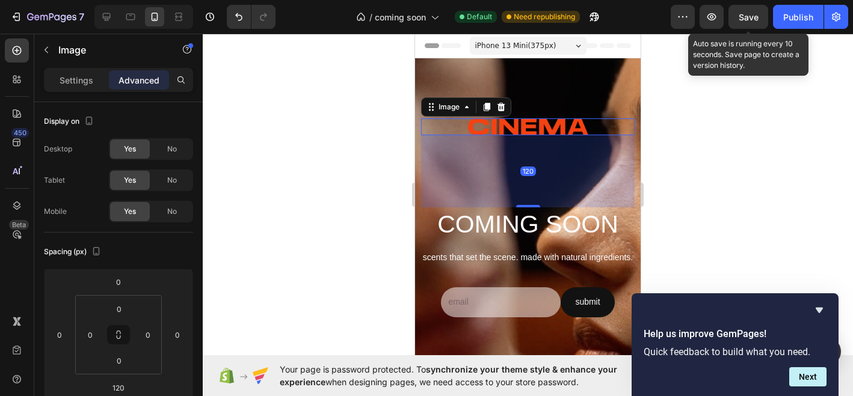
click at [747, 16] on span "Save" at bounding box center [748, 17] width 20 height 10
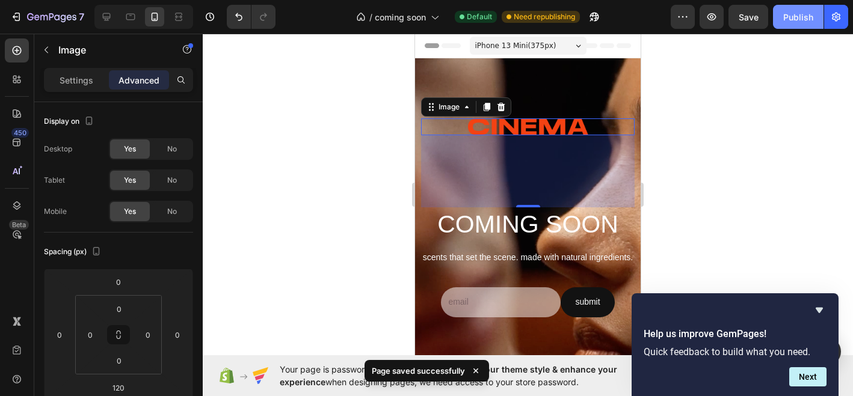
click at [803, 17] on div "Publish" at bounding box center [798, 17] width 30 height 13
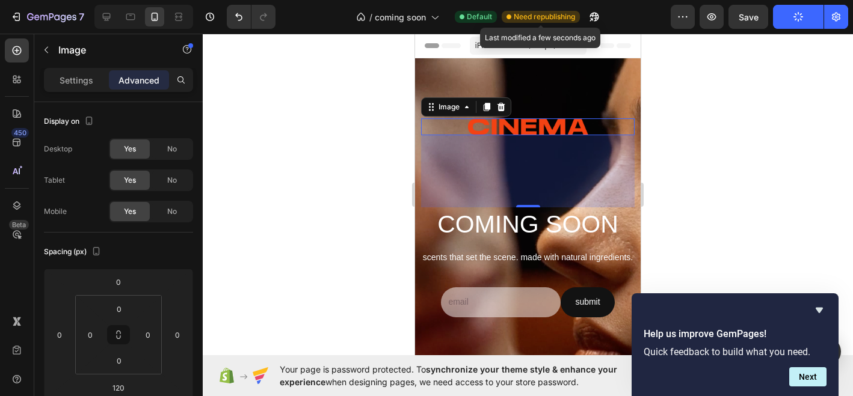
click at [524, 15] on span "Need republishing" at bounding box center [543, 16] width 61 height 11
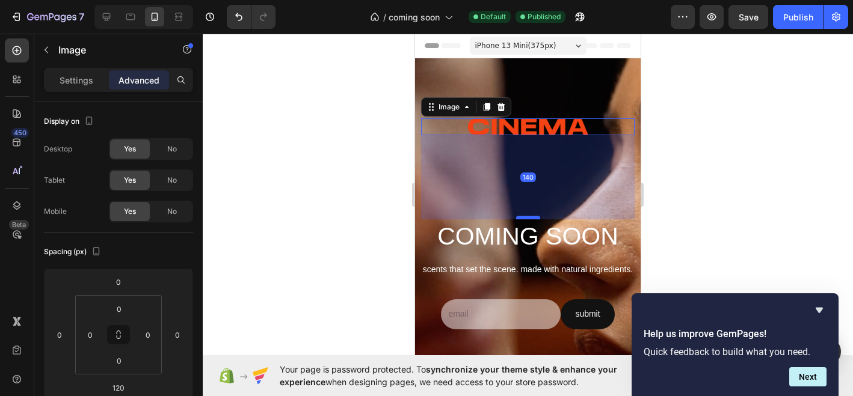
drag, startPoint x: 527, startPoint y: 205, endPoint x: 527, endPoint y: 218, distance: 12.6
click at [527, 218] on div at bounding box center [528, 218] width 24 height 4
type input "141"
click at [794, 16] on div "Publish" at bounding box center [798, 17] width 30 height 13
click at [805, 15] on div "Publish" at bounding box center [798, 17] width 30 height 13
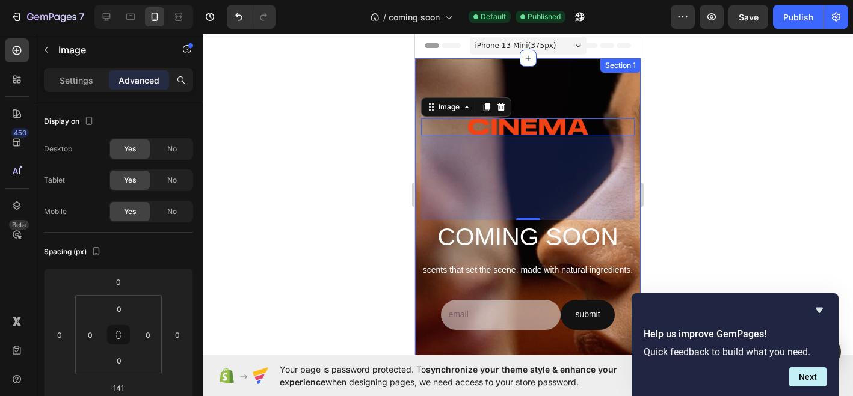
click at [527, 79] on div "Image 141 COMING SOON Heading scents that set the scene. made with natural ingr…" at bounding box center [527, 326] width 225 height 536
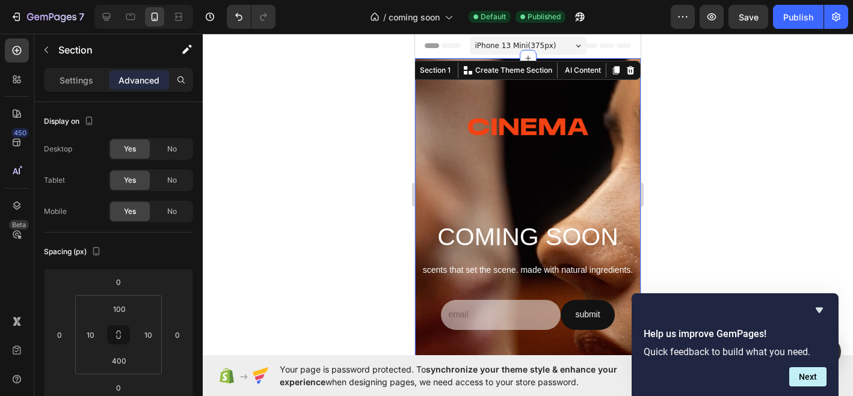
click at [466, 103] on div "Image COMING SOON Heading scents that set the scene. made with natural ingredie…" at bounding box center [527, 326] width 225 height 536
click at [67, 76] on p "Settings" at bounding box center [77, 80] width 34 height 13
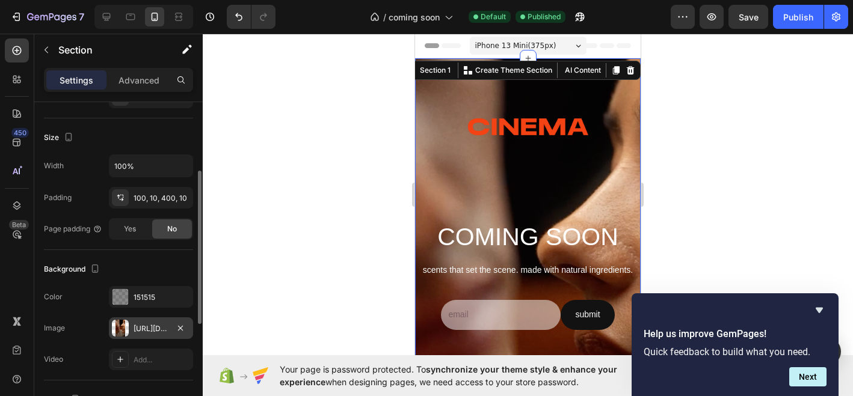
scroll to position [214, 0]
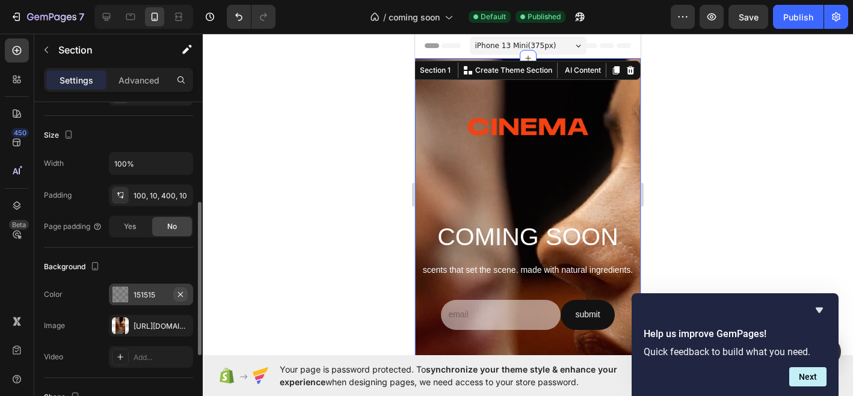
click at [182, 294] on icon "button" at bounding box center [181, 295] width 10 height 10
click at [150, 327] on div "[URL][DOMAIN_NAME]" at bounding box center [150, 326] width 35 height 11
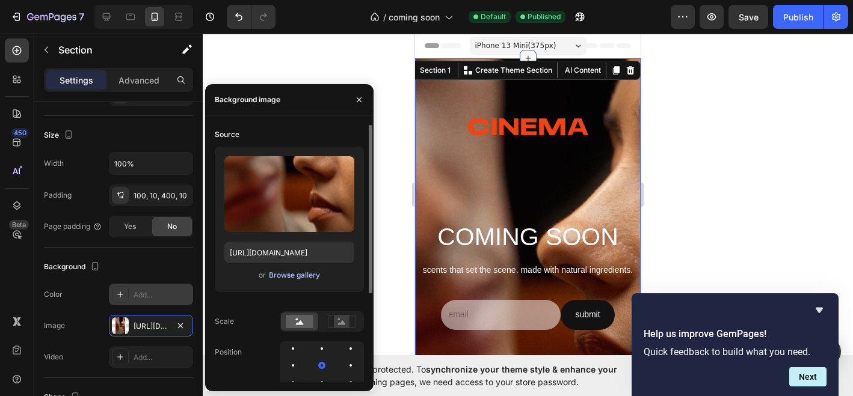
click at [290, 275] on div "Browse gallery" at bounding box center [294, 275] width 51 height 11
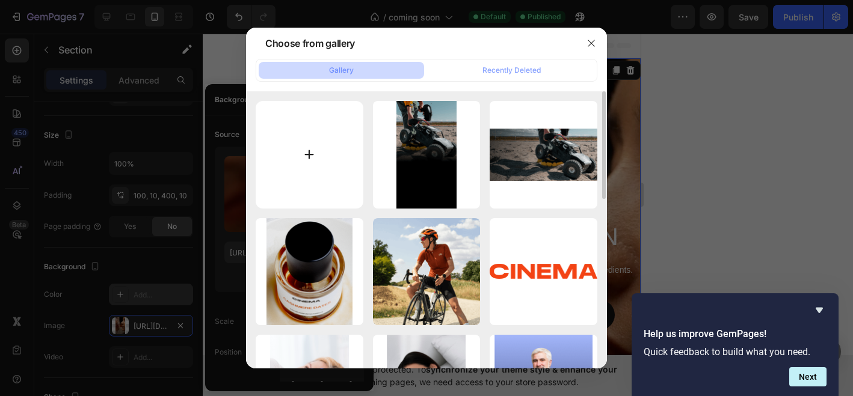
click at [331, 128] on input "file" at bounding box center [310, 155] width 108 height 108
type input "C:\fakepath\Cinema_Coming_Soon_Mobile.png"
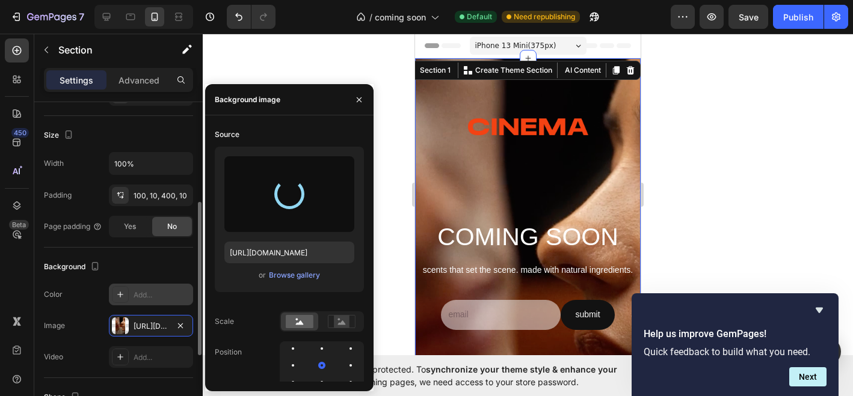
type input "[URL][DOMAIN_NAME]"
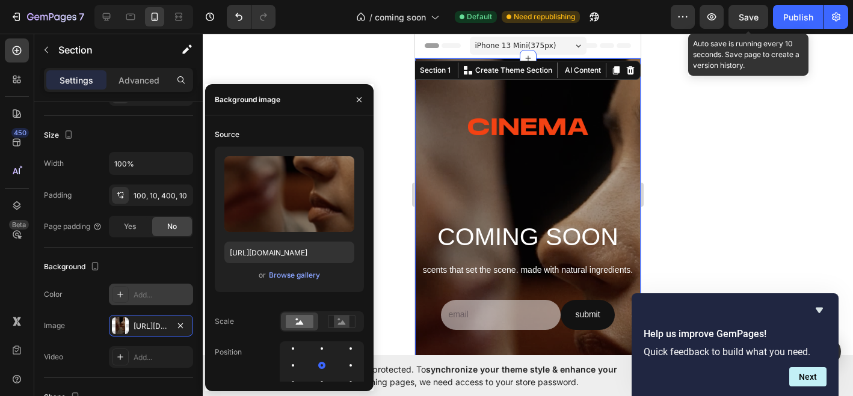
click at [753, 16] on span "Save" at bounding box center [748, 17] width 20 height 10
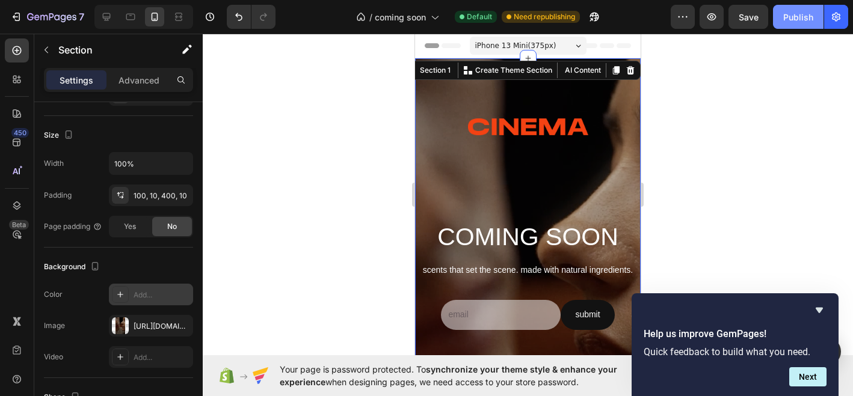
click at [793, 27] on button "Publish" at bounding box center [798, 17] width 51 height 24
